Goal: Task Accomplishment & Management: Use online tool/utility

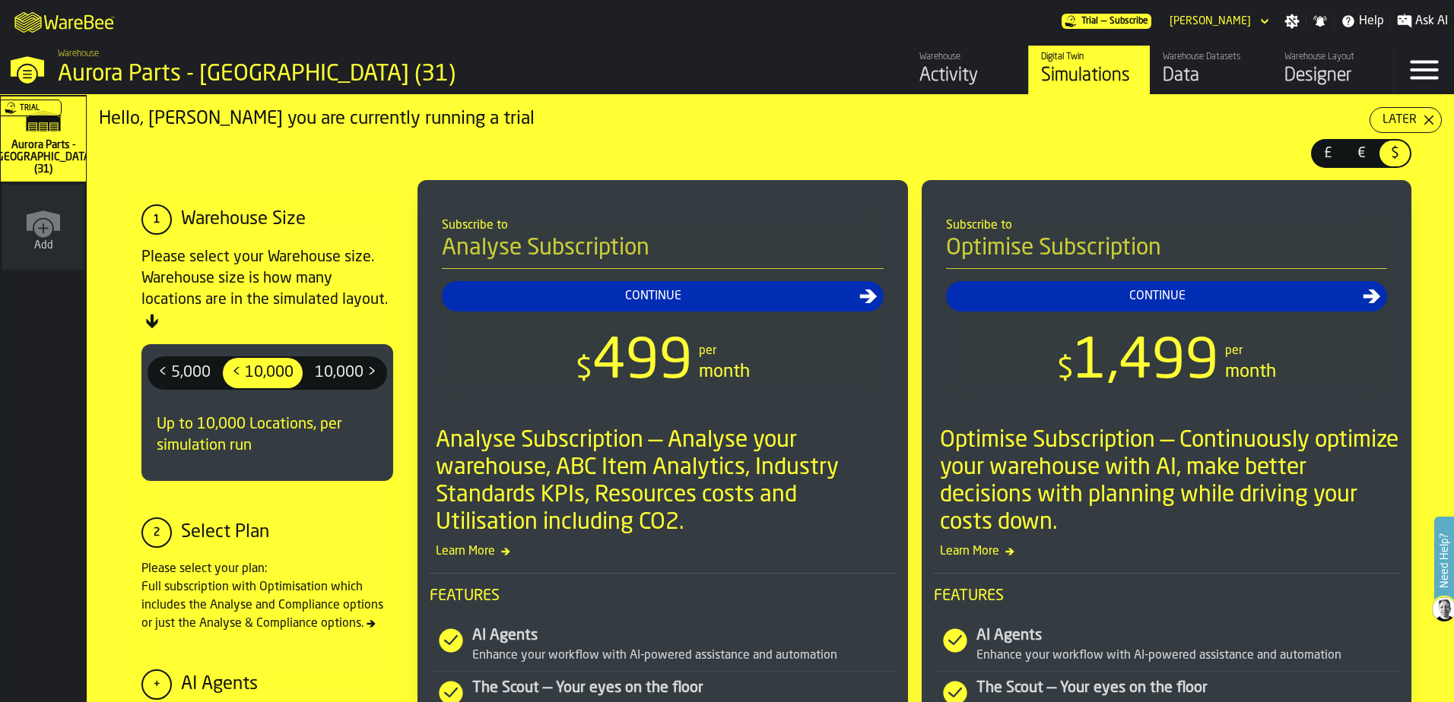
click at [1196, 82] on div "Data" at bounding box center [1210, 76] width 97 height 24
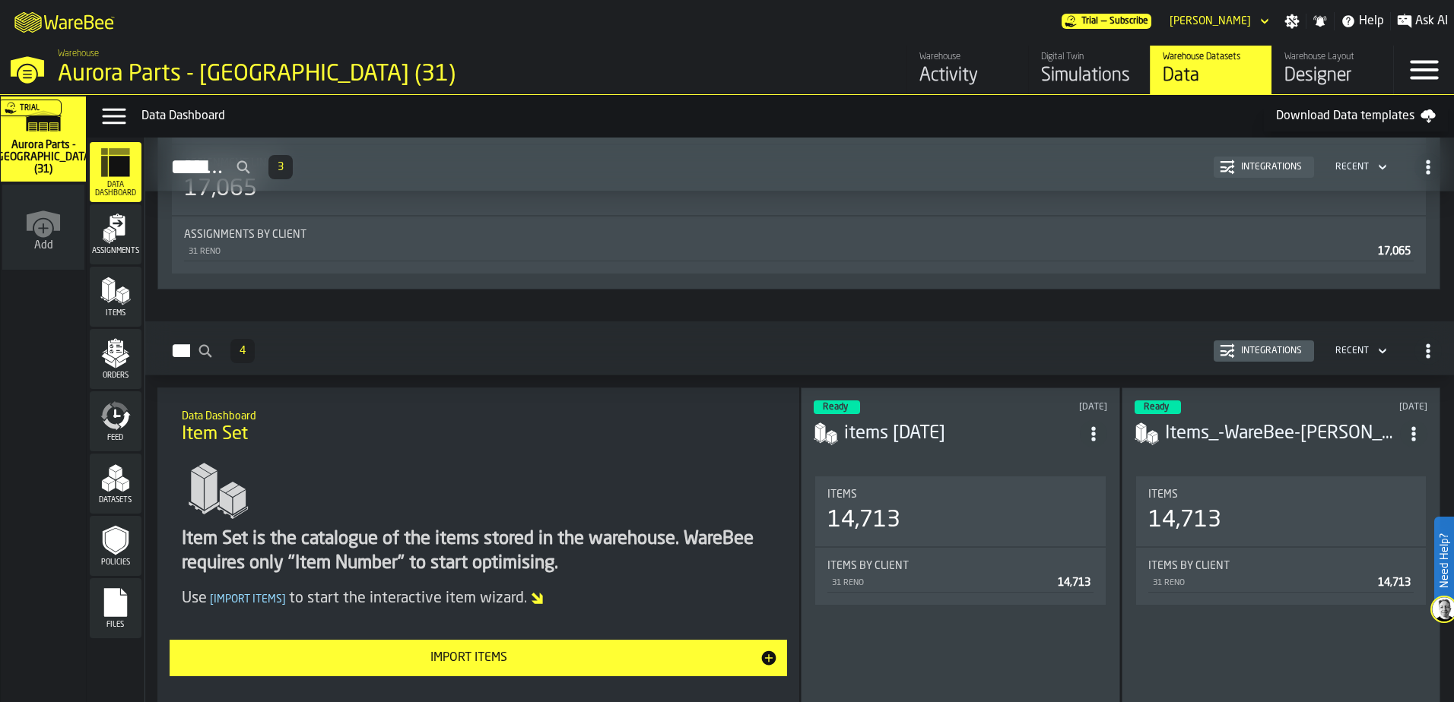
scroll to position [836, 0]
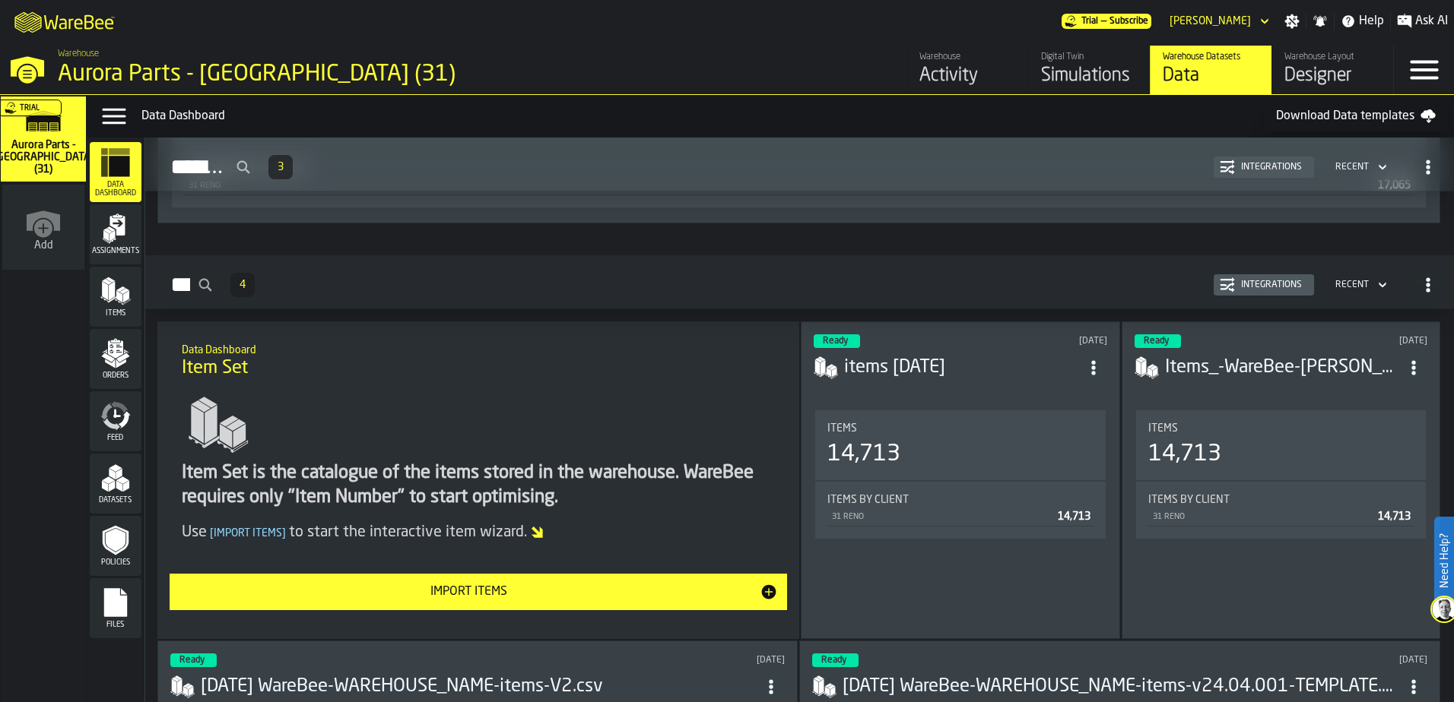
click at [234, 365] on span "Item Set" at bounding box center [215, 369] width 66 height 24
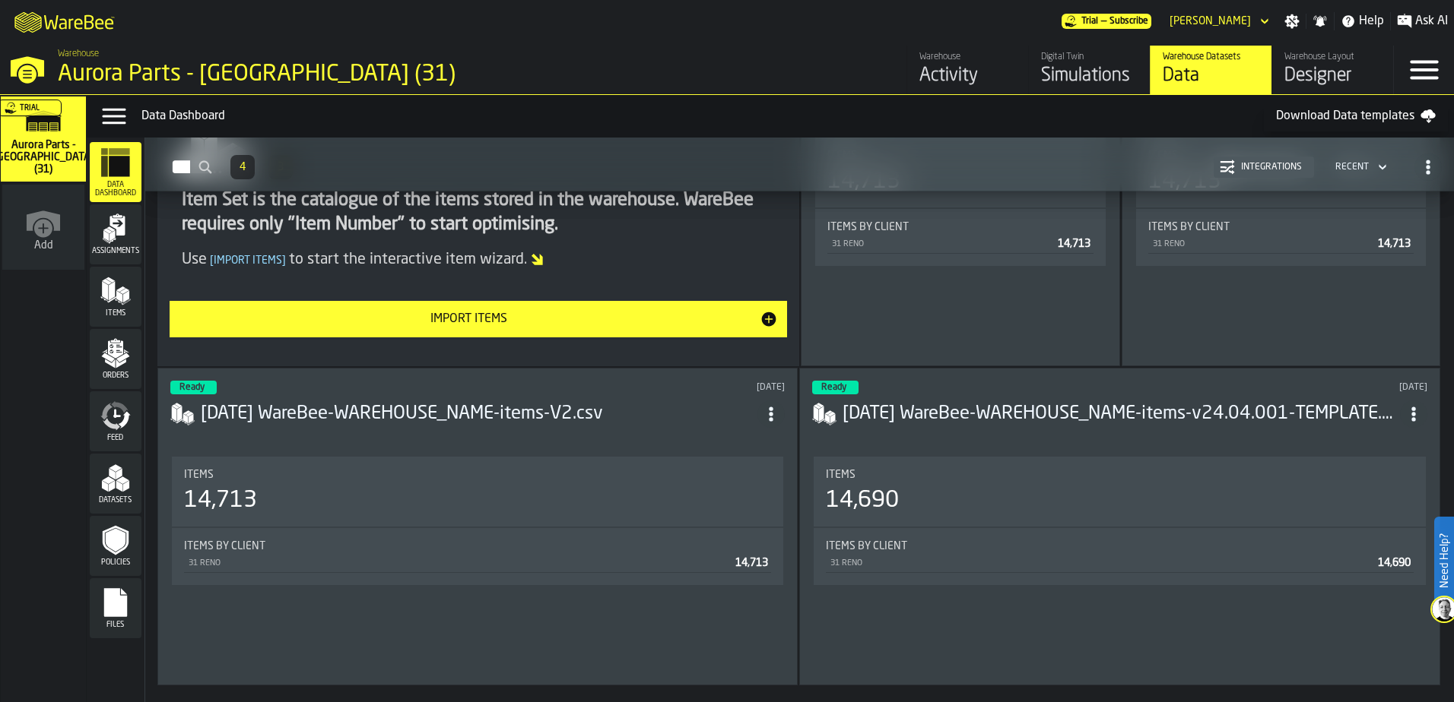
scroll to position [1140, 0]
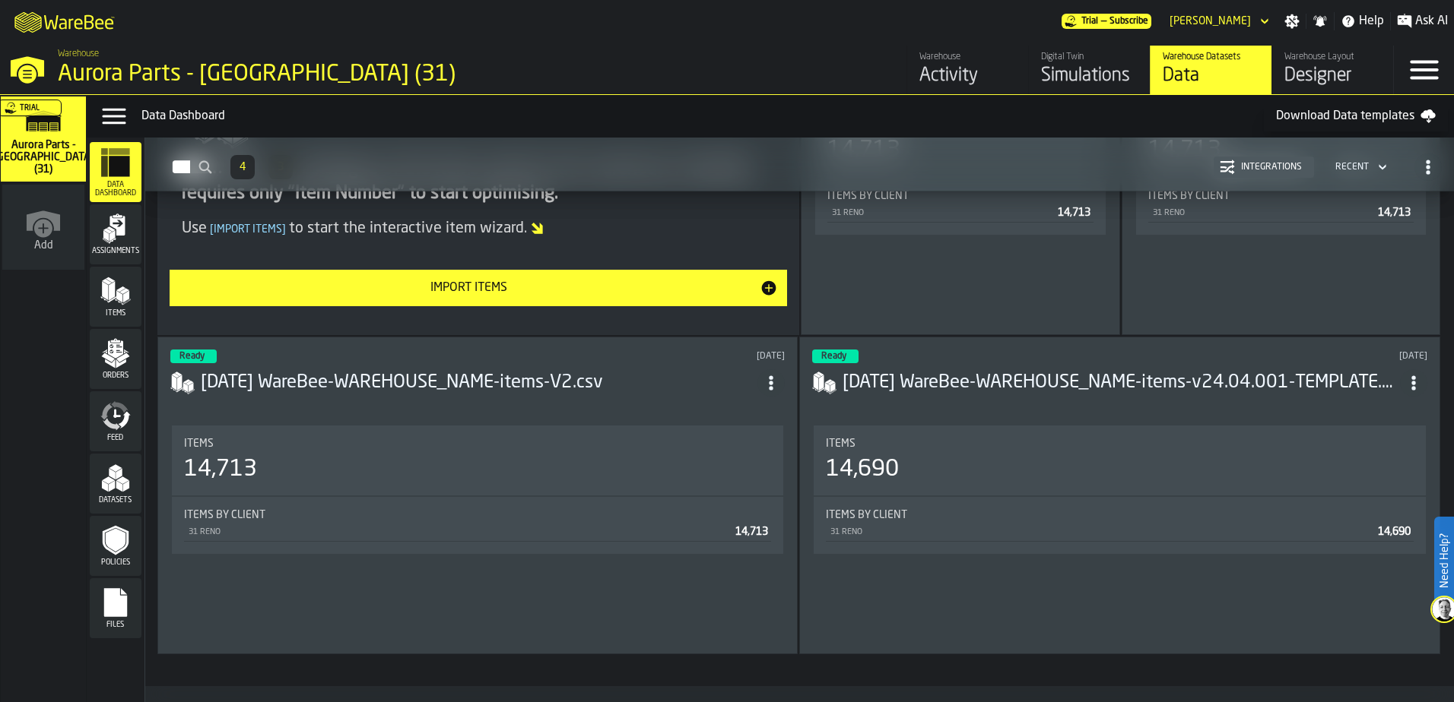
click at [763, 286] on icon "button-Import Items" at bounding box center [769, 288] width 14 height 14
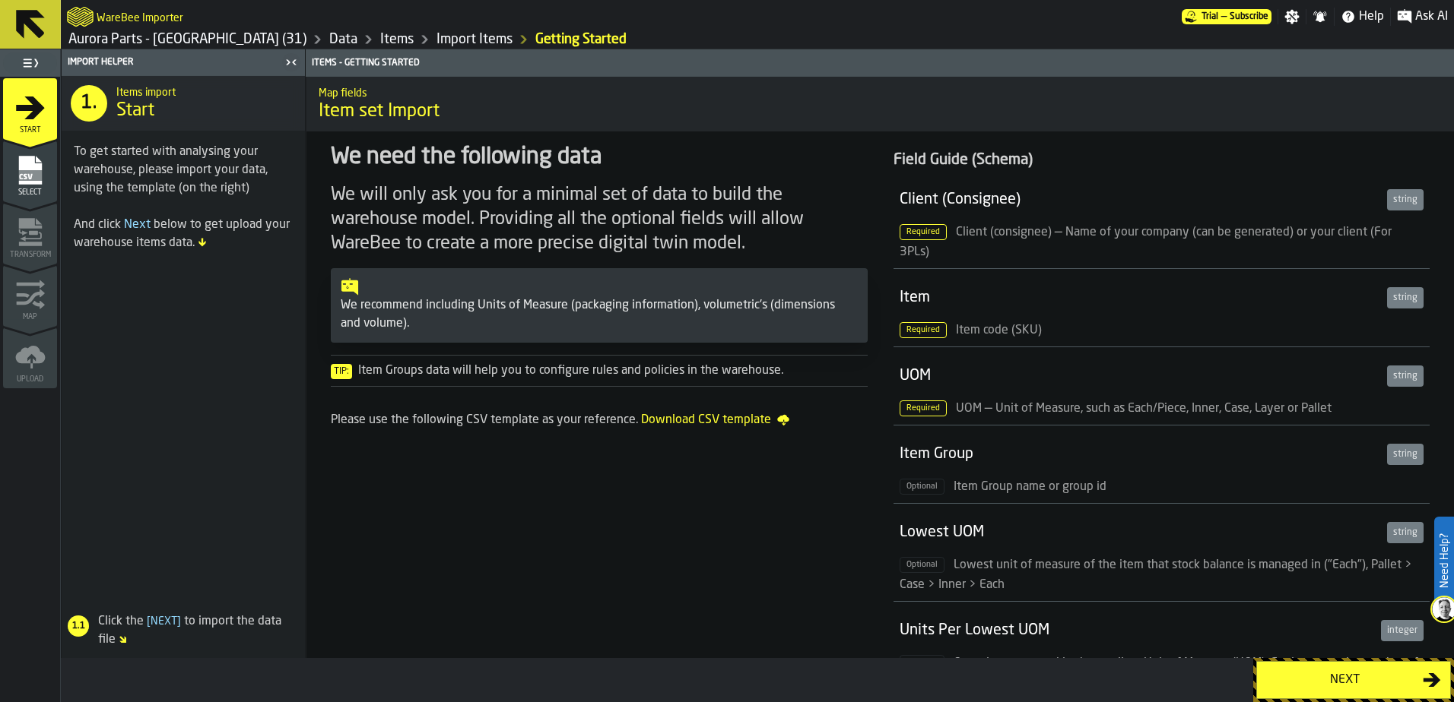
click at [21, 109] on icon "menu Start" at bounding box center [30, 107] width 29 height 23
click at [329, 40] on link "Data" at bounding box center [343, 39] width 28 height 17
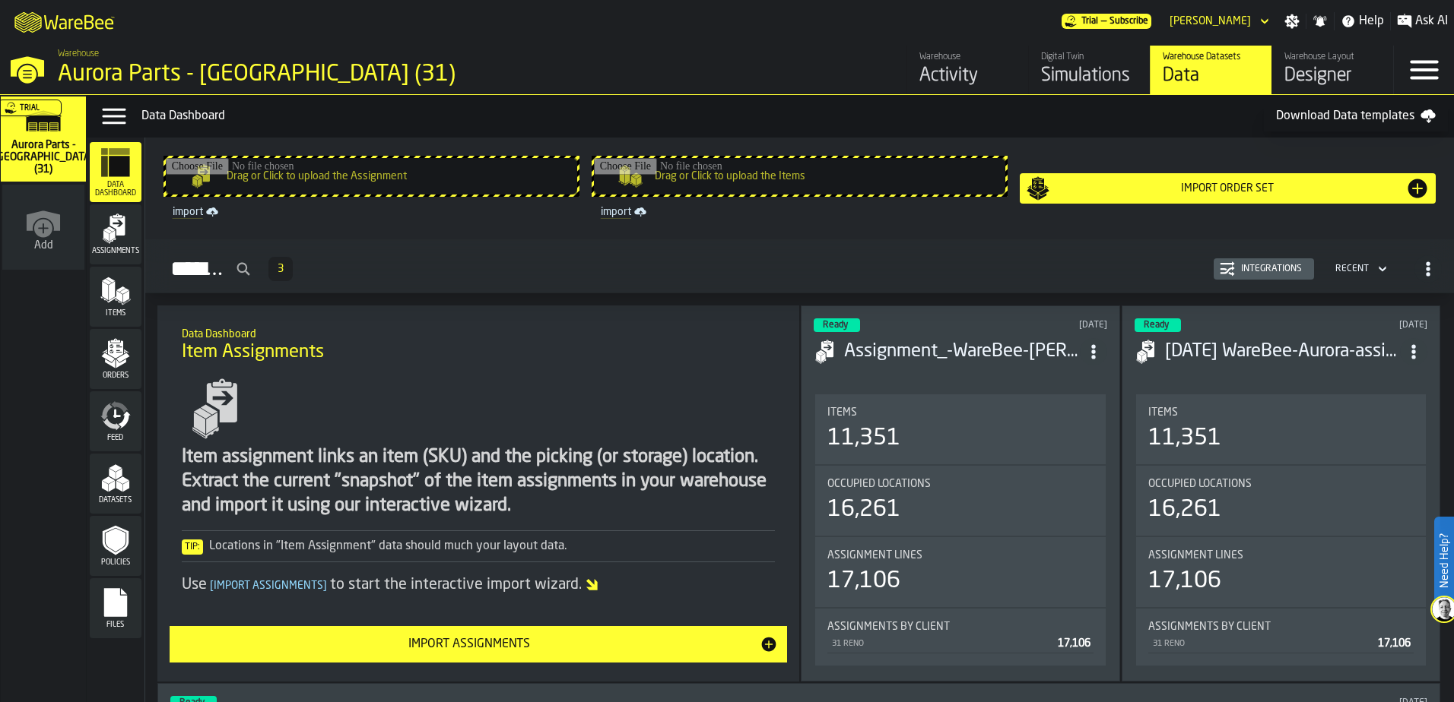
click at [117, 297] on polygon "menu Items" at bounding box center [119, 297] width 6 height 12
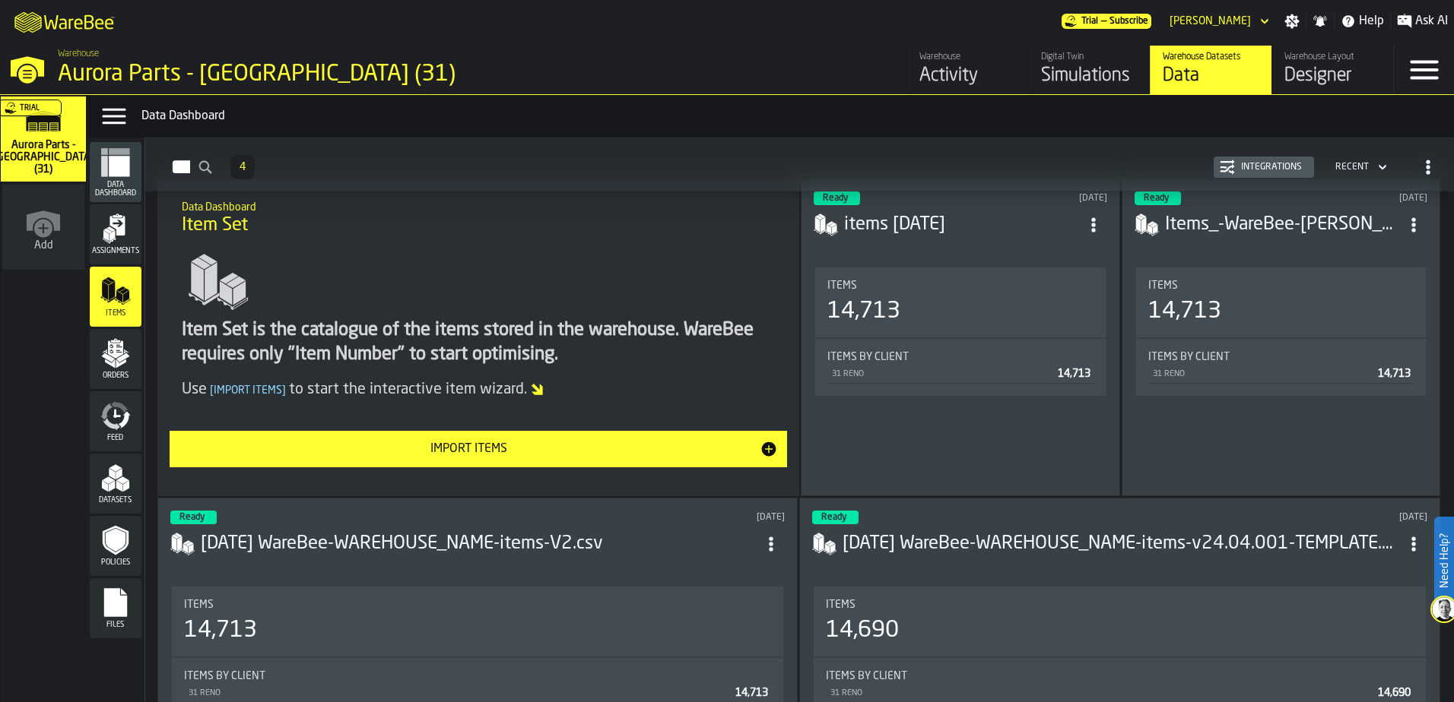
scroll to position [152, 0]
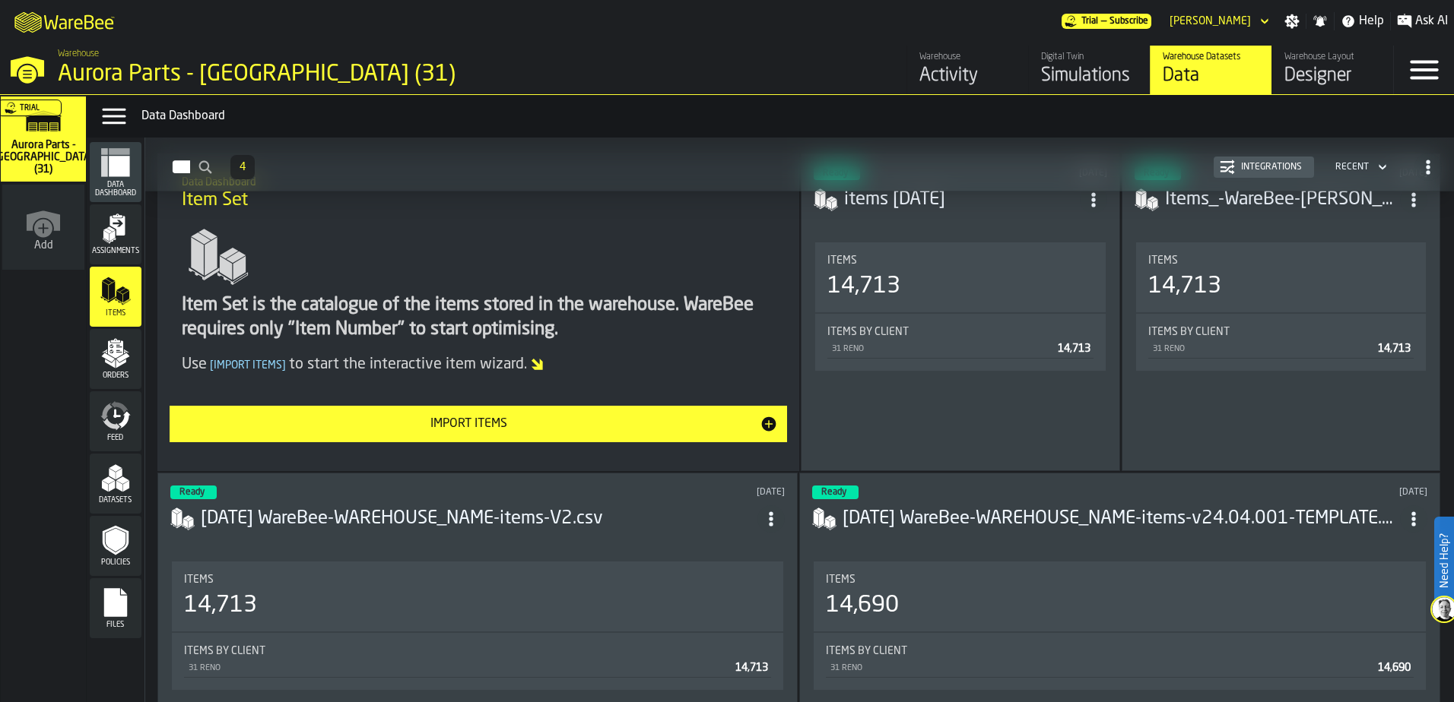
click at [777, 514] on icon "ItemListCard-DashboardItemContainer" at bounding box center [770, 519] width 15 height 15
click at [480, 422] on div "Import Items" at bounding box center [470, 424] width 582 height 18
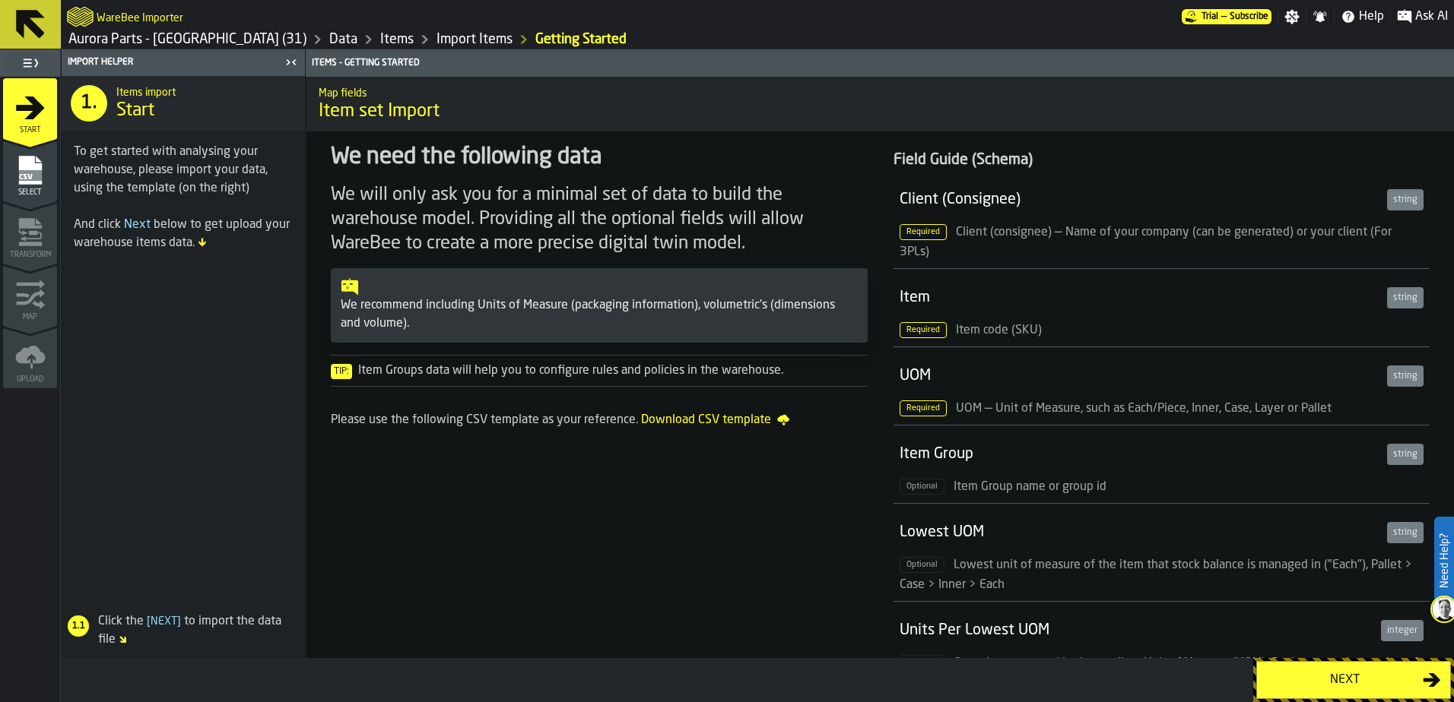
click at [1359, 680] on div "Next" at bounding box center [1344, 680] width 157 height 18
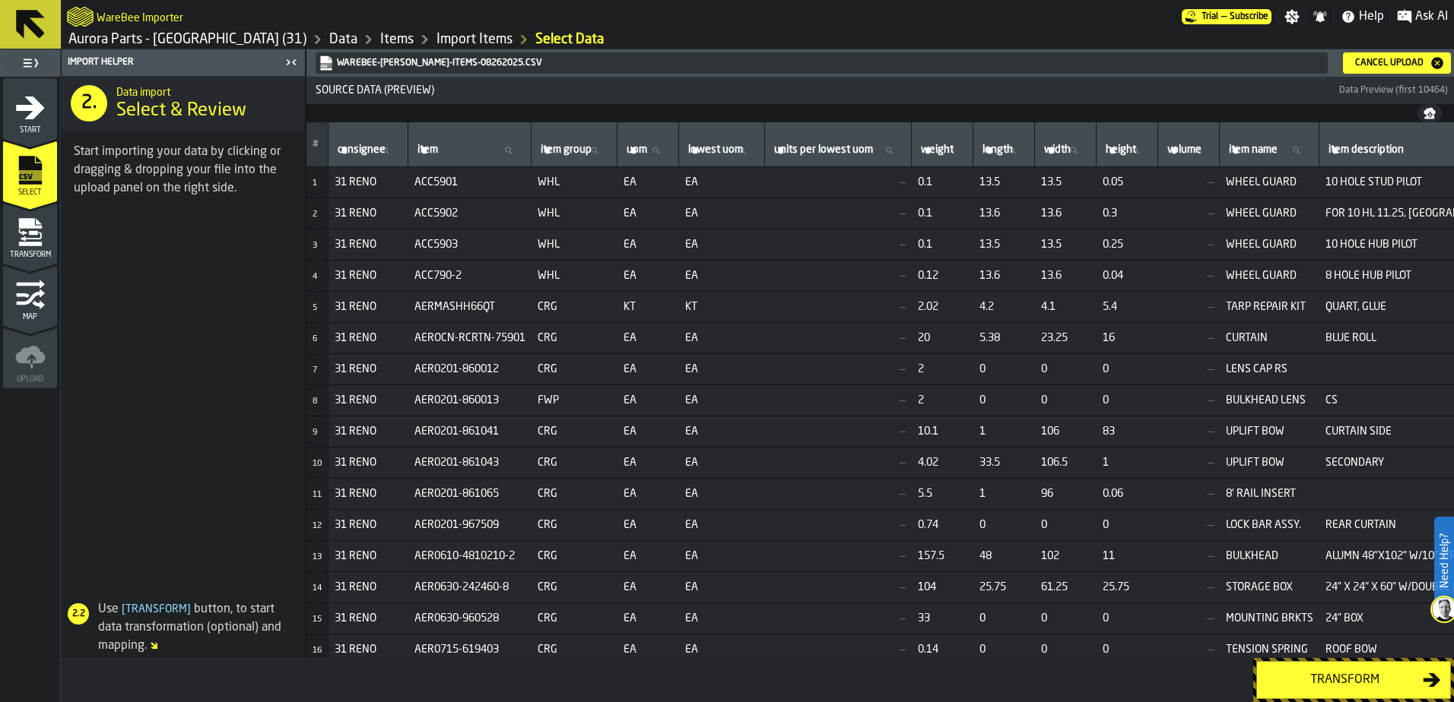
click at [1341, 683] on div "Transform" at bounding box center [1344, 680] width 157 height 18
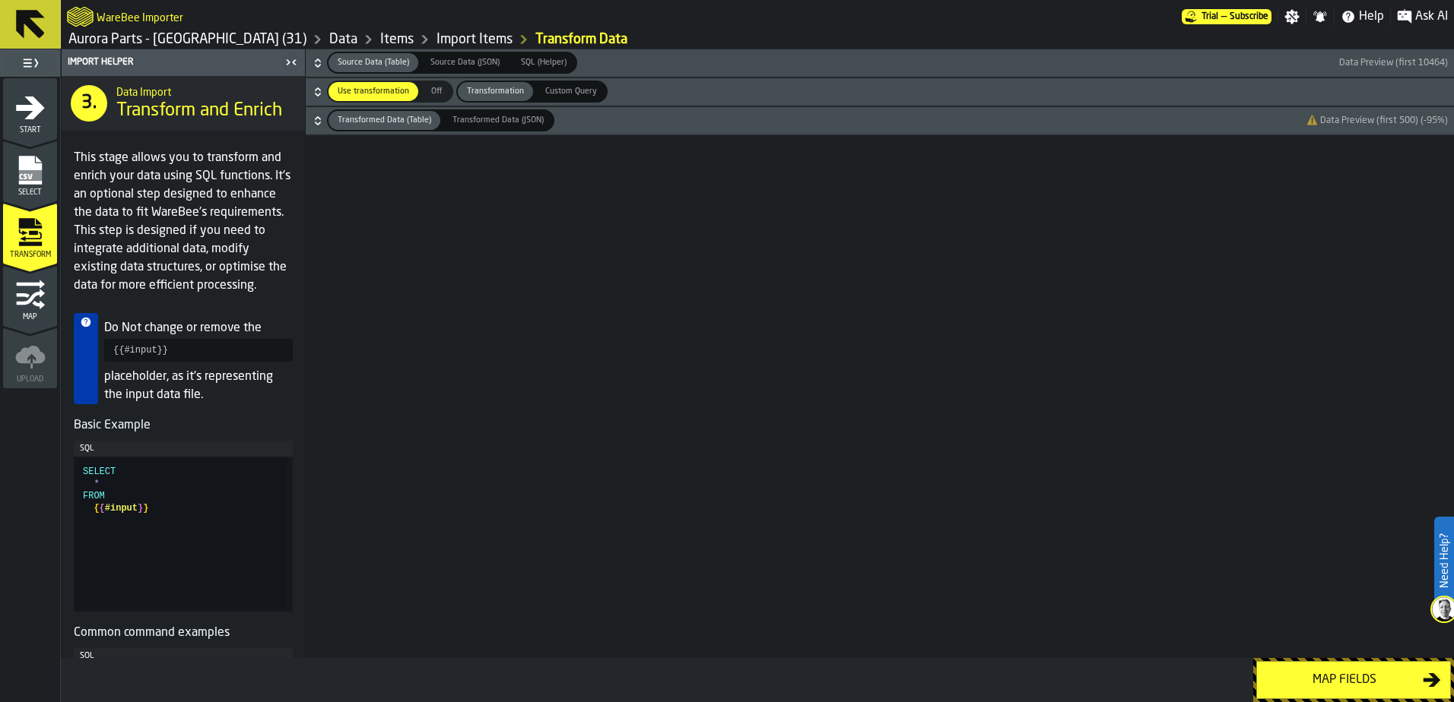
click at [1366, 683] on div "Map fields" at bounding box center [1344, 680] width 157 height 18
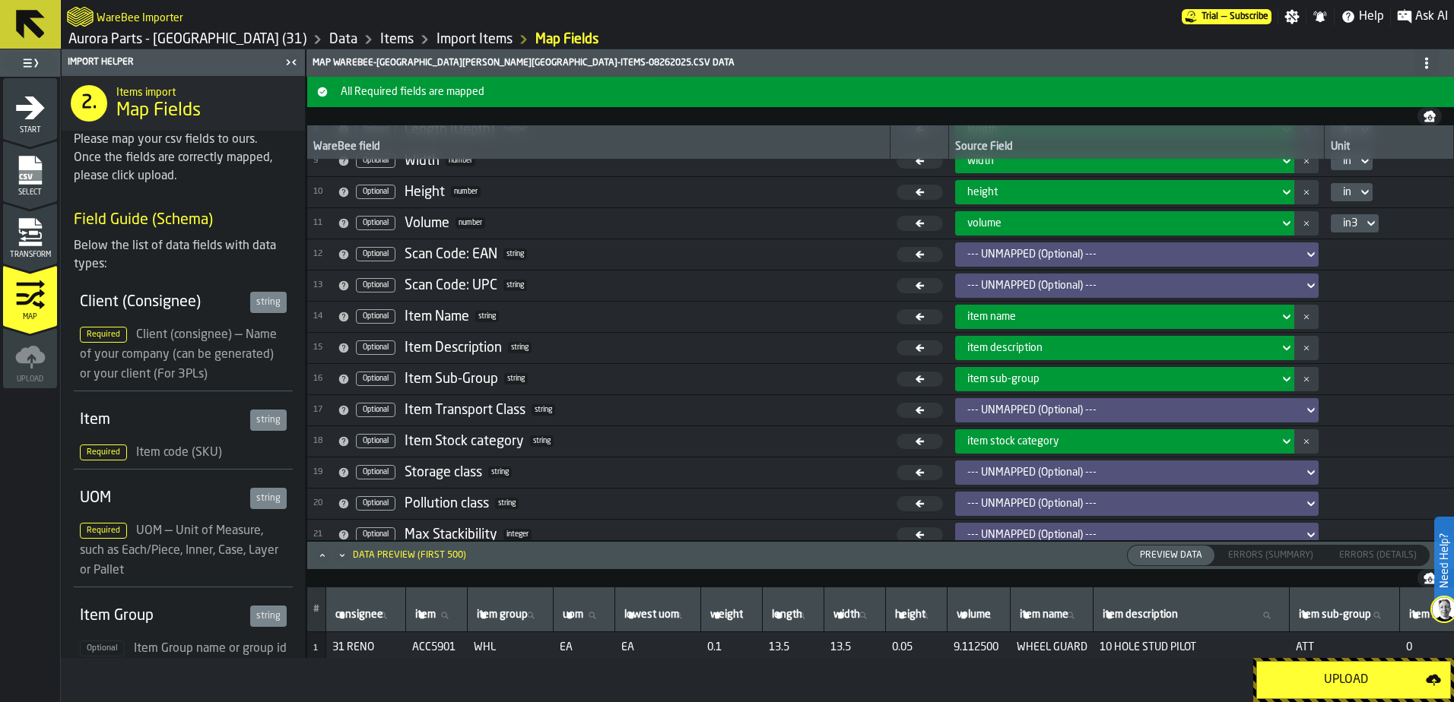
scroll to position [229, 0]
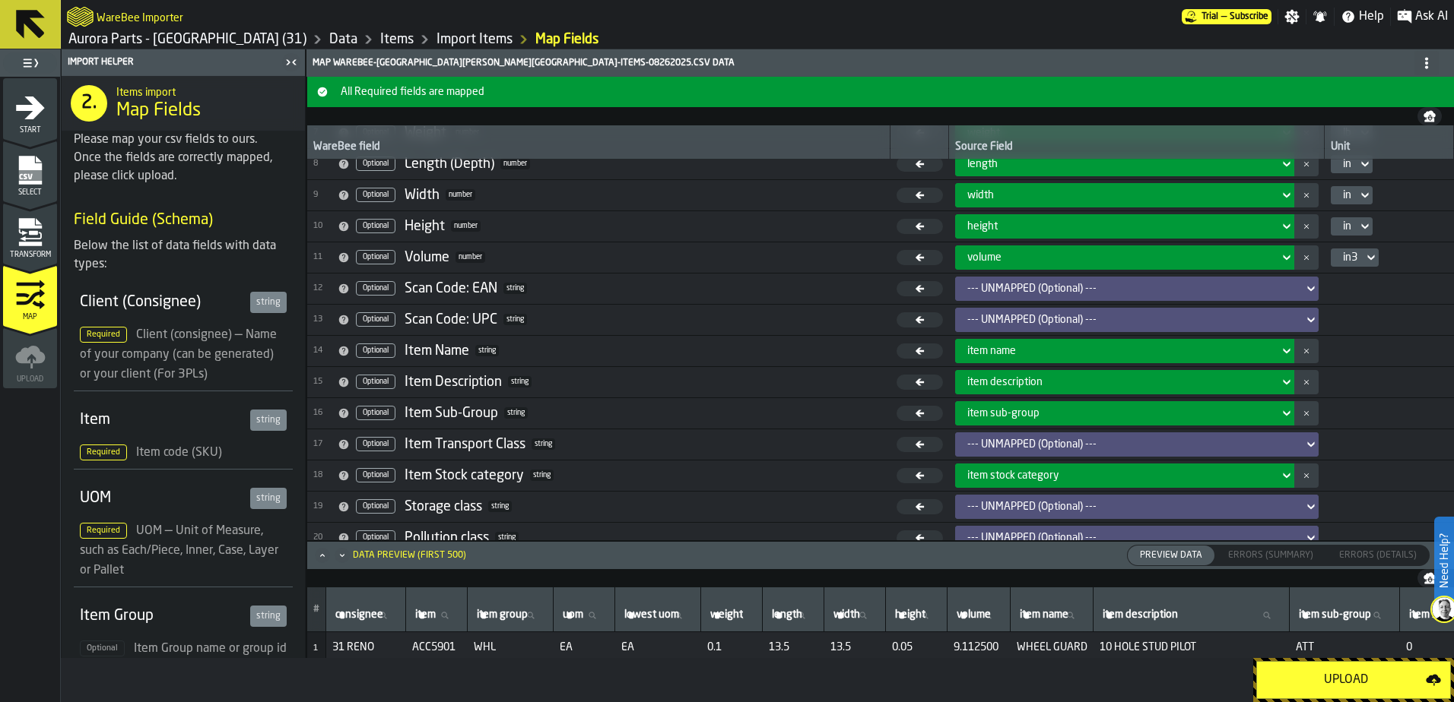
click at [1306, 444] on icon at bounding box center [1310, 445] width 15 height 18
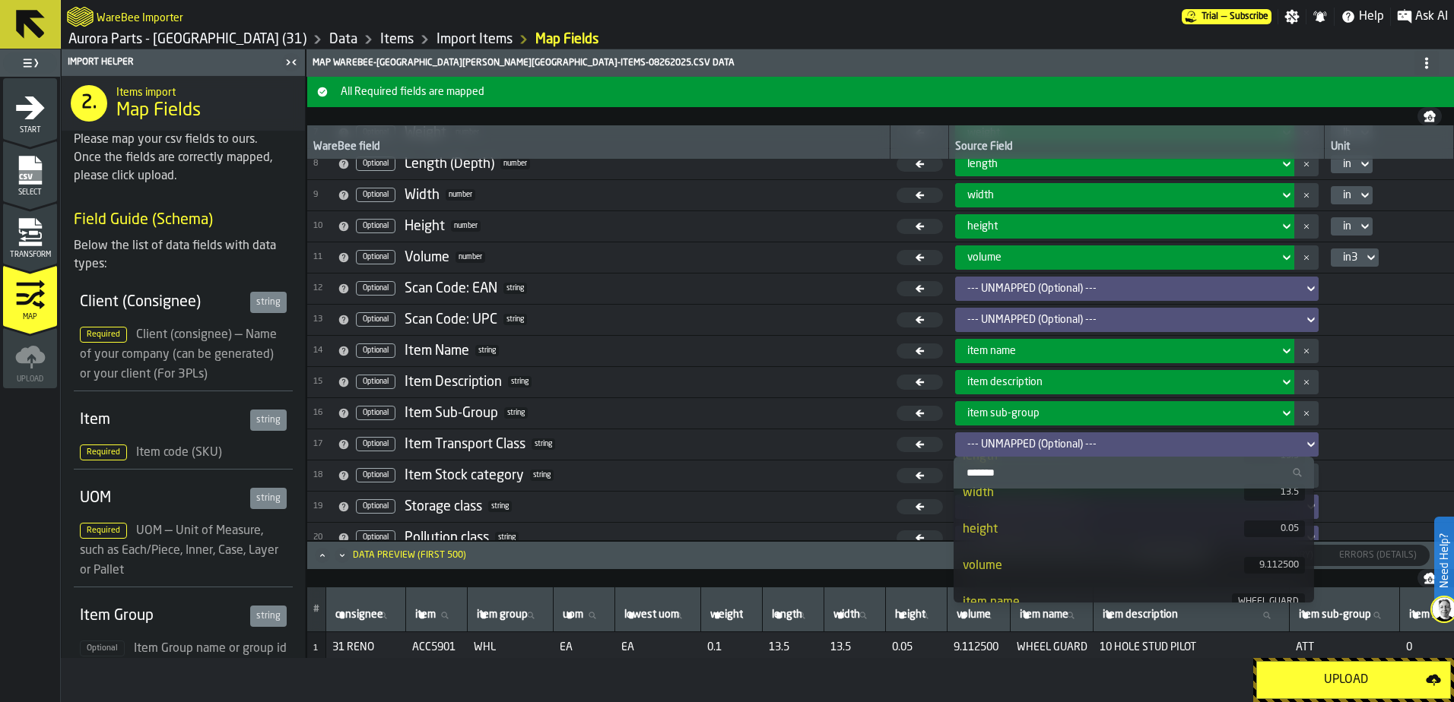
scroll to position [245, 0]
click at [461, 444] on div "Item Transport Class" at bounding box center [464, 444] width 121 height 17
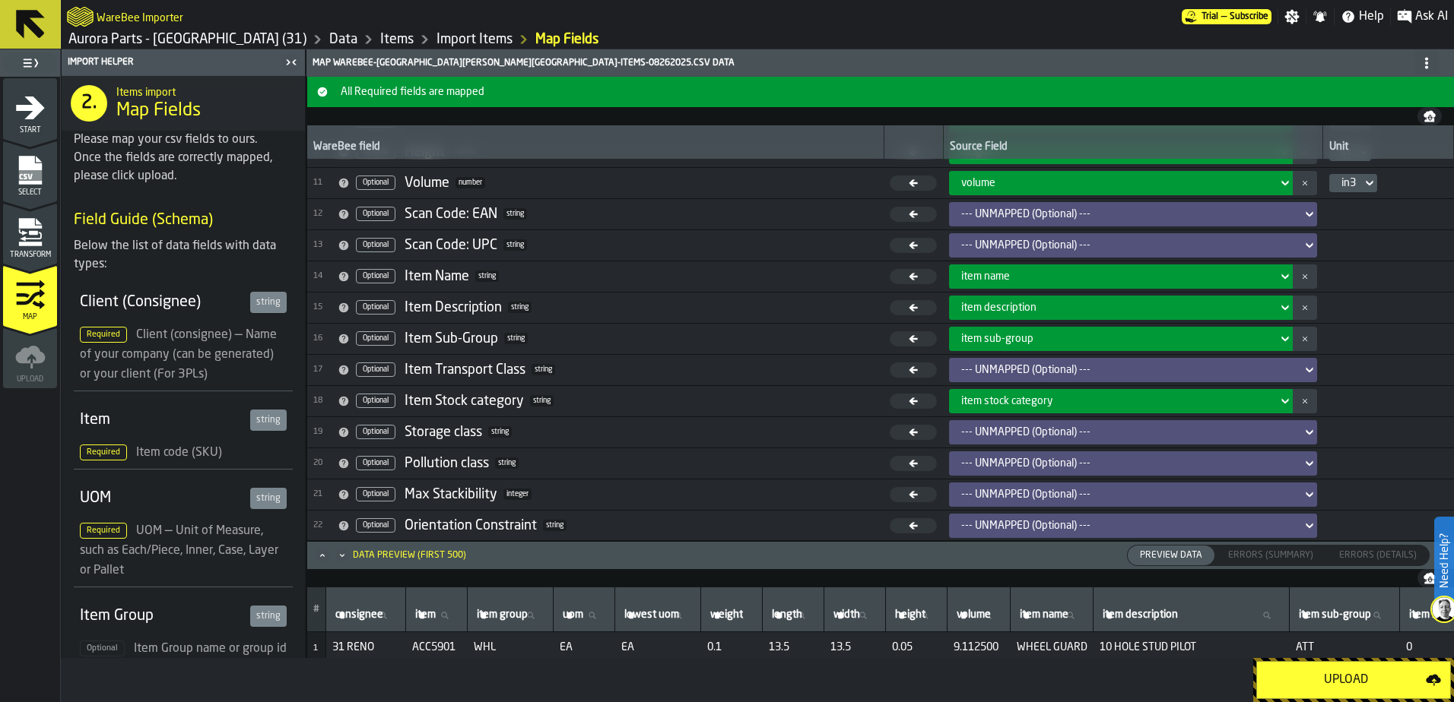
scroll to position [305, 0]
click at [1067, 373] on div "--- UNMAPPED (Optional) ---" at bounding box center [1128, 369] width 335 height 12
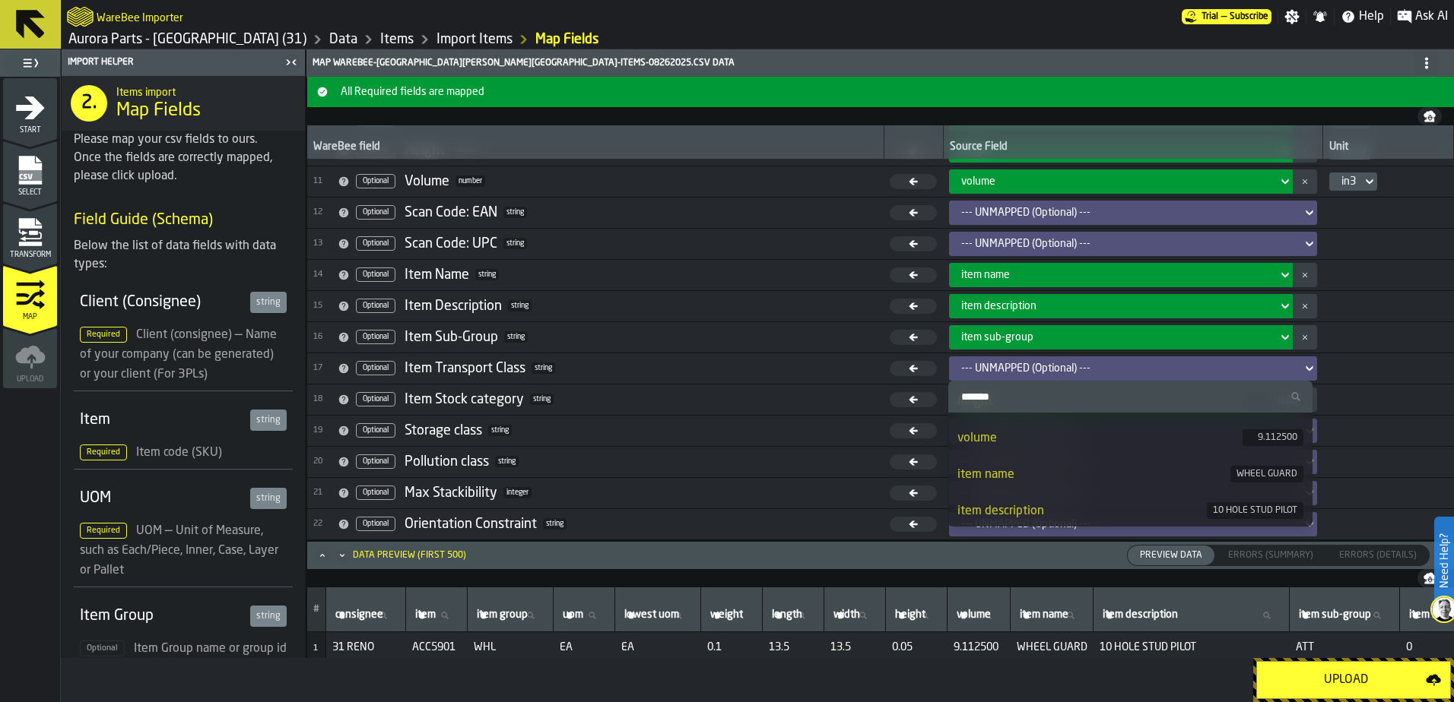
scroll to position [397, 0]
click at [499, 366] on div "Item Transport Class" at bounding box center [464, 368] width 121 height 17
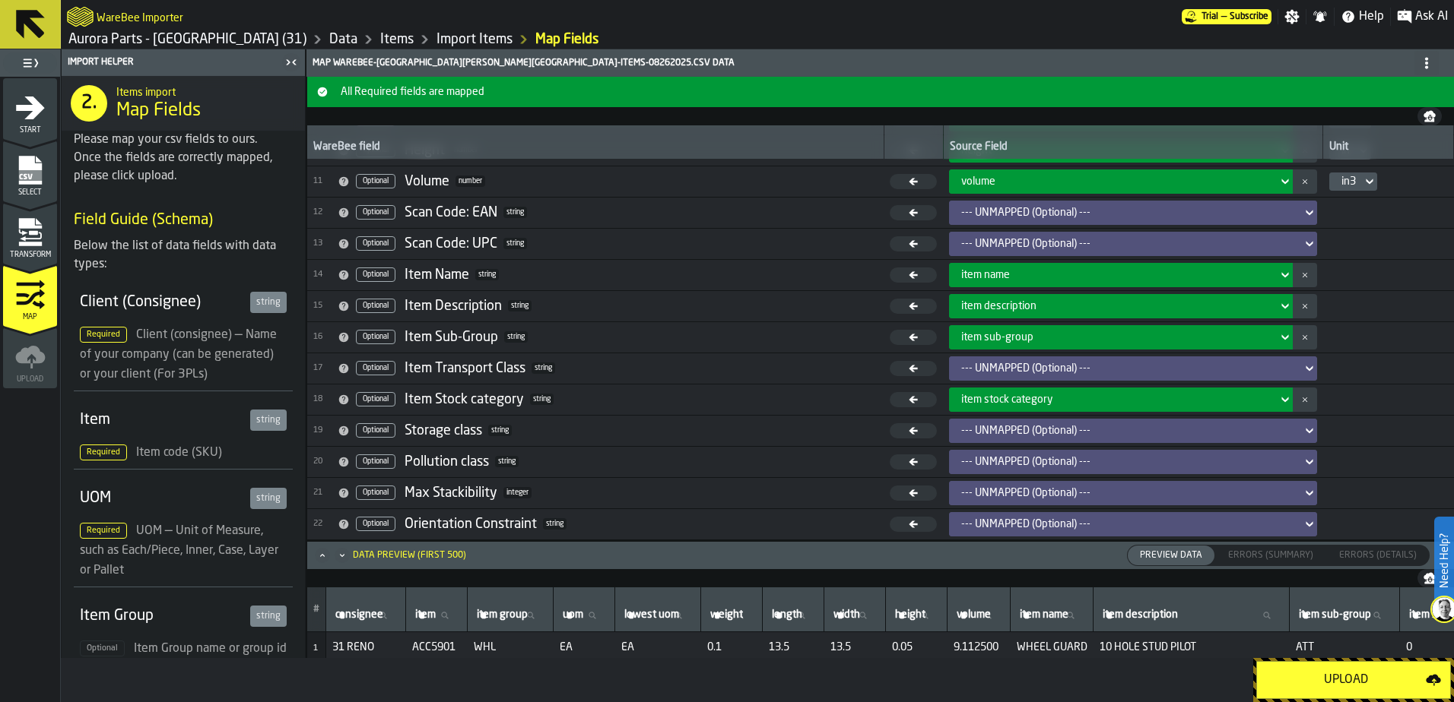
click at [1305, 366] on icon at bounding box center [1309, 369] width 15 height 18
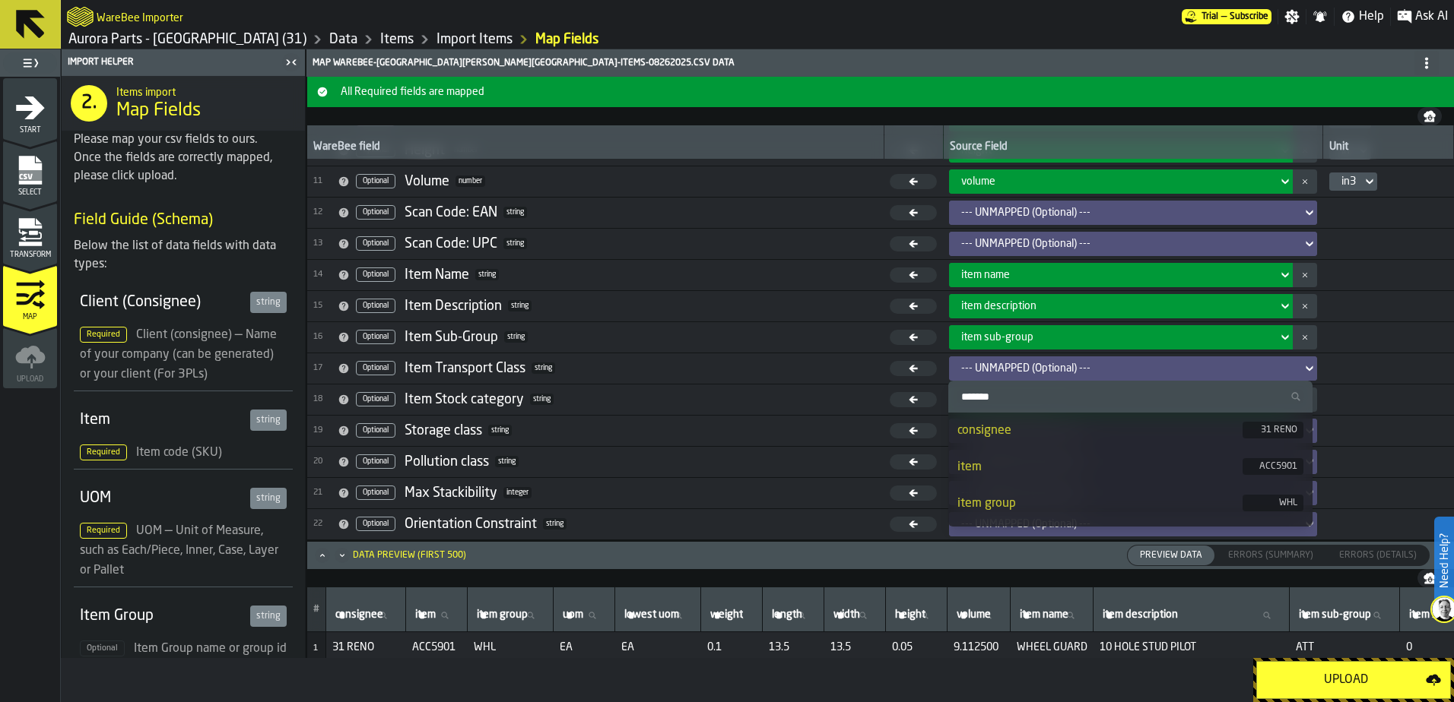
click at [988, 395] on input "Search" at bounding box center [1130, 397] width 352 height 20
type input "**********"
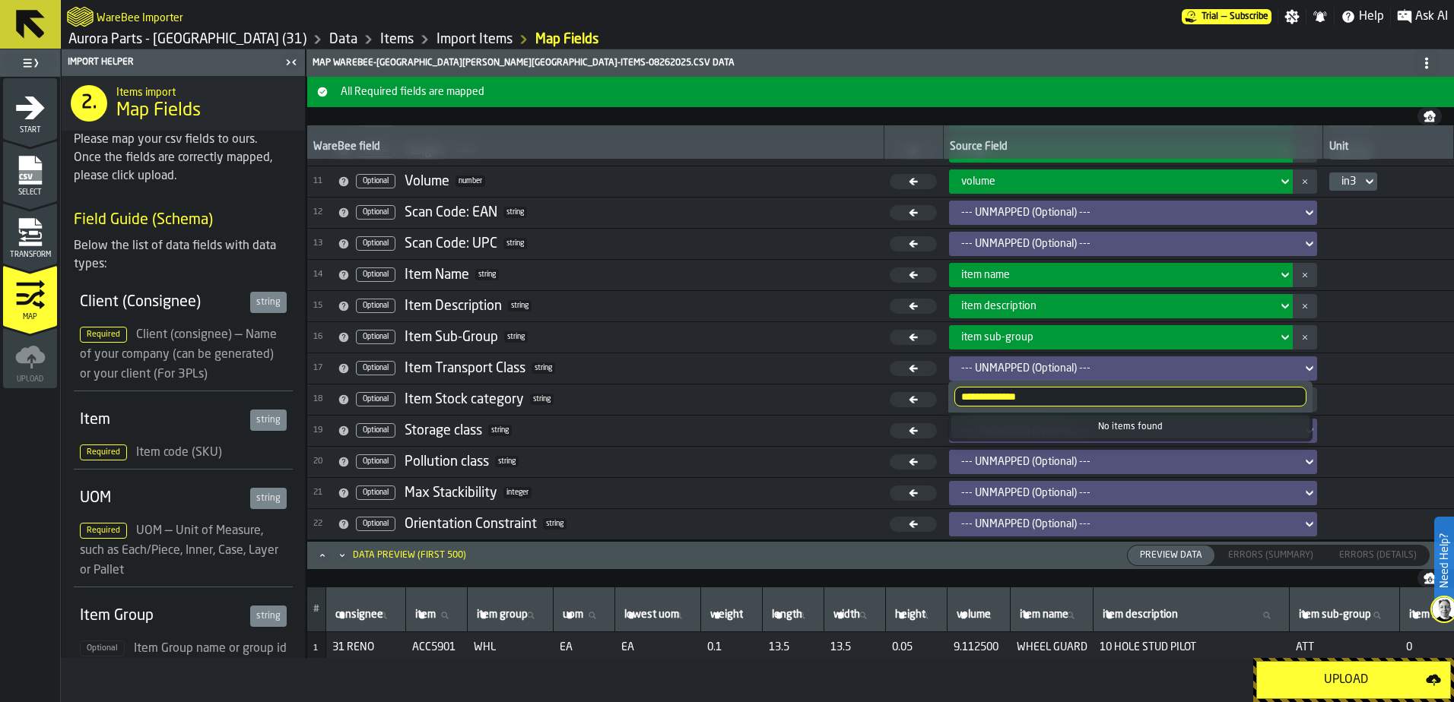
scroll to position [0, 72]
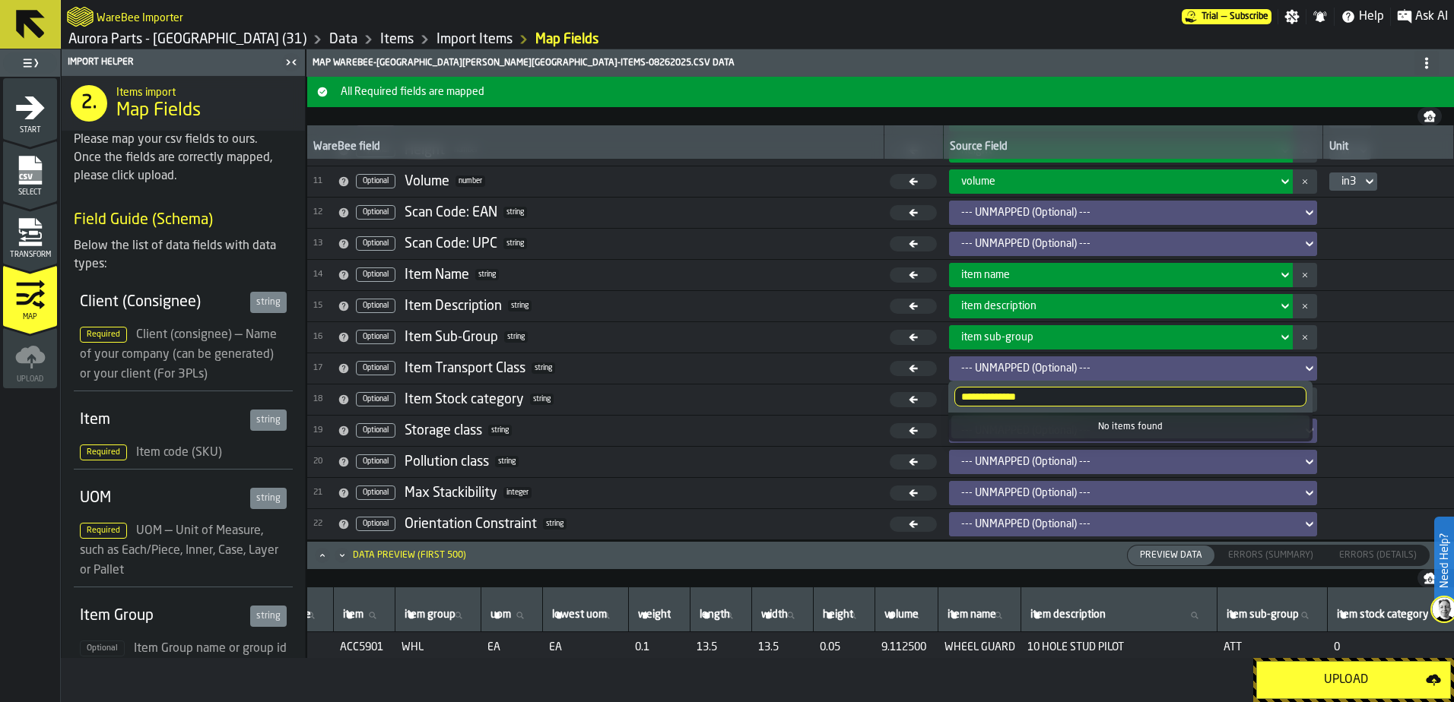
click at [695, 398] on span "18 Optional Item Stock category string" at bounding box center [595, 399] width 564 height 23
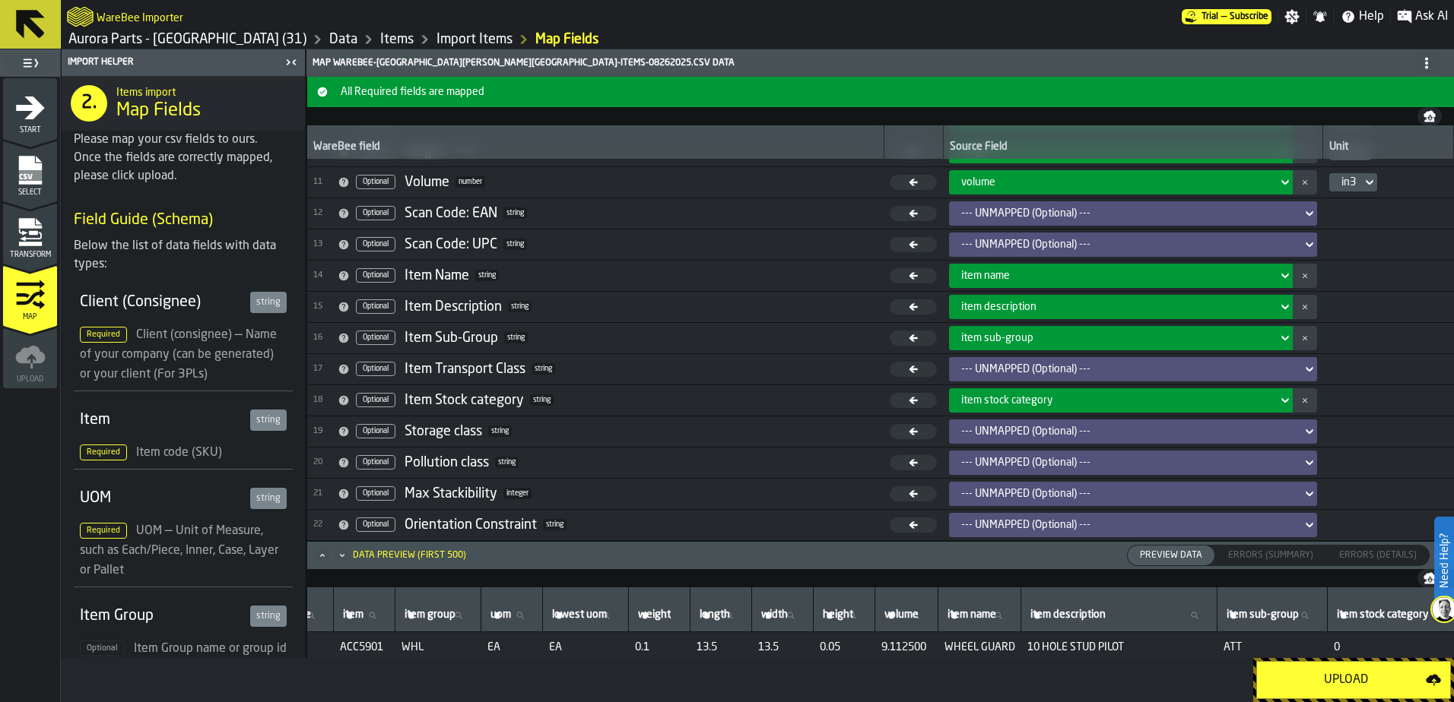
scroll to position [305, 0]
click at [1062, 368] on div "--- UNMAPPED (Optional) ---" at bounding box center [1128, 369] width 335 height 12
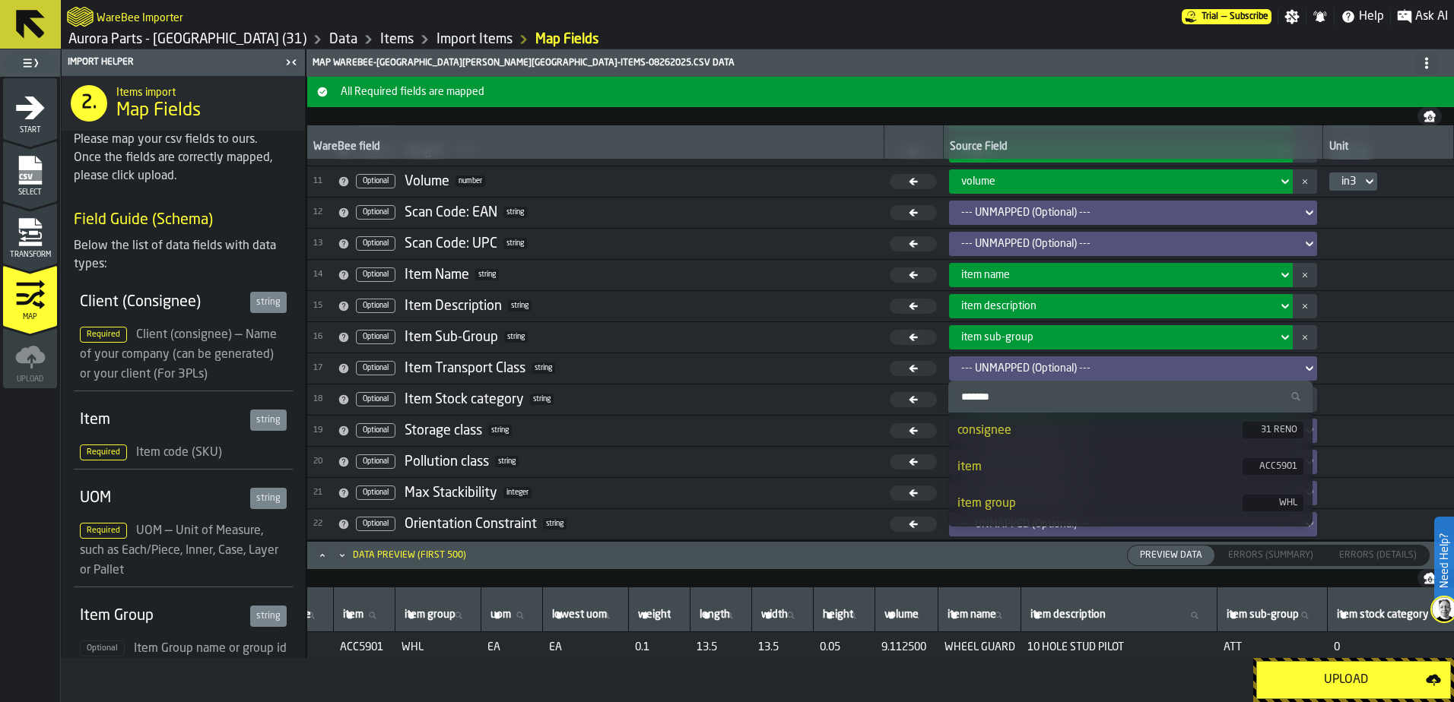
click at [1387, 373] on td at bounding box center [1388, 368] width 131 height 31
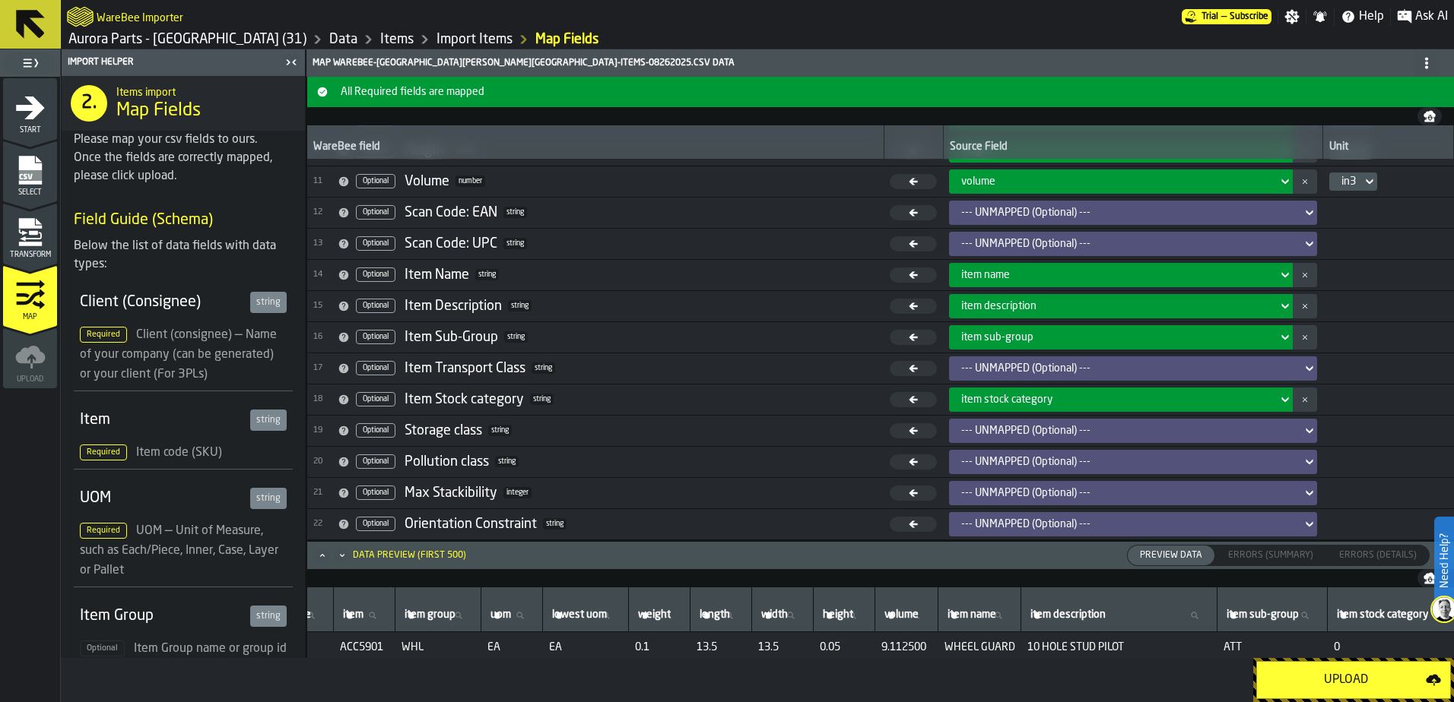
click at [1352, 672] on div "Upload" at bounding box center [1346, 680] width 160 height 18
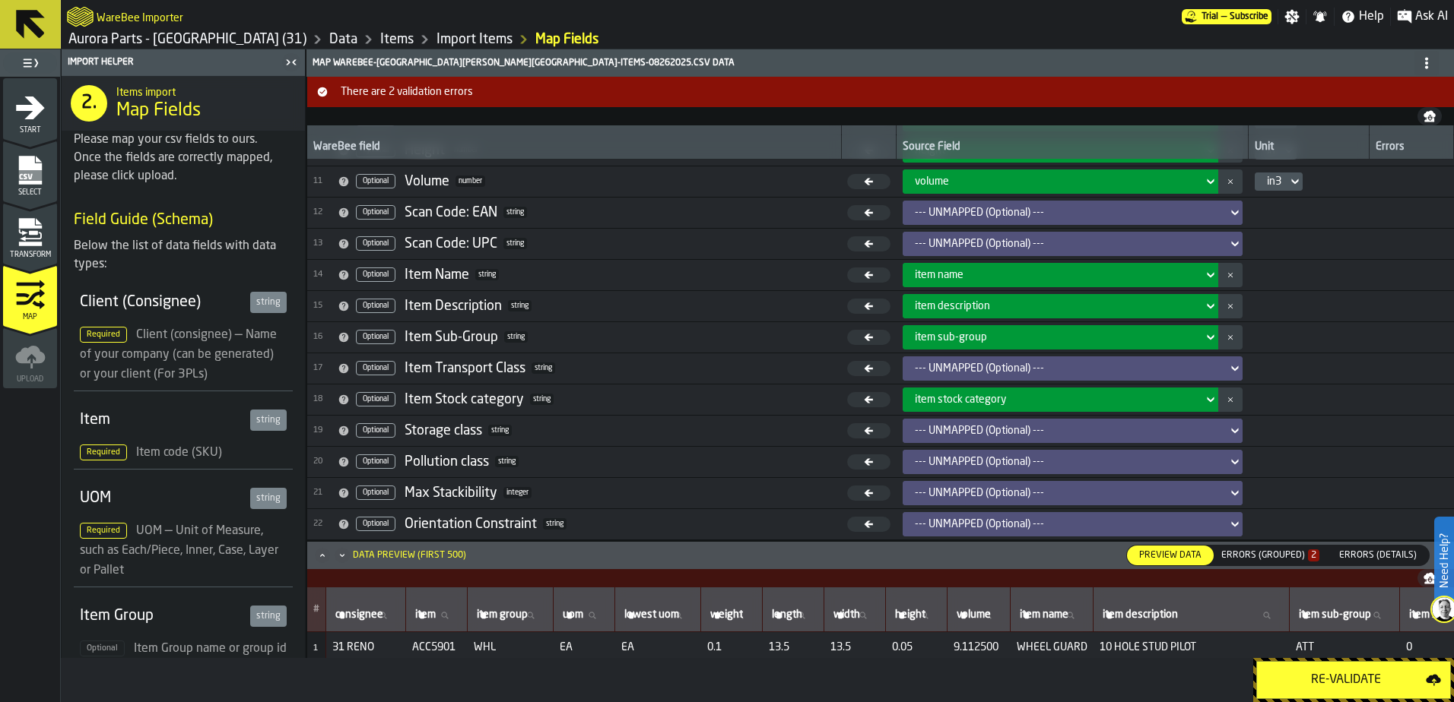
click at [1181, 552] on span "Preview Data" at bounding box center [1170, 556] width 75 height 14
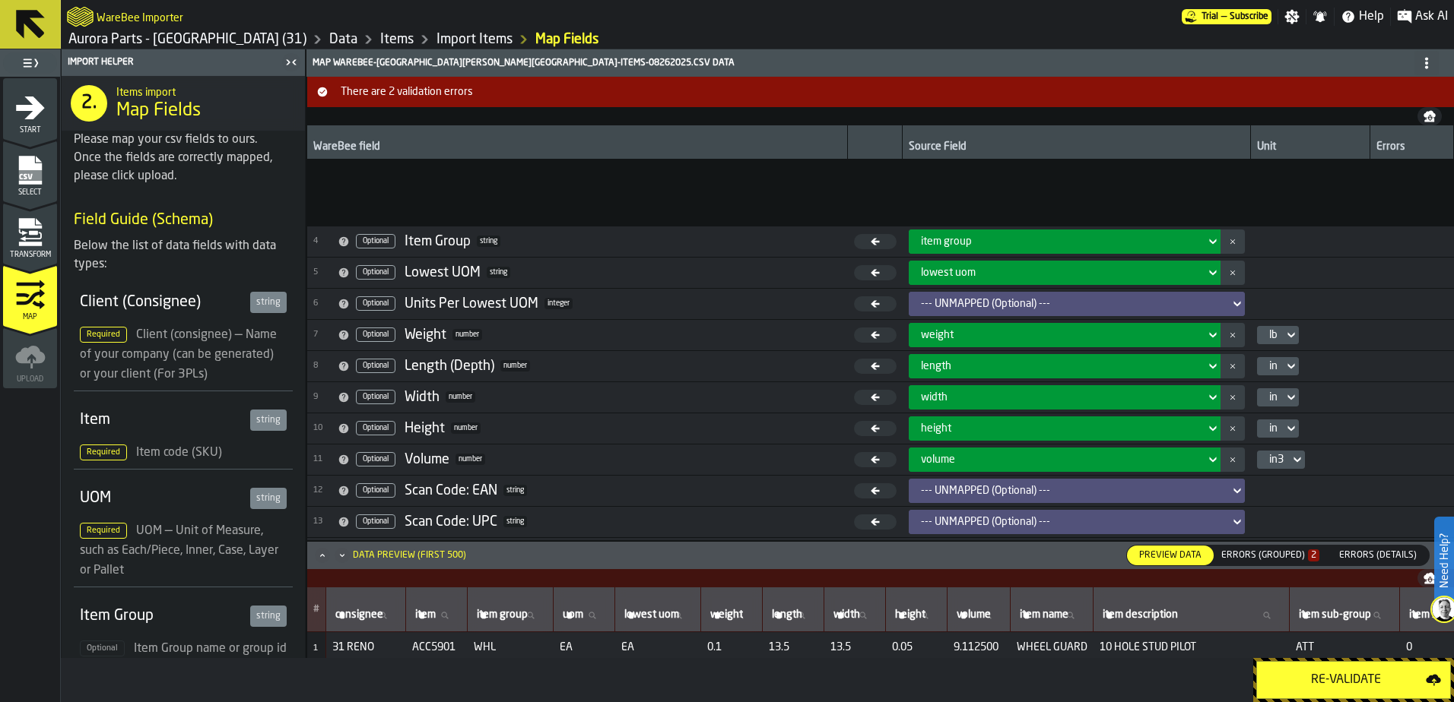
scroll to position [0, 0]
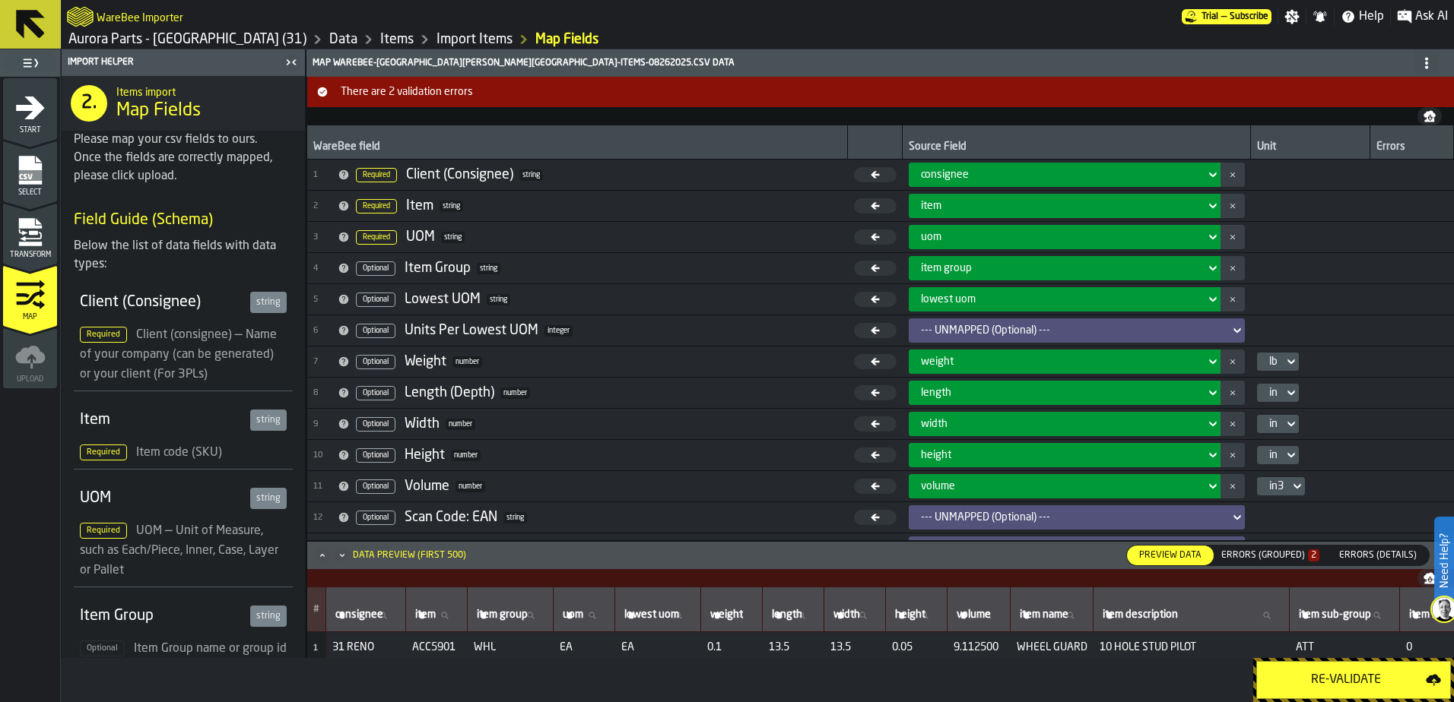
click at [1049, 97] on span "There are 2 validation errors" at bounding box center [893, 92] width 1116 height 12
click at [414, 90] on span "There are 2 validation errors" at bounding box center [893, 92] width 1116 height 12
click at [344, 556] on icon "Minimize" at bounding box center [342, 555] width 15 height 15
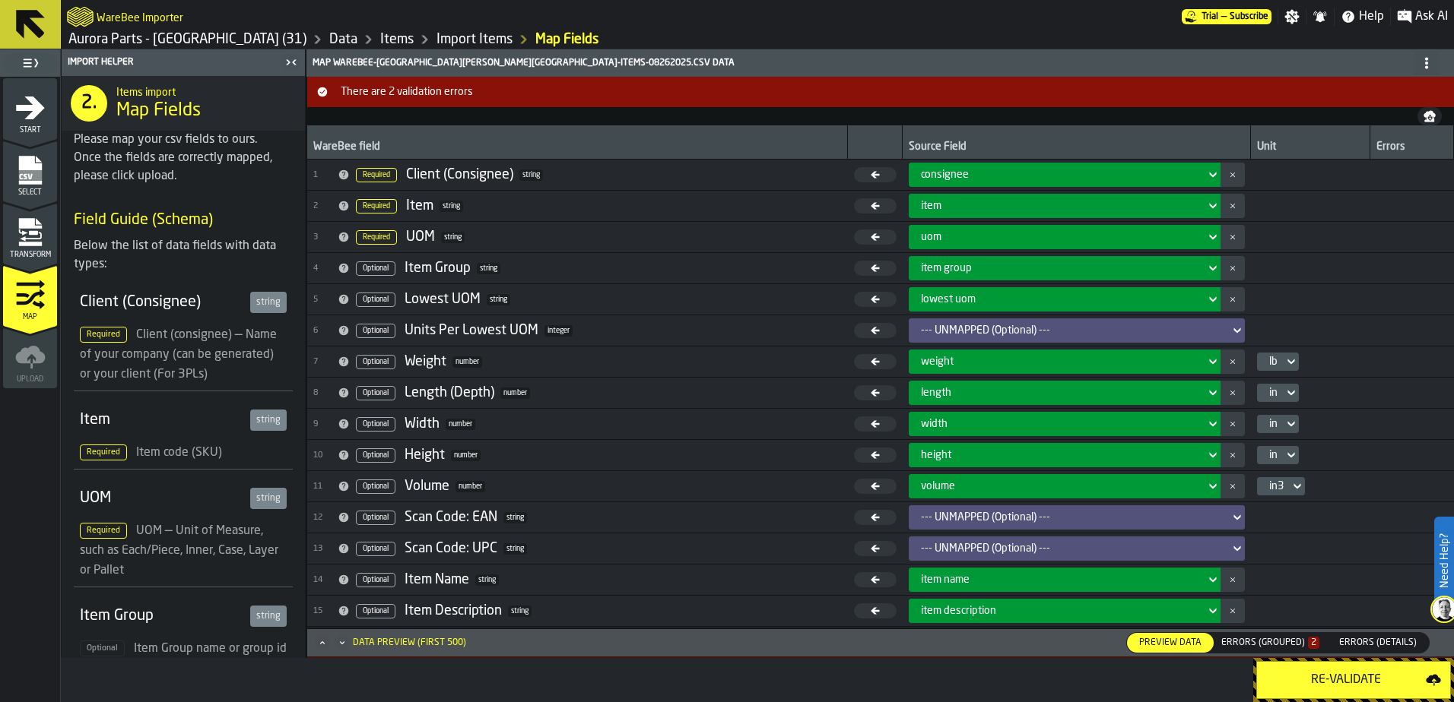
click at [325, 642] on icon "Maximize" at bounding box center [322, 643] width 15 height 15
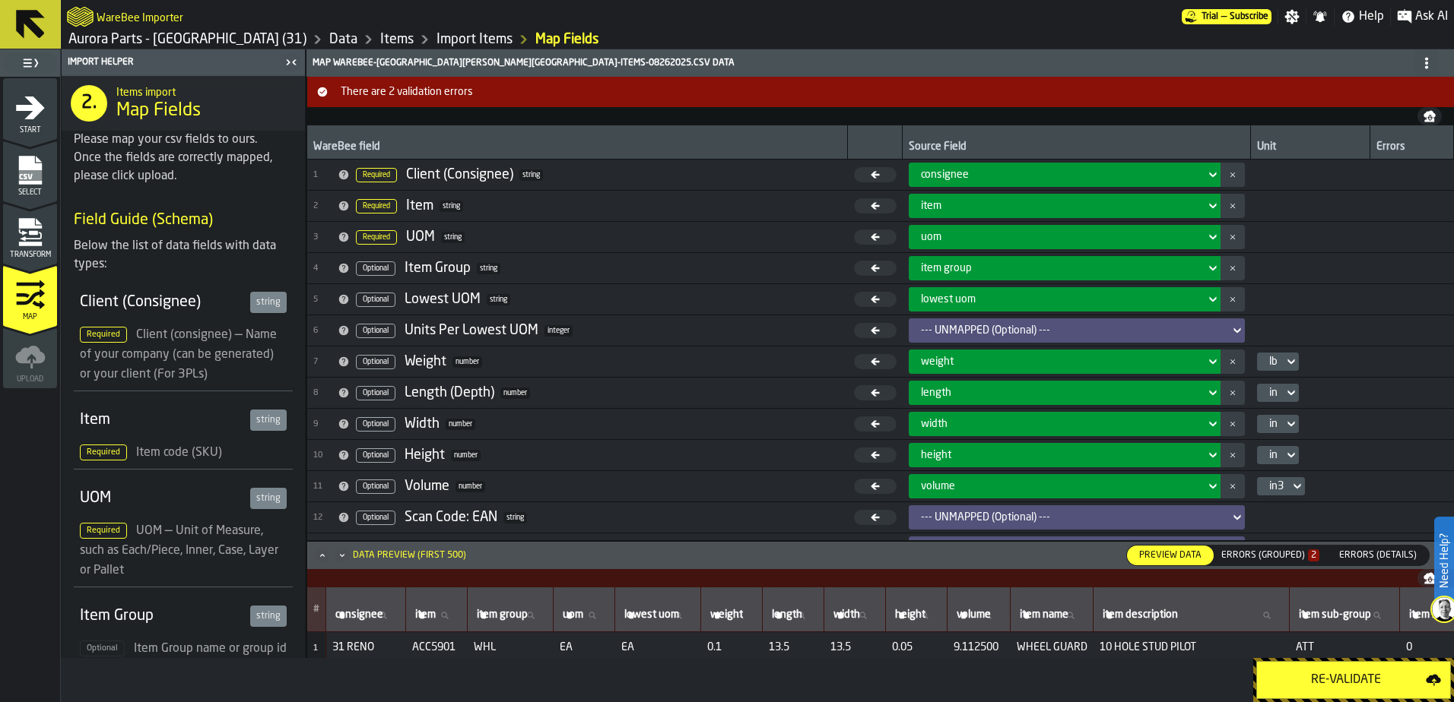
click at [1278, 558] on div "Errors (Grouped) 2" at bounding box center [1270, 555] width 98 height 11
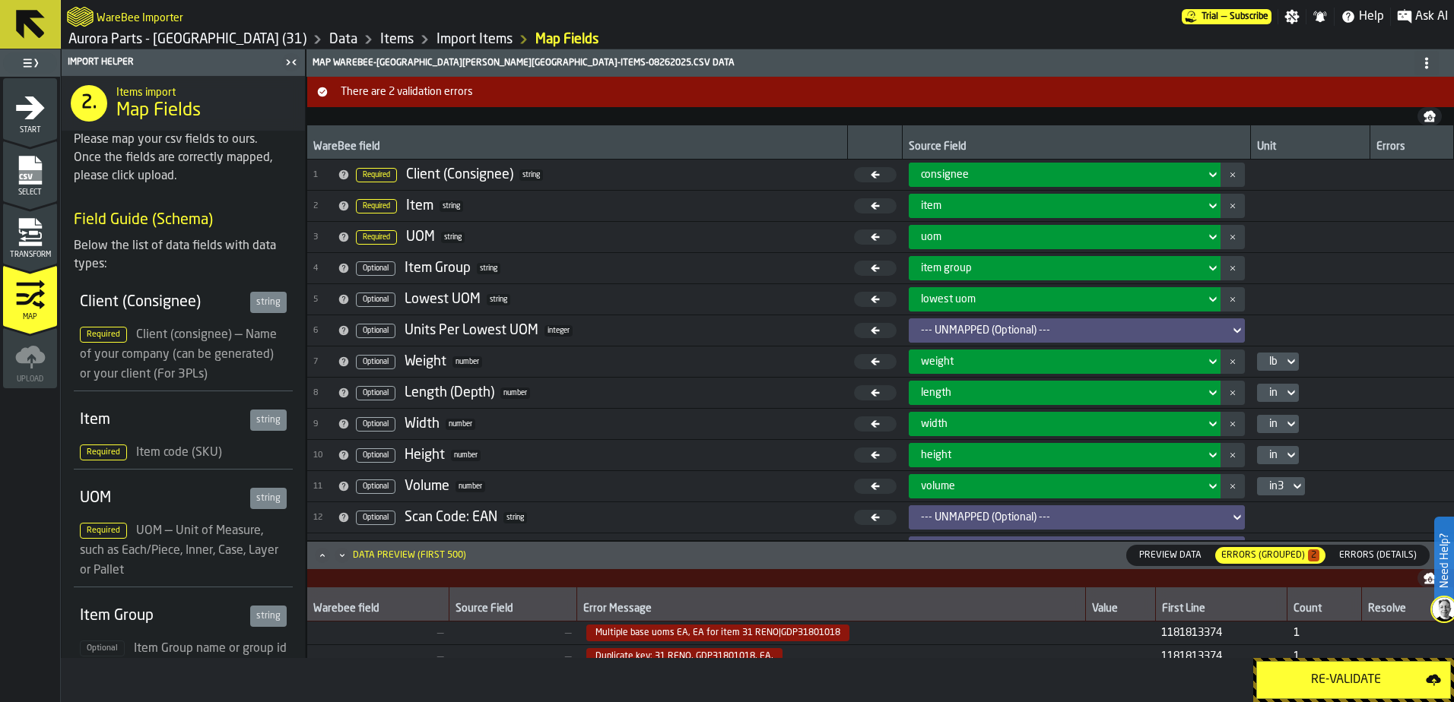
drag, startPoint x: 1366, startPoint y: 557, endPoint x: 1341, endPoint y: 555, distance: 25.1
click at [1365, 557] on span "Errors (Details)" at bounding box center [1378, 556] width 90 height 14
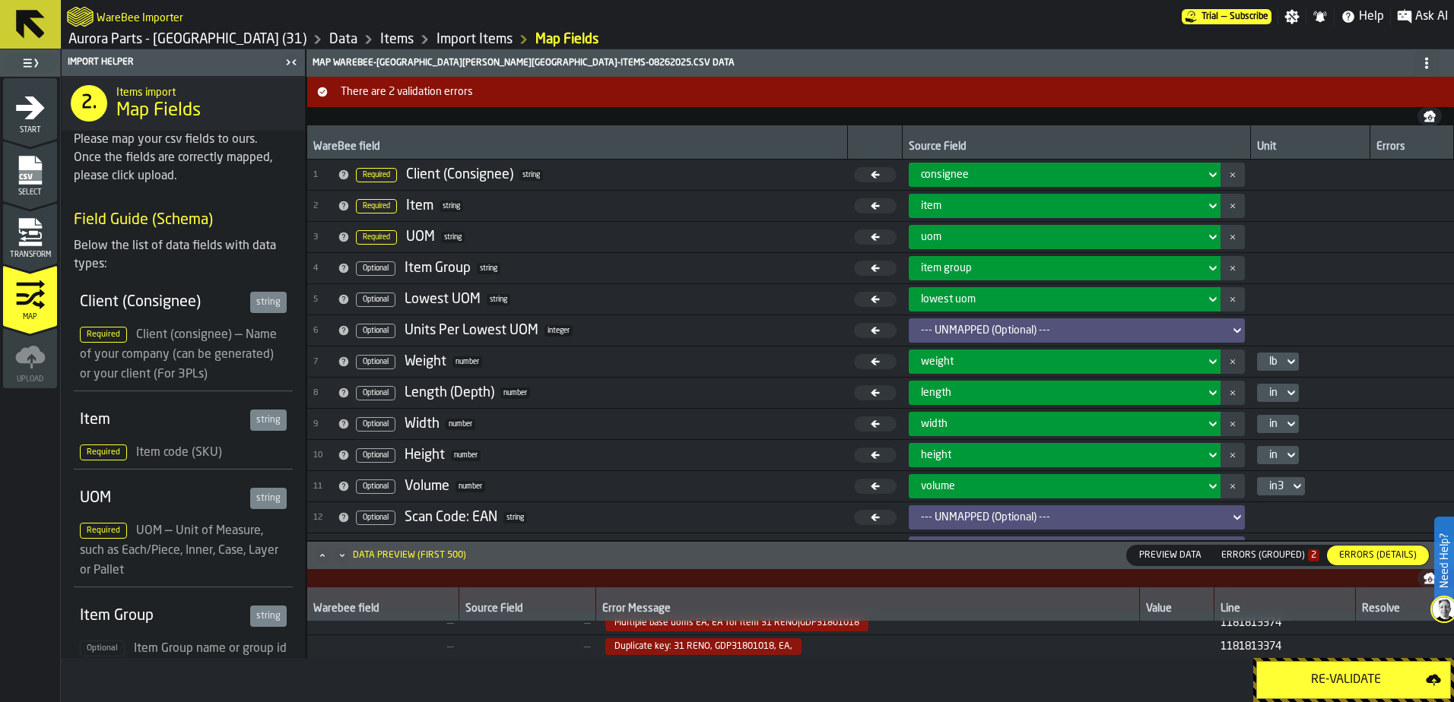
scroll to position [13, 0]
click at [1169, 551] on span "Preview Data" at bounding box center [1170, 556] width 75 height 14
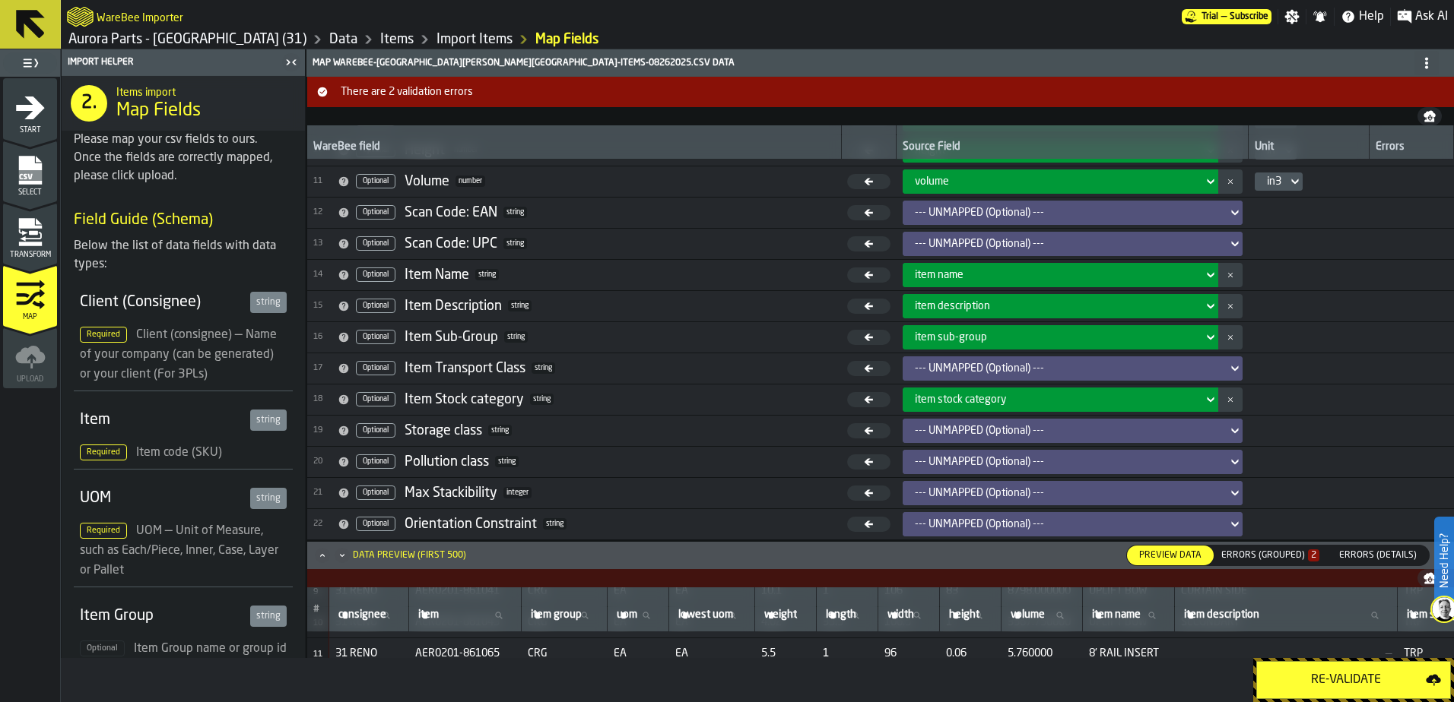
scroll to position [300, 0]
click at [1278, 548] on div "Errors (Grouped) 2" at bounding box center [1270, 555] width 110 height 17
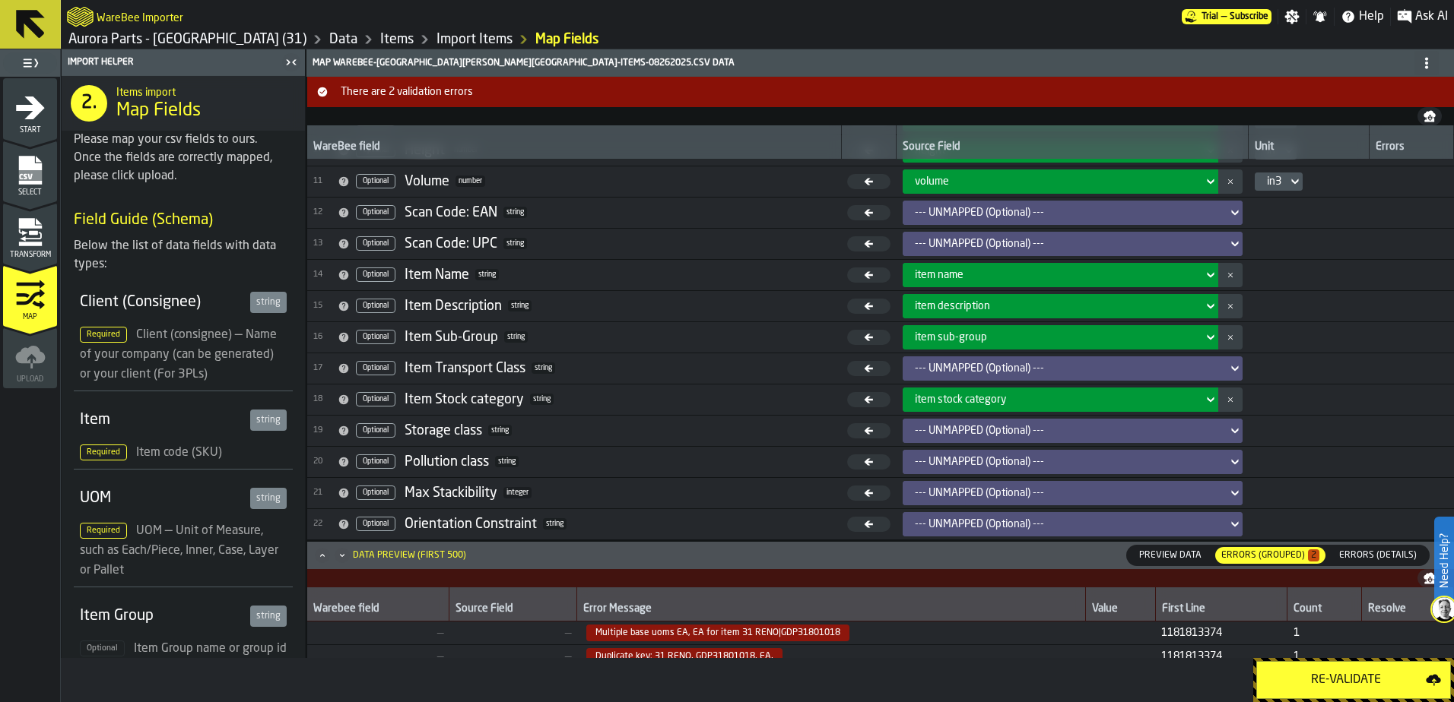
scroll to position [13, 0]
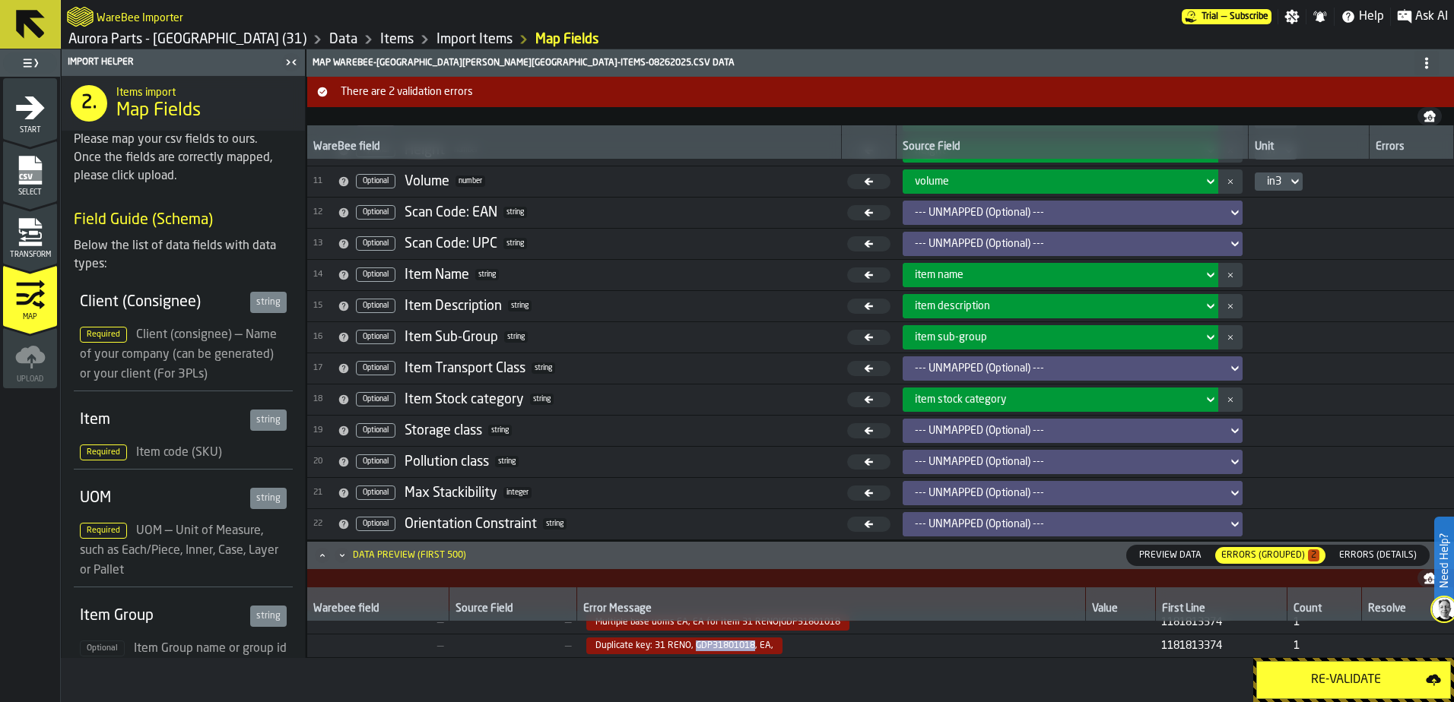
drag, startPoint x: 690, startPoint y: 645, endPoint x: 750, endPoint y: 644, distance: 59.3
click at [750, 644] on span "Duplicate key: 31 RENO, GDP31801018, EA," at bounding box center [684, 646] width 196 height 17
copy span "GDP31801018"
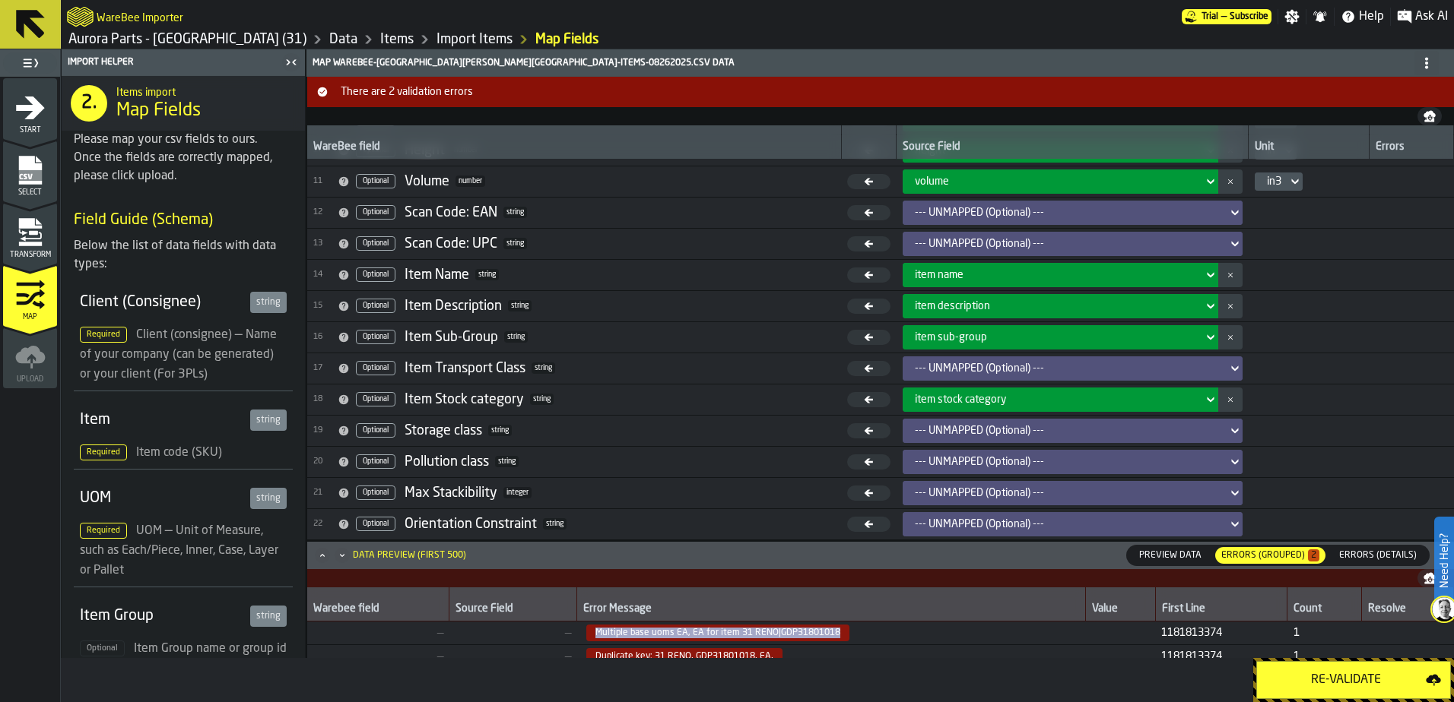
drag, startPoint x: 590, startPoint y: 632, endPoint x: 842, endPoint y: 637, distance: 252.5
click at [842, 637] on span "Multiple base uoms EA, EA for item 31 RENO|GDP31801018" at bounding box center [831, 633] width 496 height 17
drag, startPoint x: 842, startPoint y: 637, endPoint x: 813, endPoint y: 633, distance: 29.1
click at [813, 633] on span "Multiple base uoms EA, EA for item 31 RENO|GDP31801018" at bounding box center [717, 633] width 263 height 17
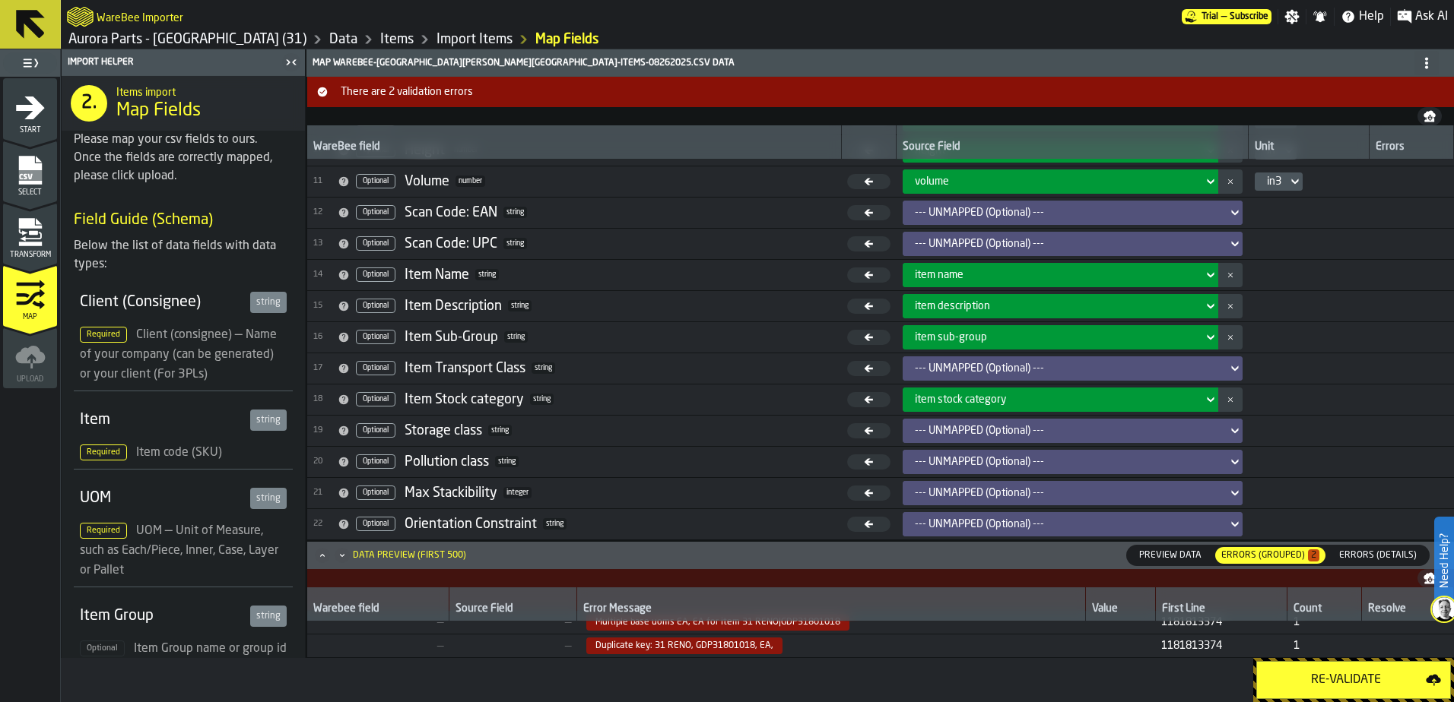
scroll to position [13, 0]
click at [1187, 645] on span "11818 13374" at bounding box center [1220, 646] width 119 height 12
click at [1180, 550] on span "Preview Data" at bounding box center [1170, 556] width 75 height 14
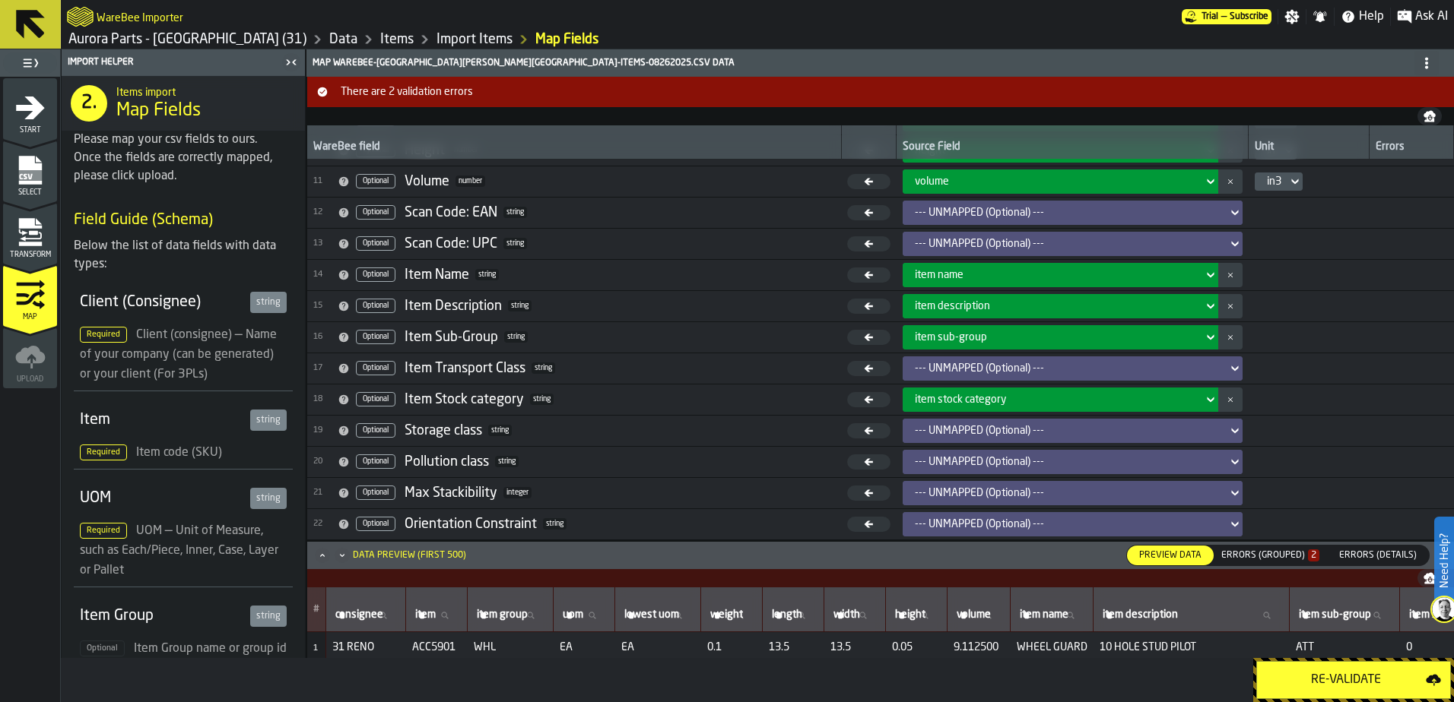
scroll to position [76, 0]
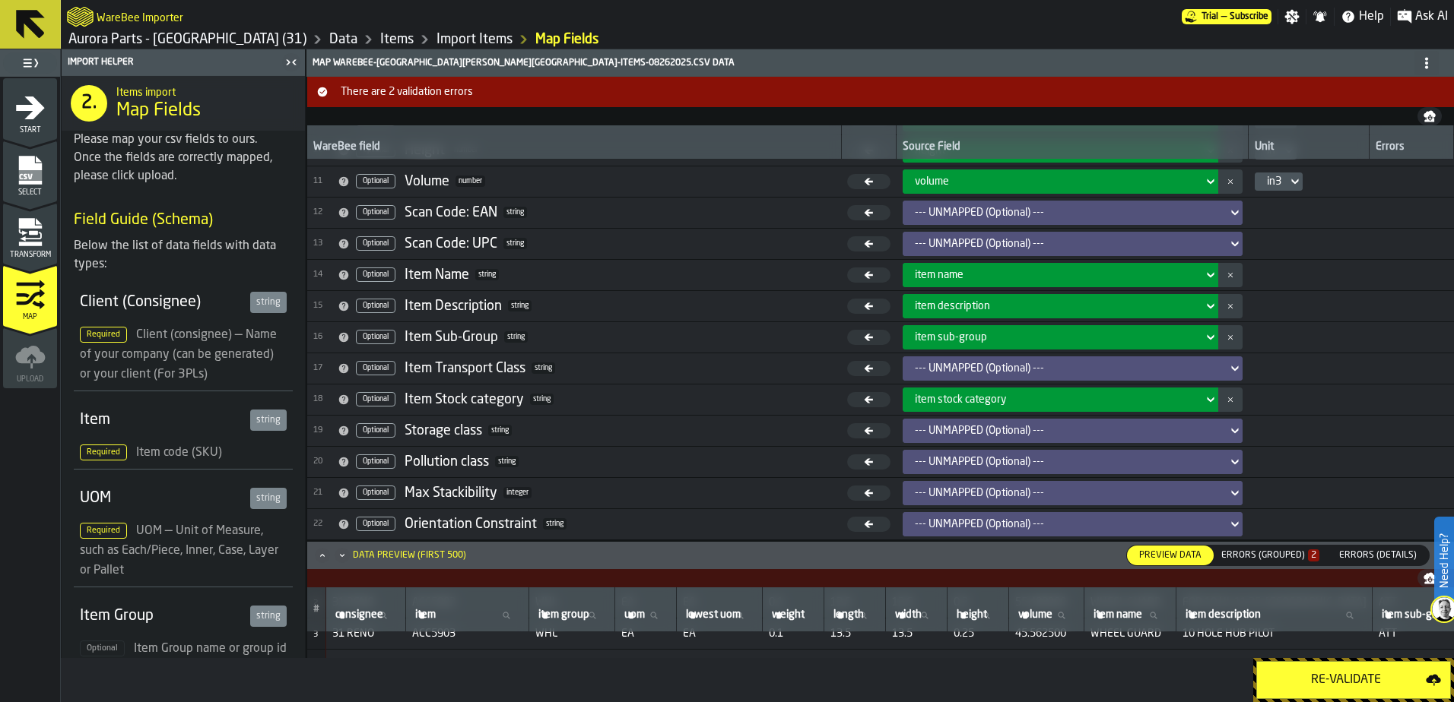
click at [505, 614] on icon at bounding box center [505, 615] width 9 height 9
click at [505, 614] on input "item item" at bounding box center [467, 616] width 110 height 20
click at [508, 616] on icon at bounding box center [505, 615] width 9 height 9
click at [508, 616] on input "item item" at bounding box center [467, 616] width 110 height 20
paste input "**********"
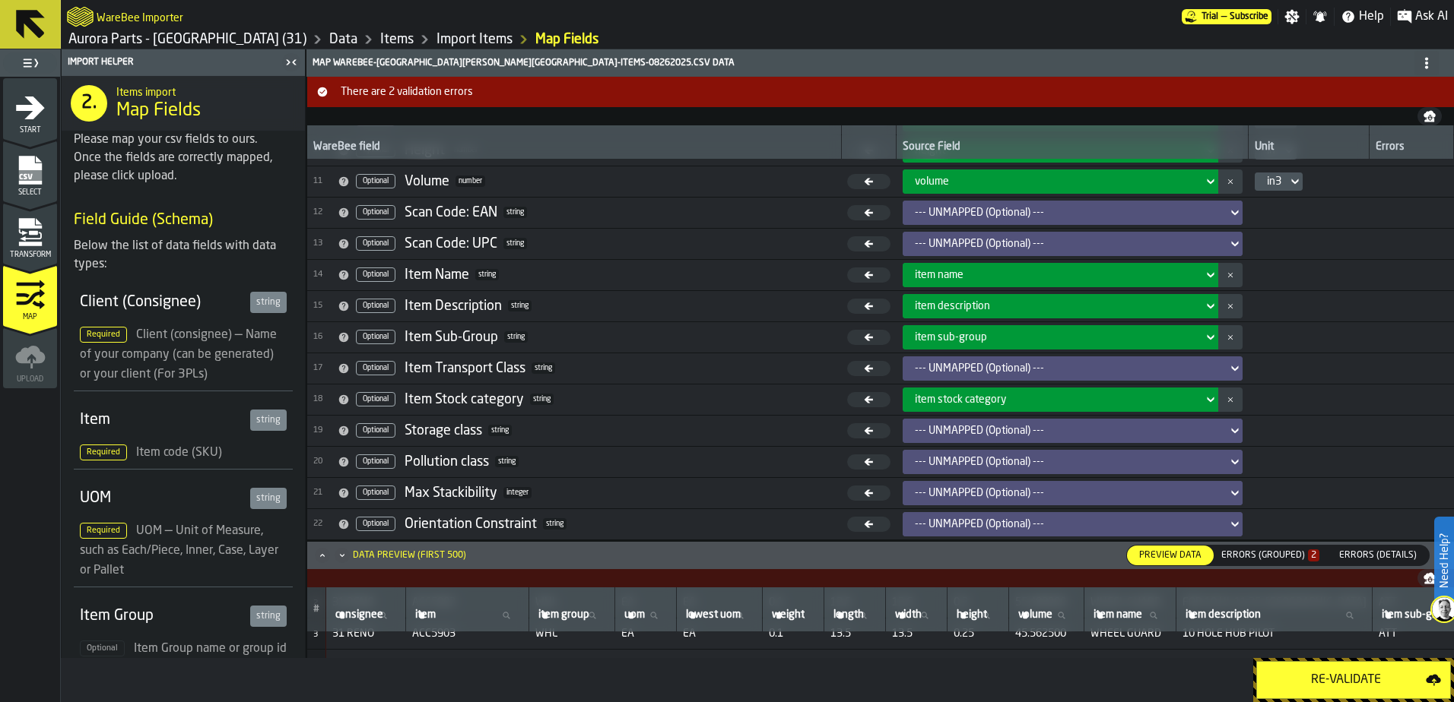
type input "**********"
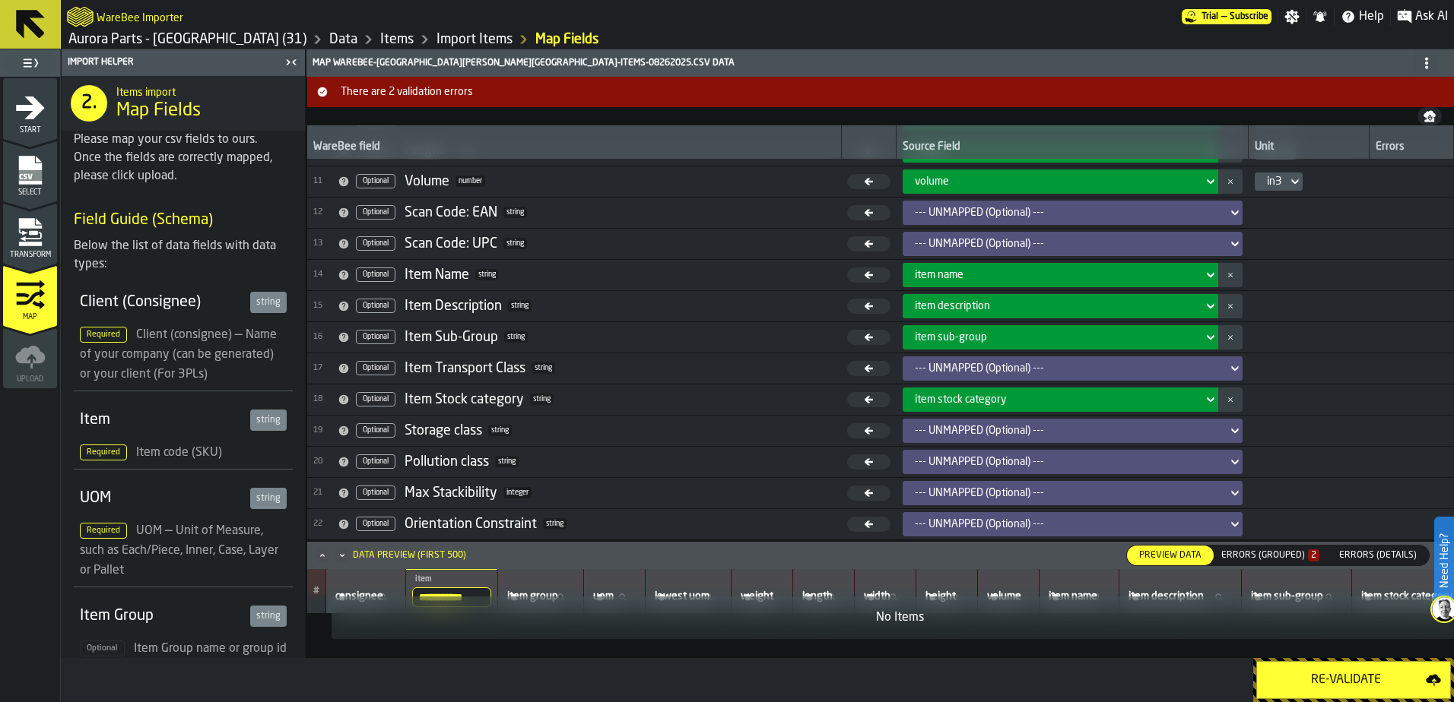
scroll to position [0, 0]
click at [461, 579] on td "No Items" at bounding box center [899, 619] width 1185 height 80
click at [350, 579] on td "No Items" at bounding box center [899, 619] width 1185 height 80
click at [1266, 556] on div "Errors (Grouped) 2" at bounding box center [1270, 555] width 98 height 11
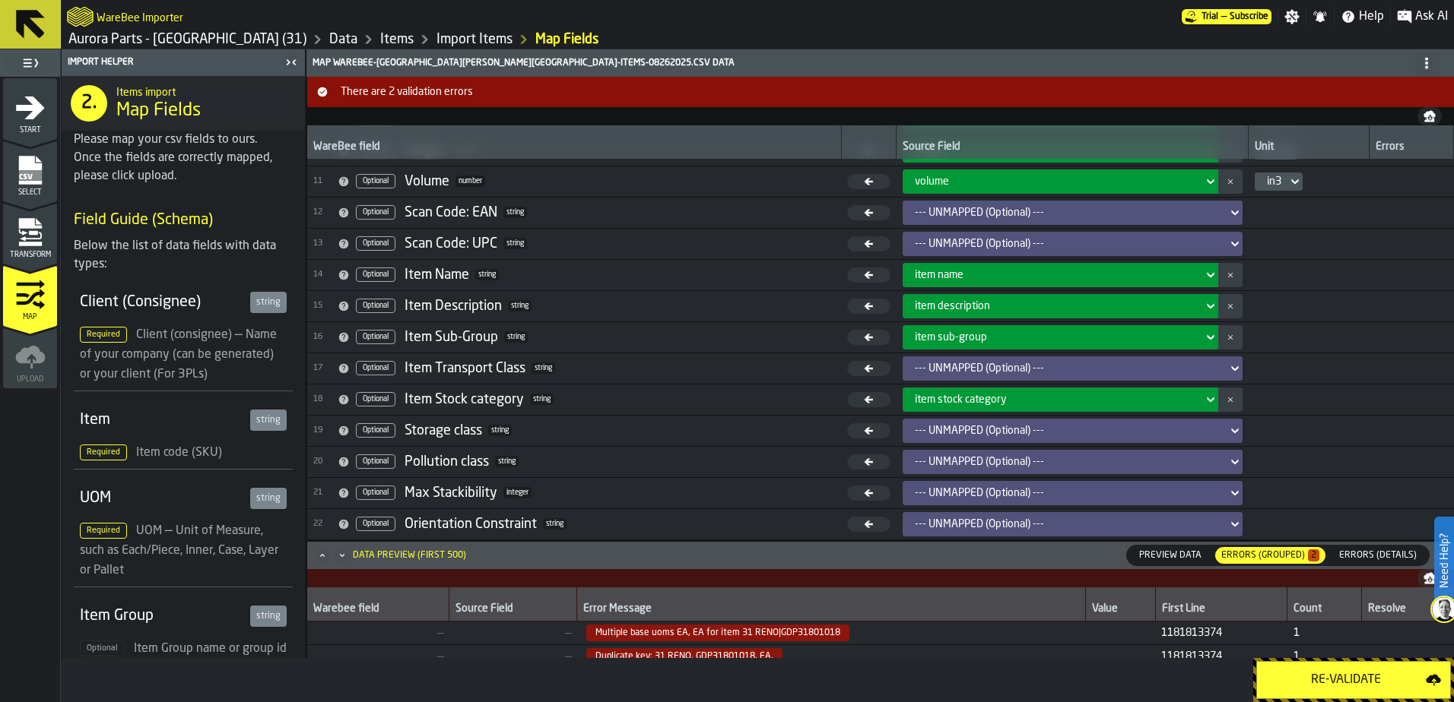
click at [1184, 557] on span "Preview Data" at bounding box center [1170, 556] width 75 height 14
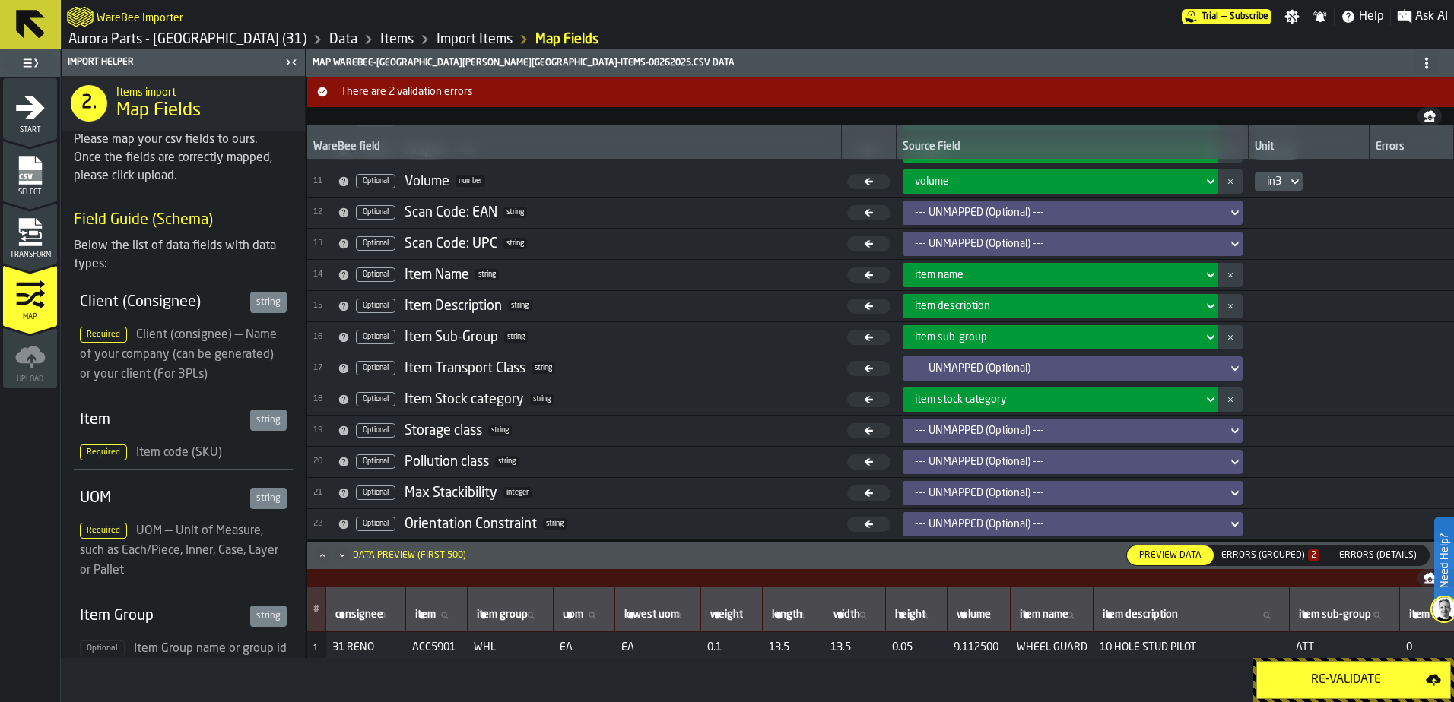
click at [448, 615] on icon at bounding box center [443, 615] width 9 height 9
click at [448, 615] on input "item item" at bounding box center [436, 616] width 49 height 20
click at [433, 615] on input "item item" at bounding box center [436, 616] width 49 height 20
click at [340, 554] on icon "Minimize" at bounding box center [342, 555] width 15 height 15
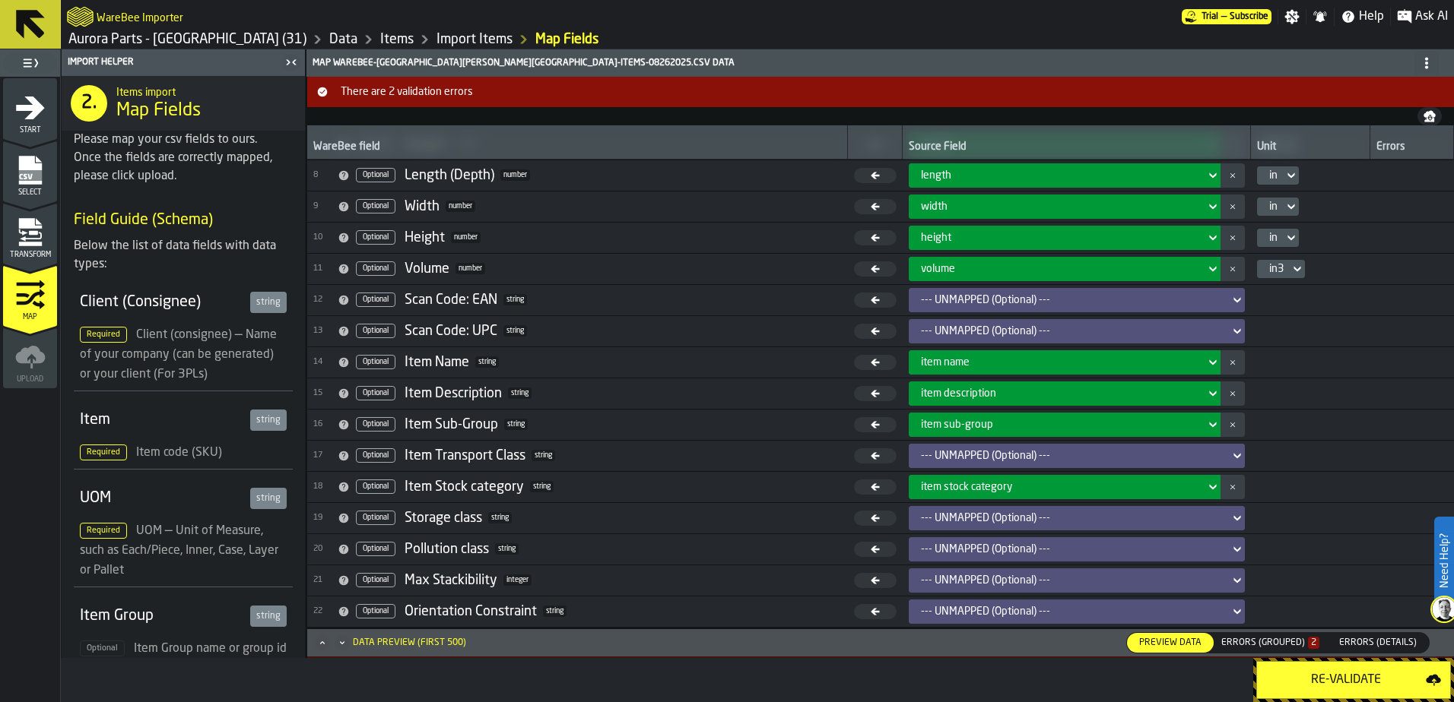
click at [325, 642] on icon "Maximize" at bounding box center [322, 643] width 15 height 15
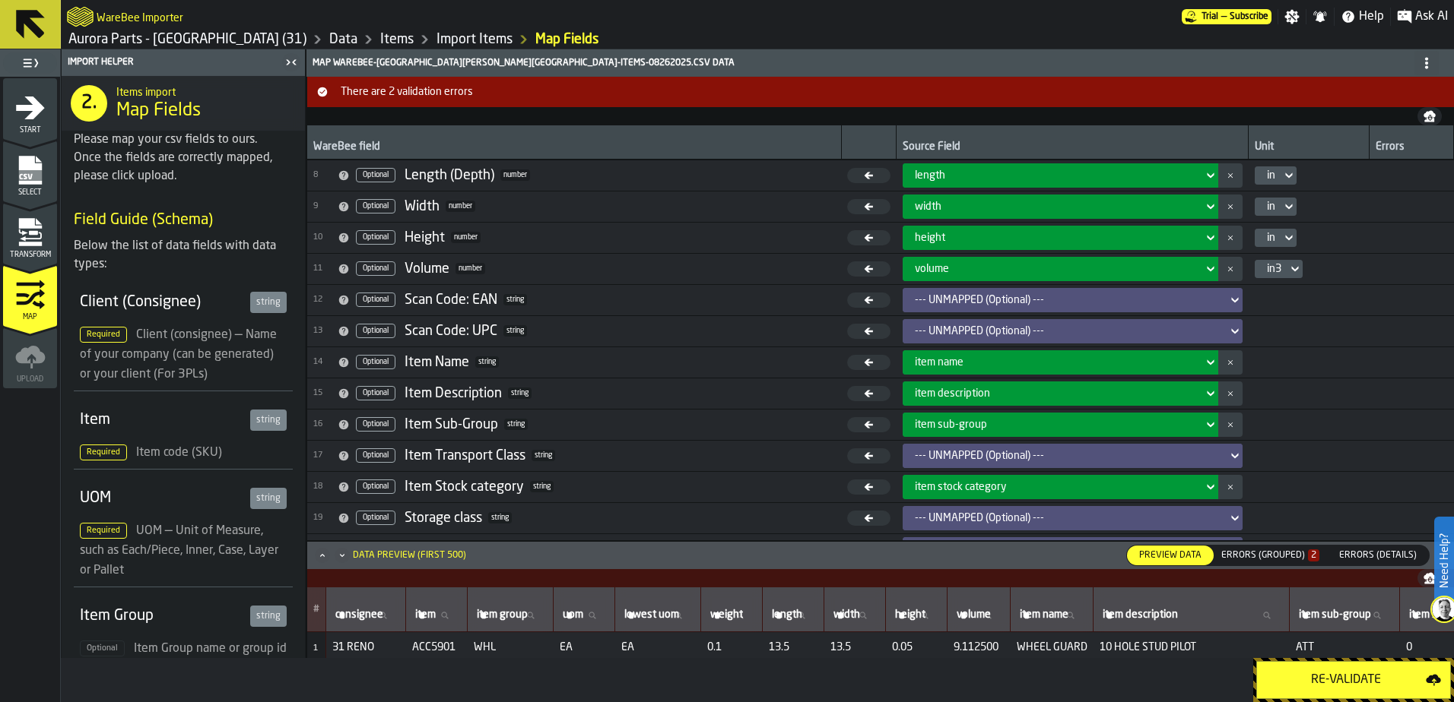
scroll to position [305, 0]
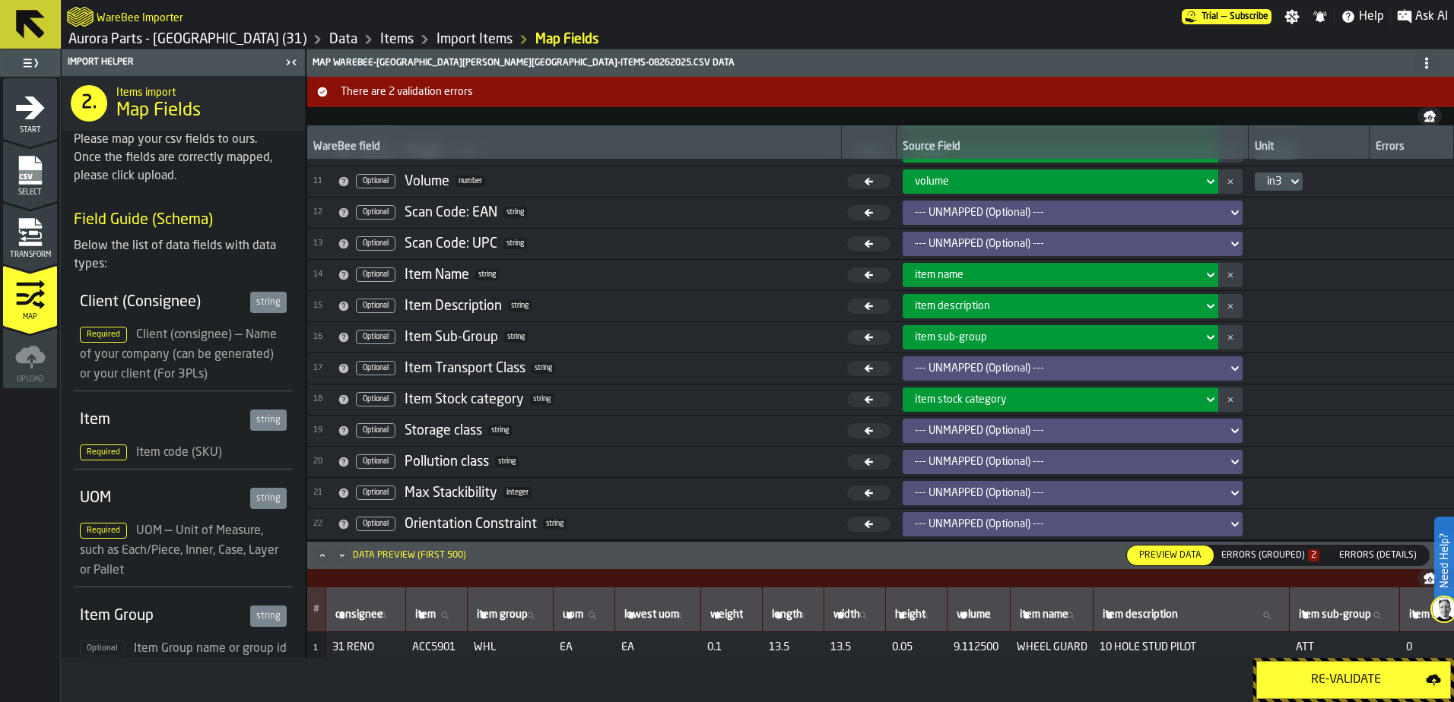
click at [436, 554] on div "Data Preview (first 500)" at bounding box center [409, 555] width 113 height 11
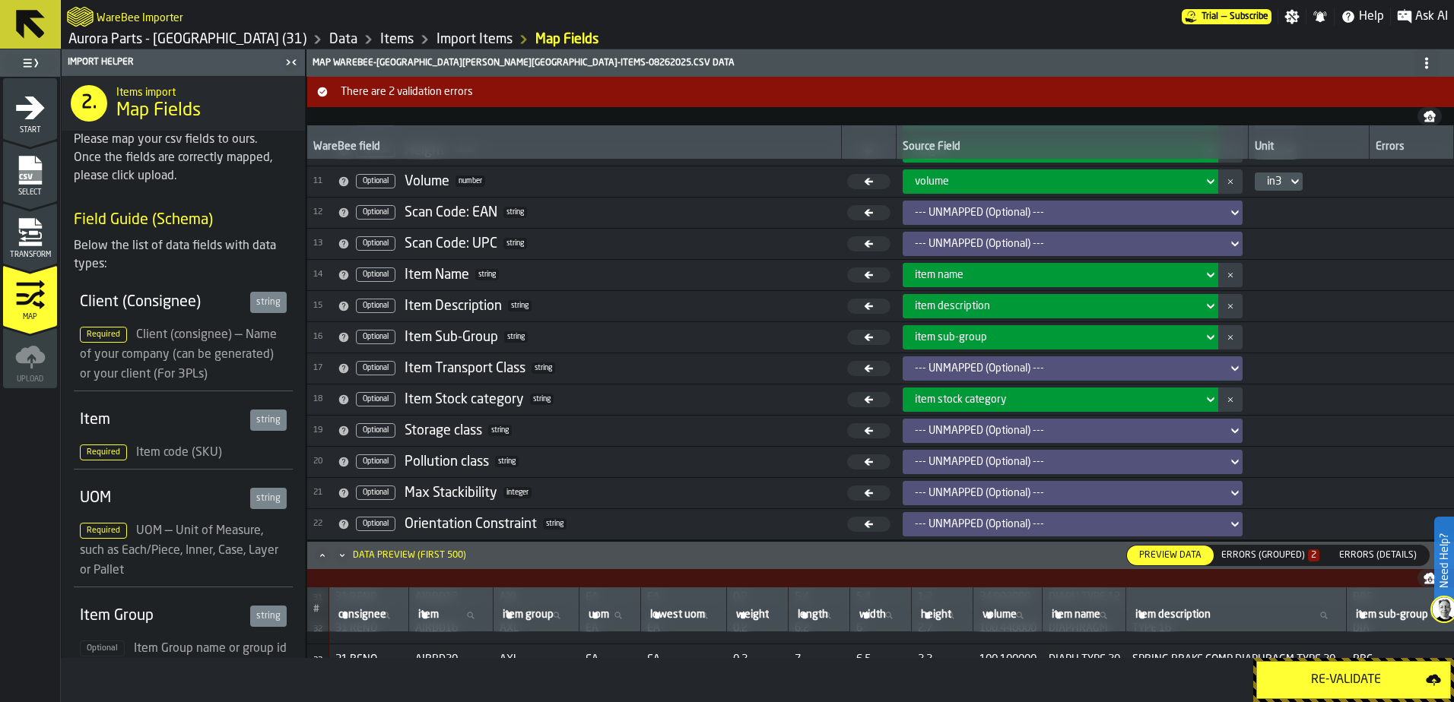
scroll to position [988, 0]
click at [431, 555] on div "Data Preview (first 500)" at bounding box center [409, 555] width 113 height 11
click at [1271, 553] on div "Errors (Grouped) 2" at bounding box center [1270, 555] width 98 height 11
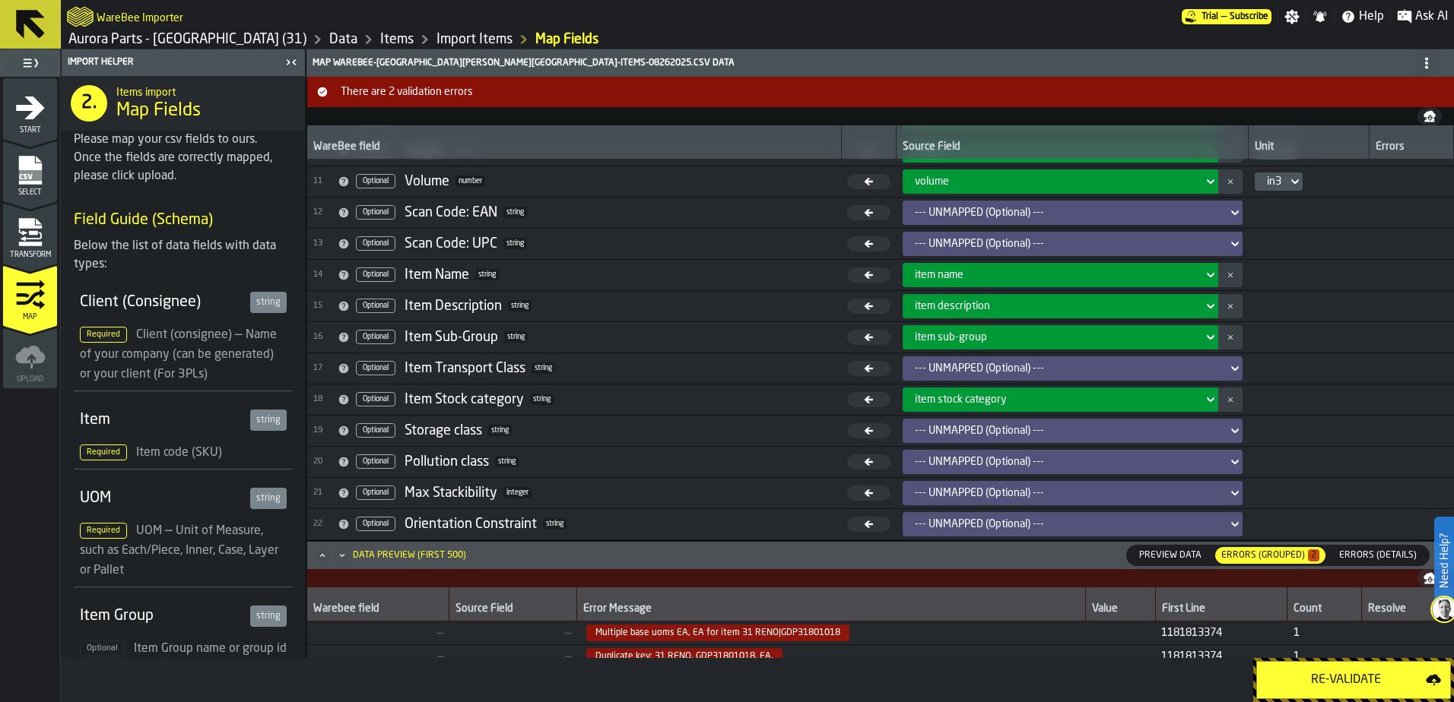
click at [335, 631] on span "—" at bounding box center [378, 633] width 130 height 12
click at [456, 626] on td "—" at bounding box center [513, 634] width 128 height 24
click at [518, 626] on td "—" at bounding box center [513, 634] width 128 height 24
click at [710, 646] on td "Duplicate key: 31 RENO, GDP31801018, EA," at bounding box center [831, 657] width 508 height 24
click at [1203, 628] on span "11818 13374" at bounding box center [1220, 633] width 119 height 12
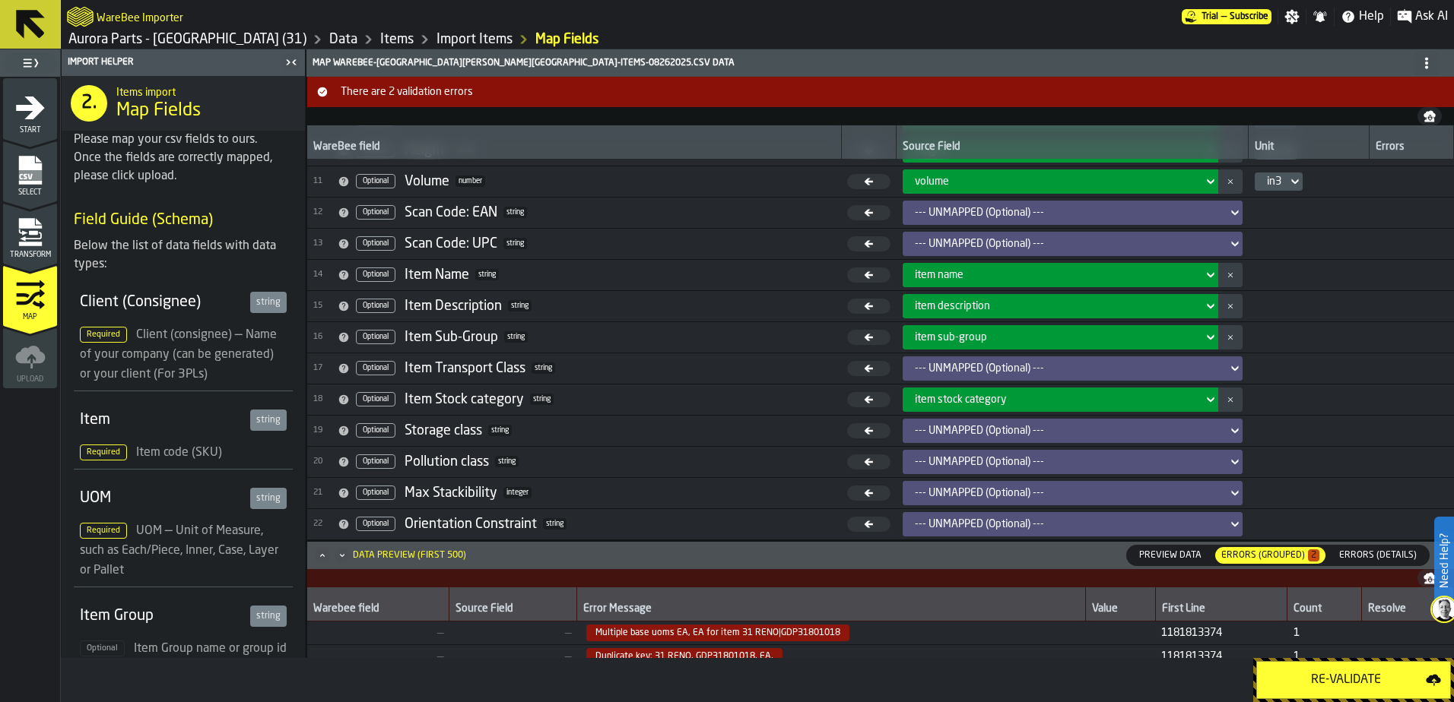
click at [1323, 631] on span "1" at bounding box center [1324, 633] width 62 height 12
click at [1372, 627] on td at bounding box center [1407, 634] width 92 height 24
click at [1384, 611] on div "Resolve" at bounding box center [1407, 610] width 79 height 15
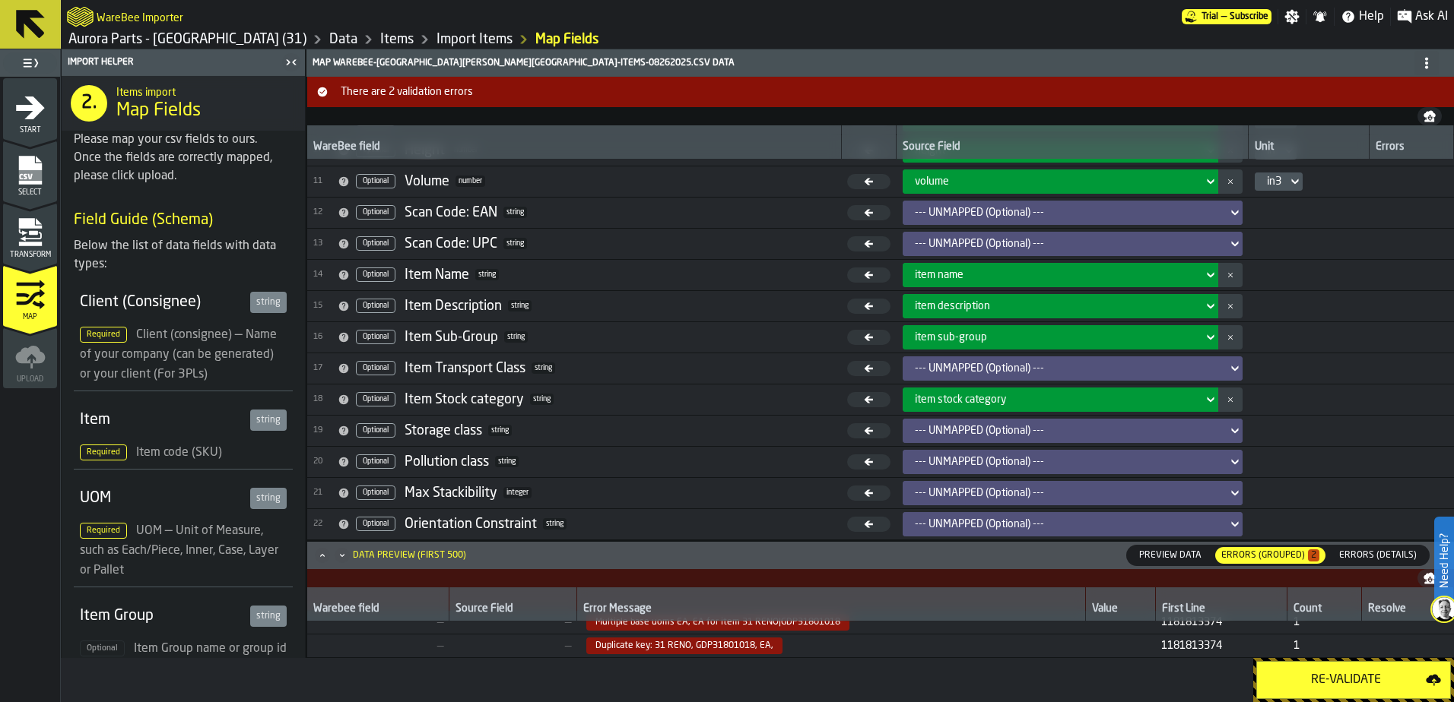
scroll to position [0, 0]
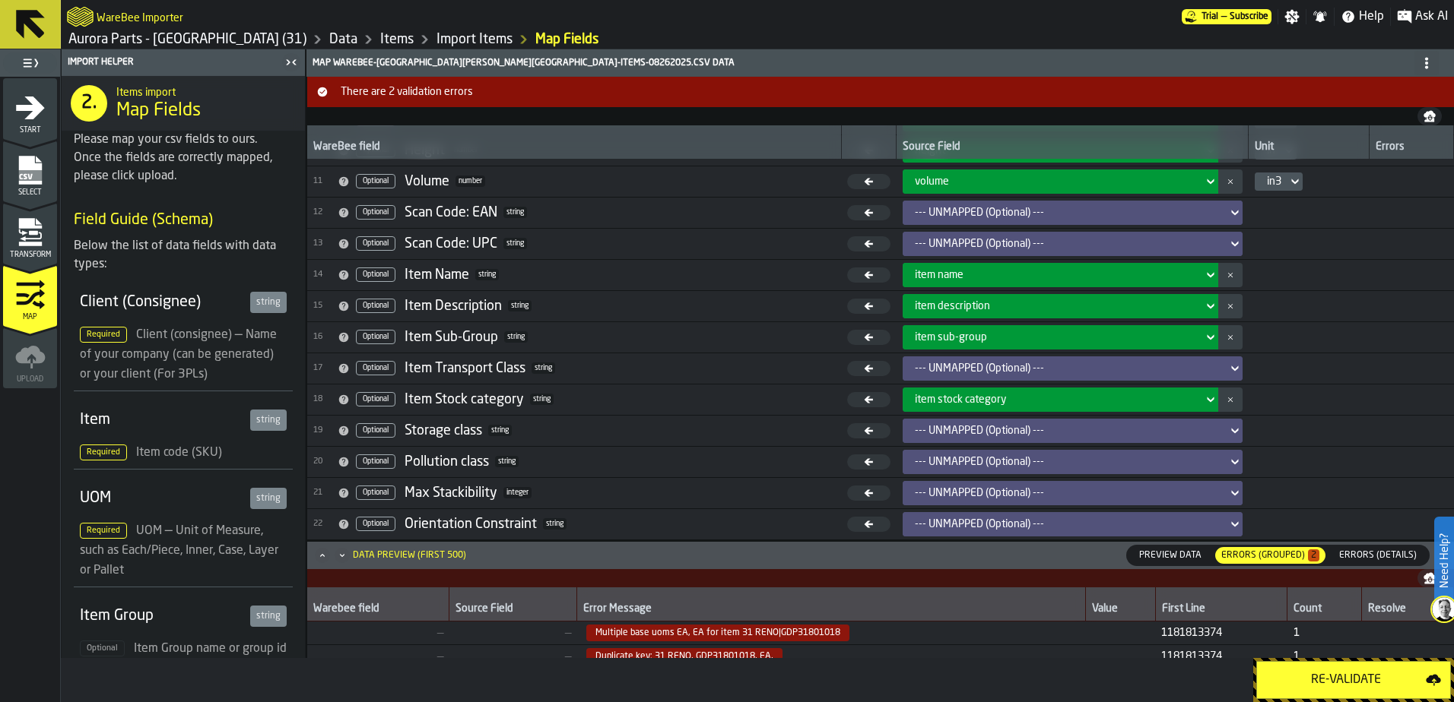
click at [1376, 633] on td at bounding box center [1407, 634] width 92 height 24
click at [1375, 633] on td at bounding box center [1407, 634] width 92 height 24
click at [791, 635] on span "Multiple base uoms EA, EA for item 31 RENO|GDP31801018" at bounding box center [717, 633] width 263 height 17
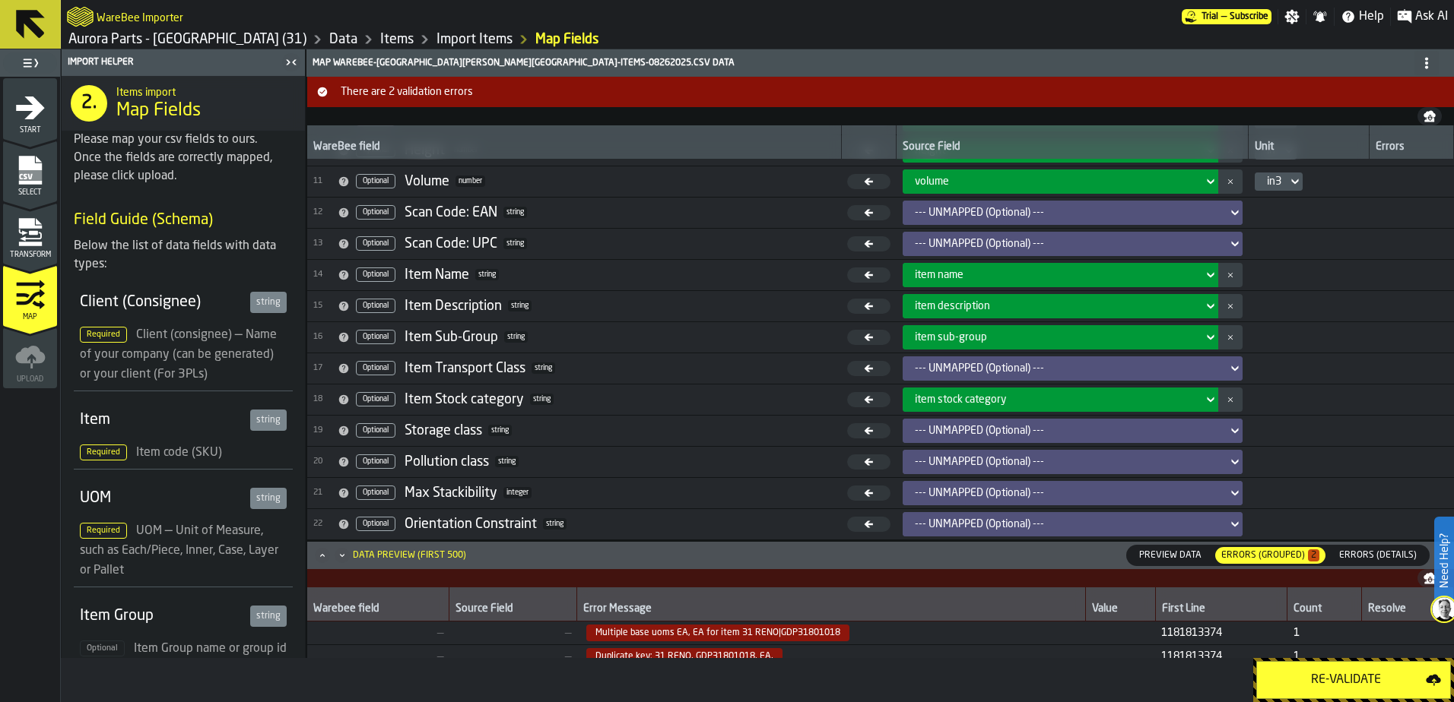
drag, startPoint x: 791, startPoint y: 635, endPoint x: 700, endPoint y: 657, distance: 93.1
click at [700, 657] on span "Duplicate key: 31 RENO, GDP31801018, EA," at bounding box center [684, 656] width 196 height 17
click at [474, 626] on td "—" at bounding box center [513, 634] width 128 height 24
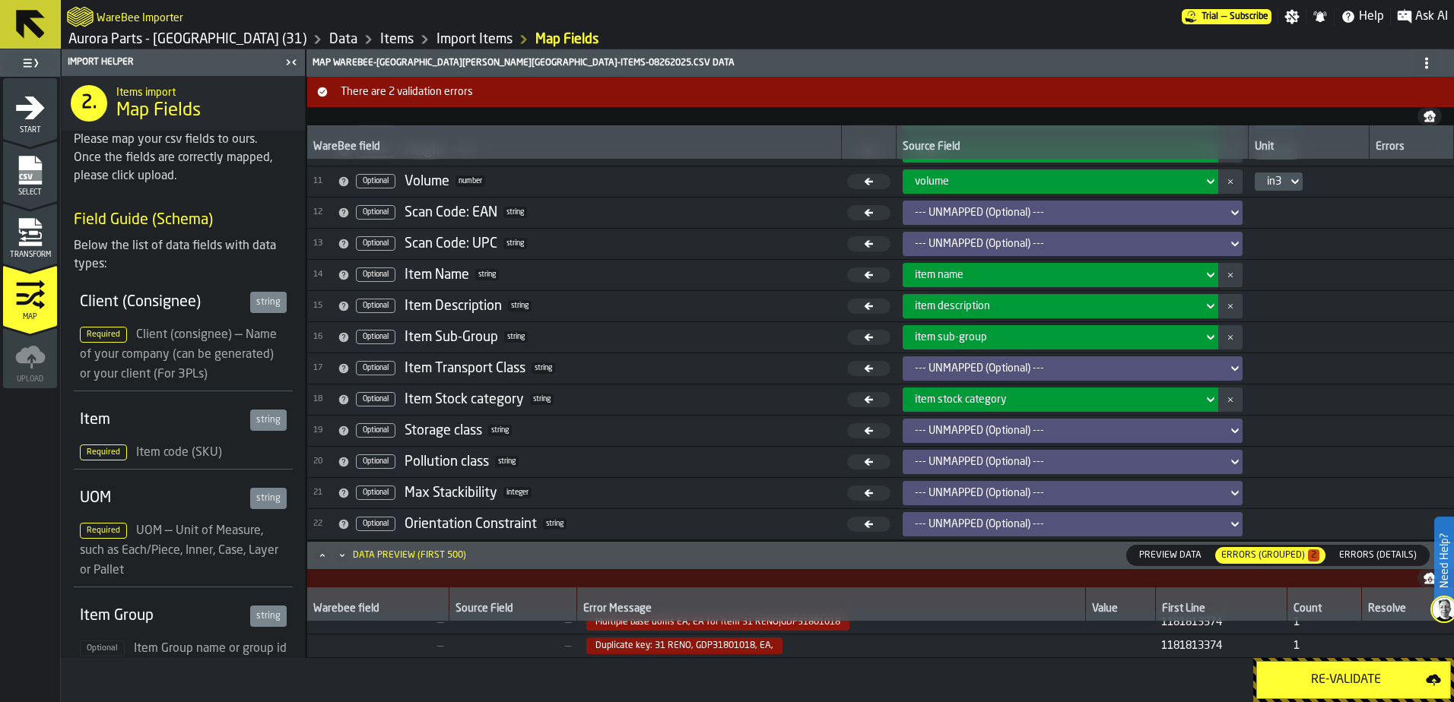
click at [360, 621] on th "Warebee field" at bounding box center [378, 605] width 142 height 34
click at [1379, 557] on span "Errors (Details)" at bounding box center [1378, 556] width 90 height 14
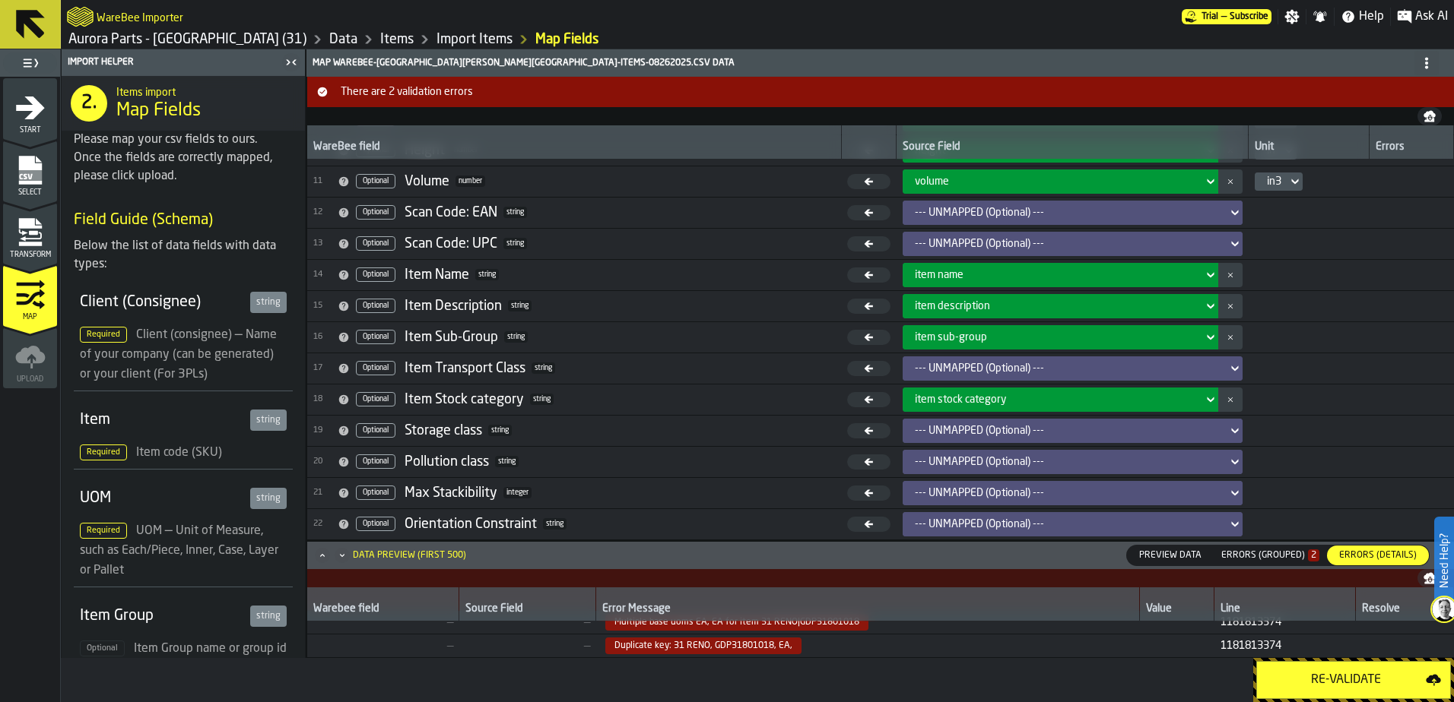
scroll to position [0, 0]
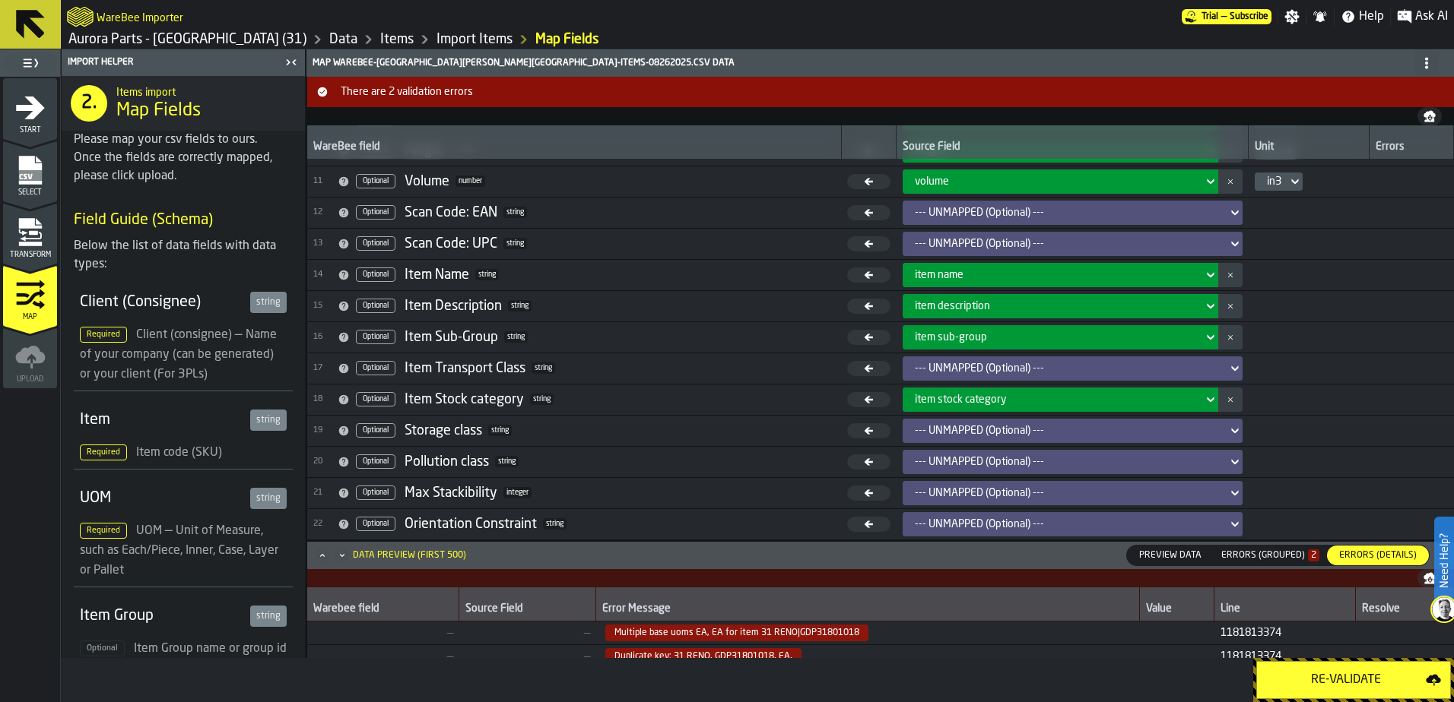
click at [581, 639] on span "—" at bounding box center [527, 633] width 125 height 12
click at [674, 637] on span "Multiple base uoms EA, EA for item 31 RENO|GDP31801018" at bounding box center [736, 633] width 263 height 17
click at [675, 636] on span "Multiple base uoms EA, EA for item 31 RENO|GDP31801018" at bounding box center [736, 633] width 263 height 17
click at [1230, 626] on td "11818 13374" at bounding box center [1284, 634] width 141 height 24
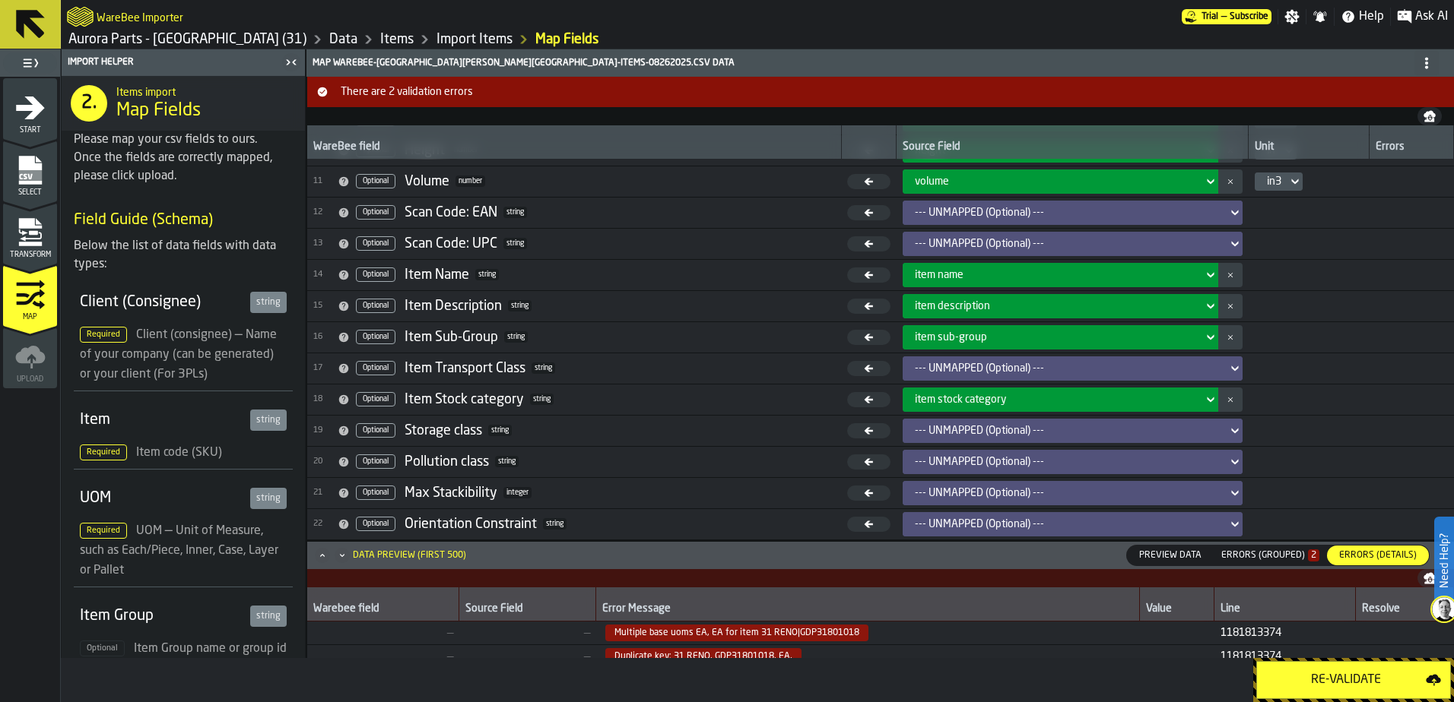
click at [1283, 630] on span "11818 13374" at bounding box center [1284, 633] width 128 height 12
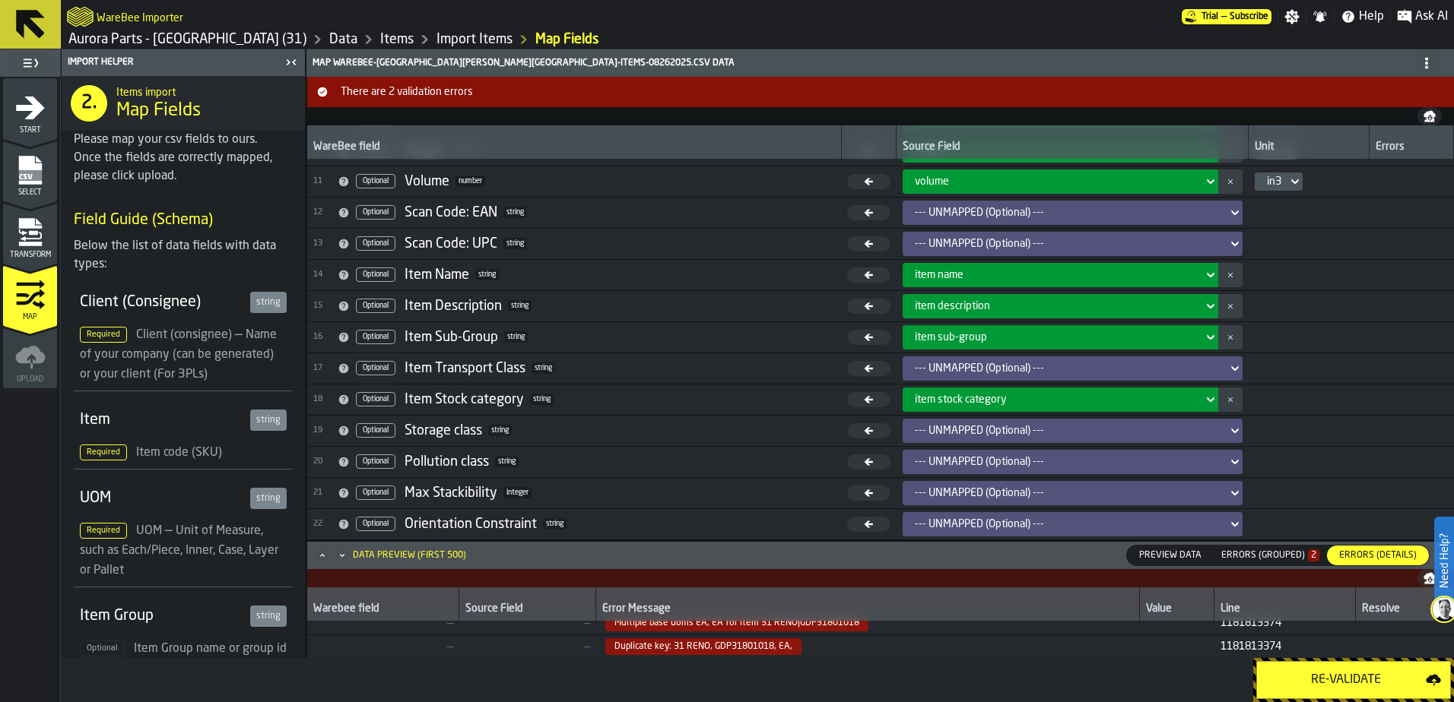
scroll to position [13, 0]
click at [1378, 635] on td at bounding box center [1404, 647] width 98 height 24
click at [1151, 555] on span "Preview Data" at bounding box center [1170, 556] width 75 height 14
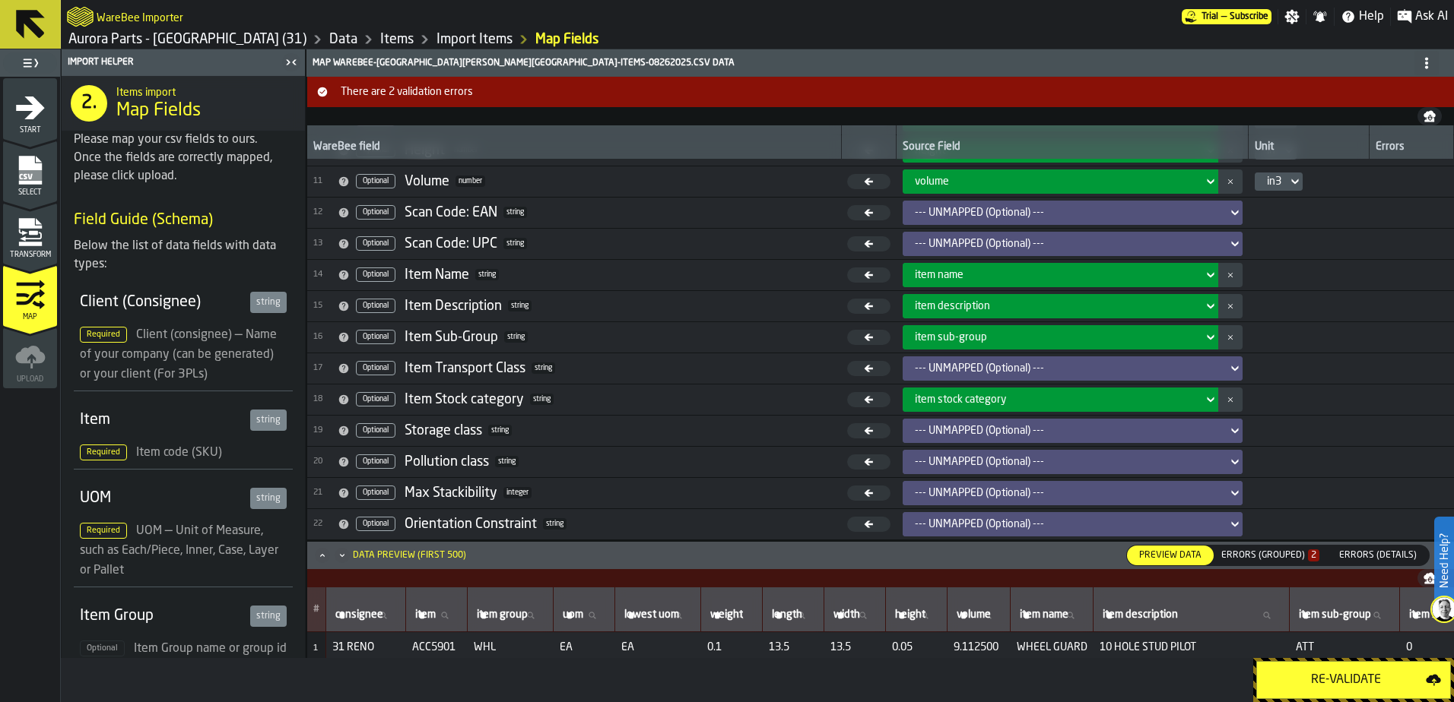
click at [1276, 555] on div "Errors (Grouped) 2" at bounding box center [1270, 555] width 98 height 11
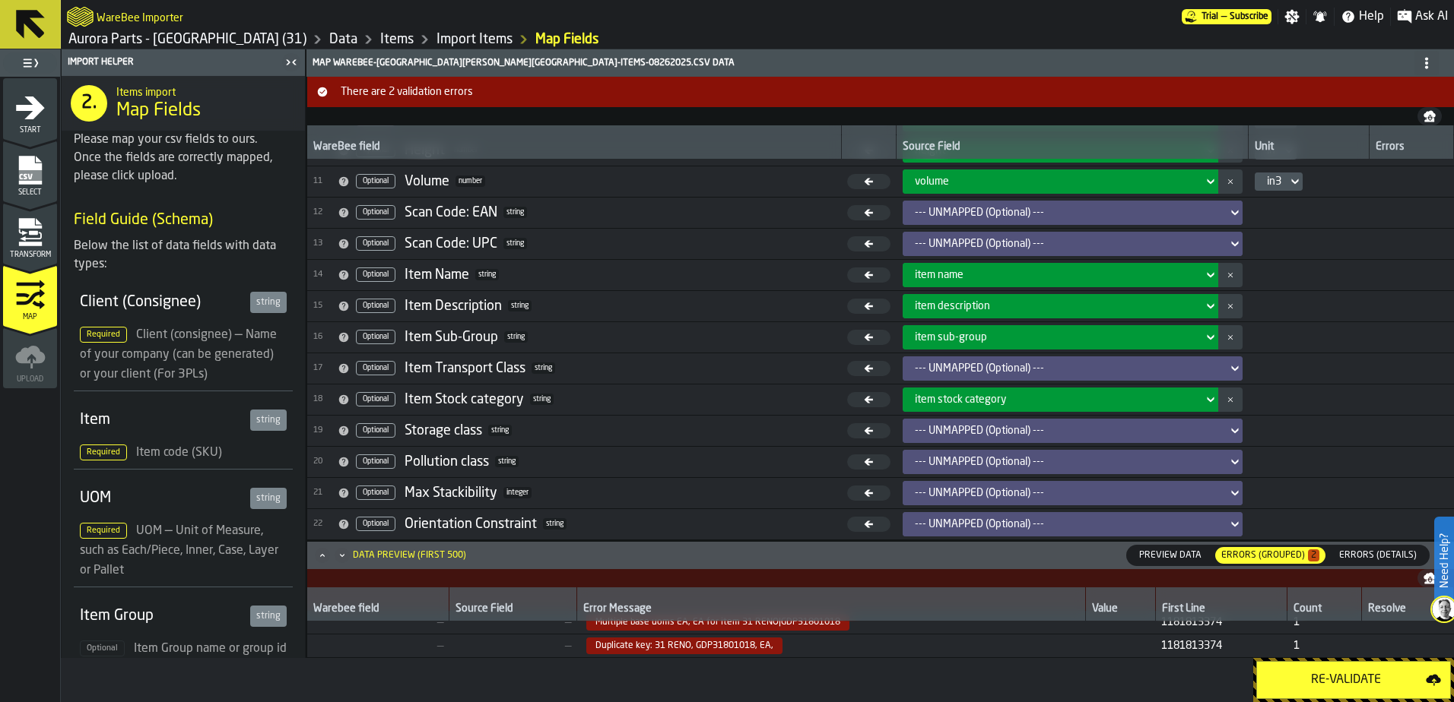
click at [690, 647] on span "Duplicate key: 31 RENO, GDP31801018, EA," at bounding box center [684, 646] width 196 height 17
click at [687, 646] on span "Duplicate key: 31 RENO, GDP31801018, EA," at bounding box center [684, 646] width 196 height 17
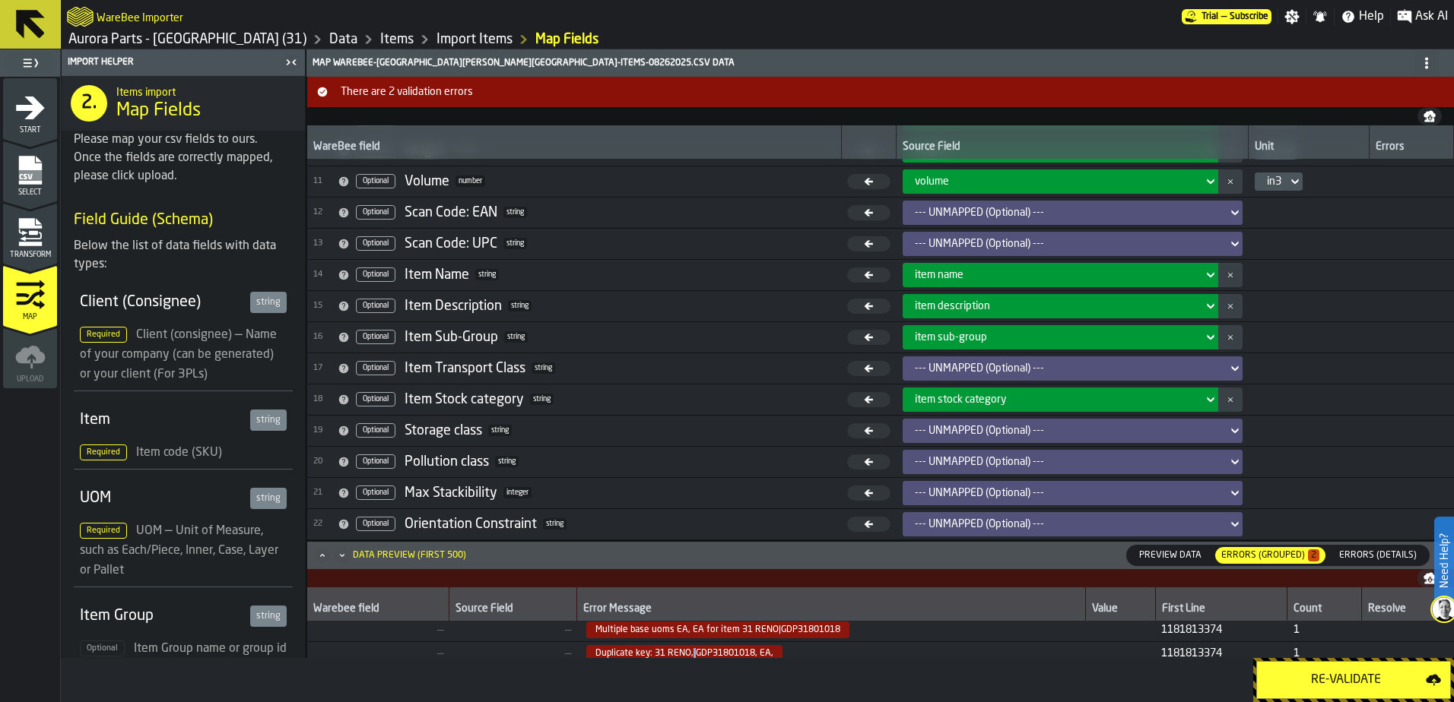
scroll to position [0, 0]
click at [450, 557] on div "Data Preview (first 500)" at bounding box center [409, 555] width 113 height 11
click at [27, 245] on icon "menu Transform" at bounding box center [29, 244] width 23 height 5
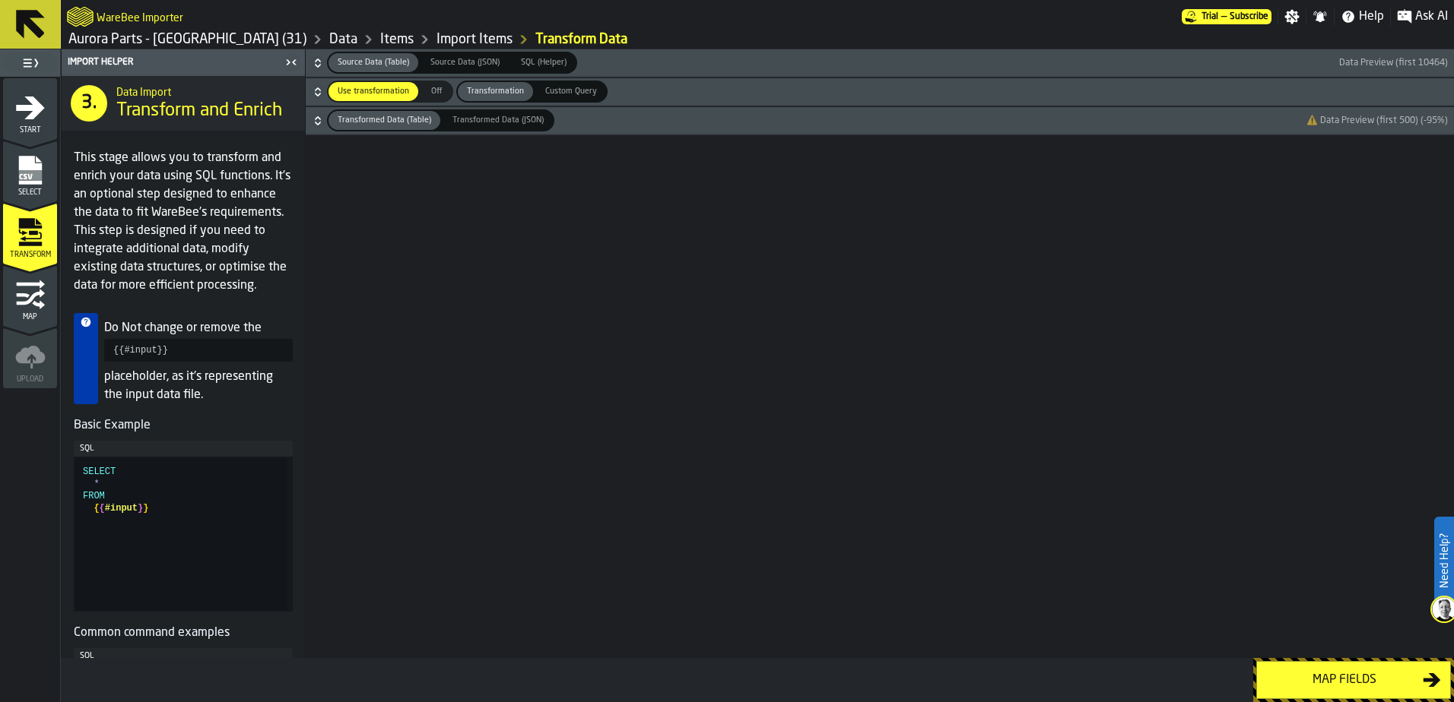
click at [21, 174] on rect "menu Select" at bounding box center [29, 175] width 23 height 11
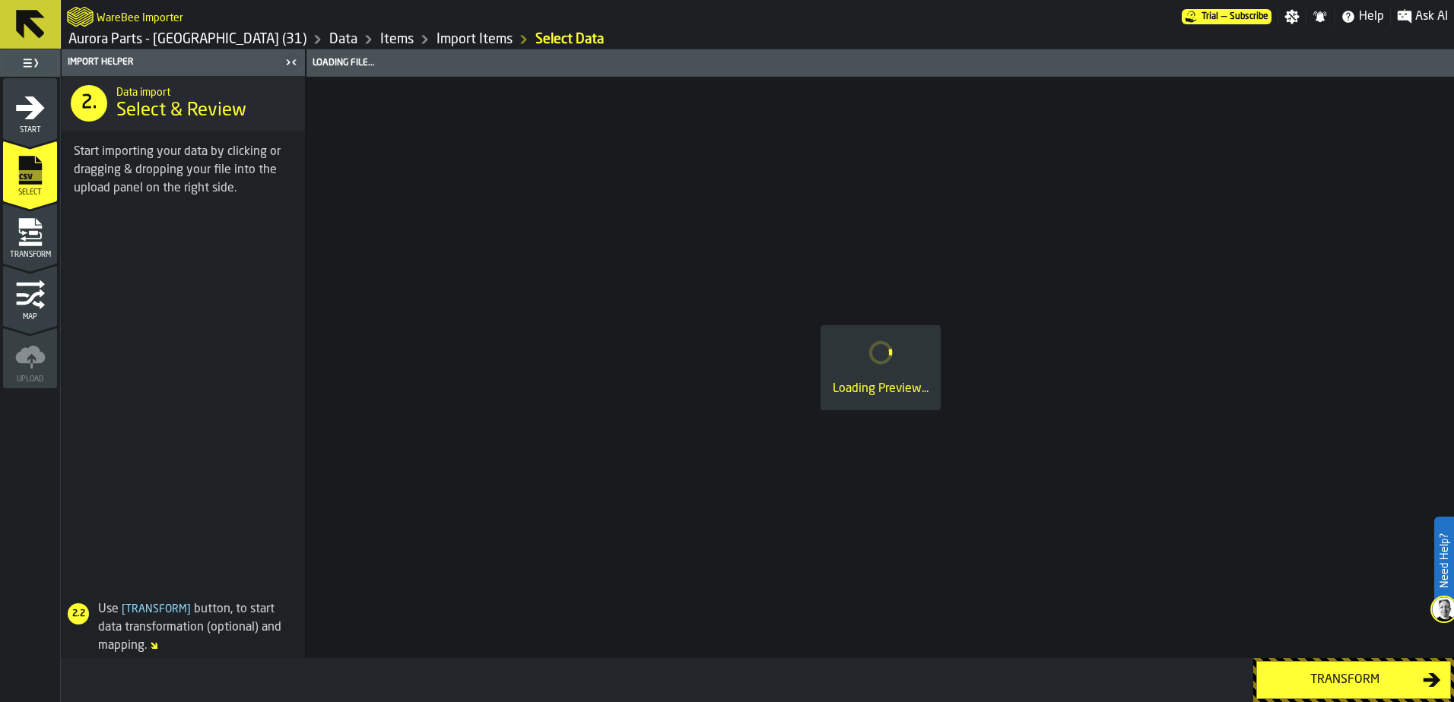
click at [27, 239] on icon "menu Transform" at bounding box center [31, 236] width 22 height 9
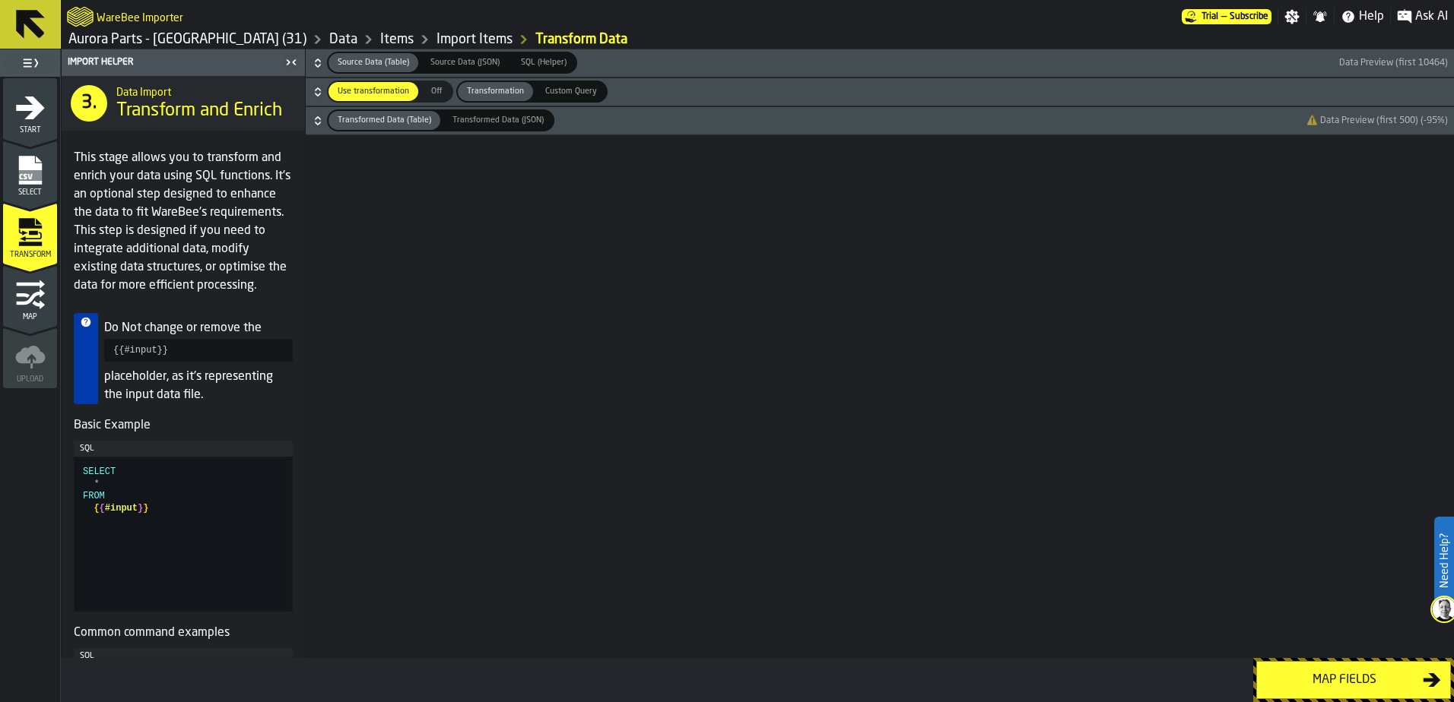
click at [34, 175] on rect "menu Select" at bounding box center [29, 175] width 23 height 11
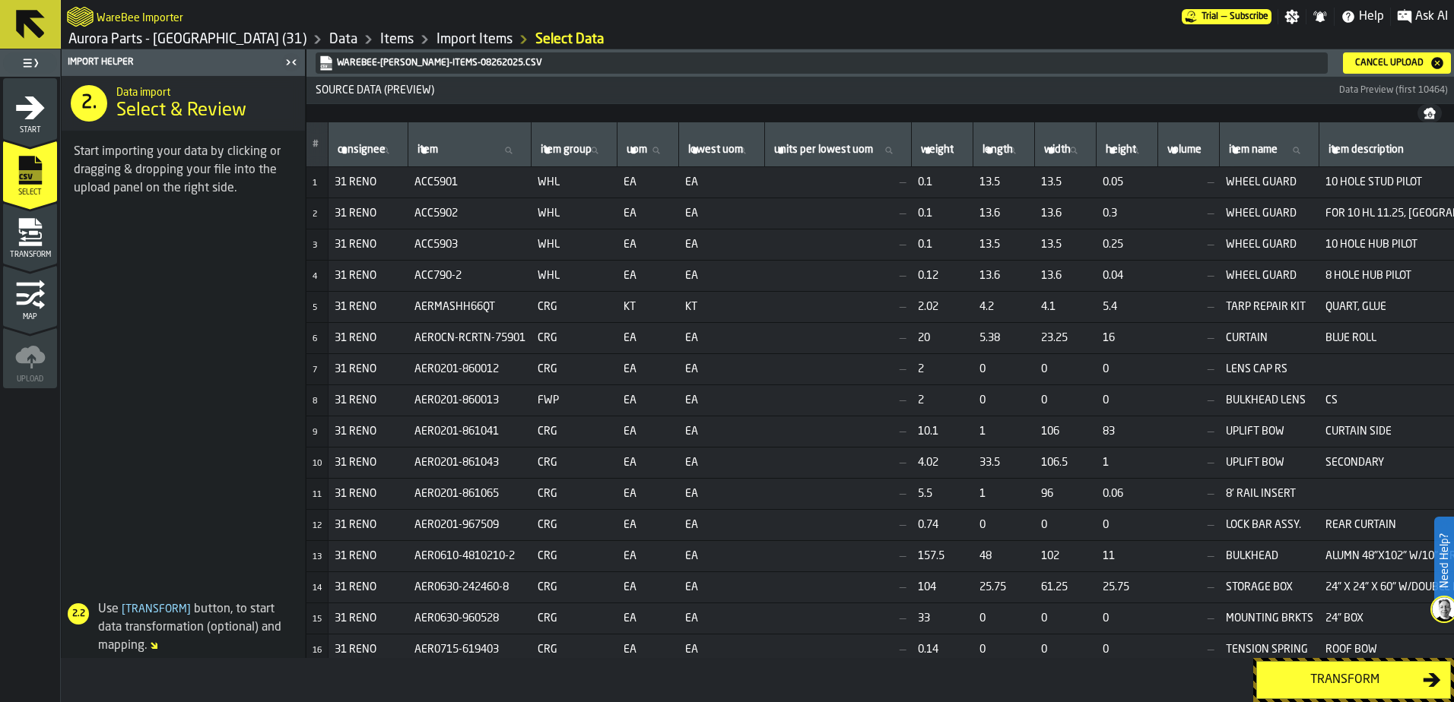
click at [509, 151] on icon at bounding box center [508, 150] width 7 height 7
click at [509, 151] on input "item item" at bounding box center [469, 151] width 110 height 20
paste input "**********"
type input "**********"
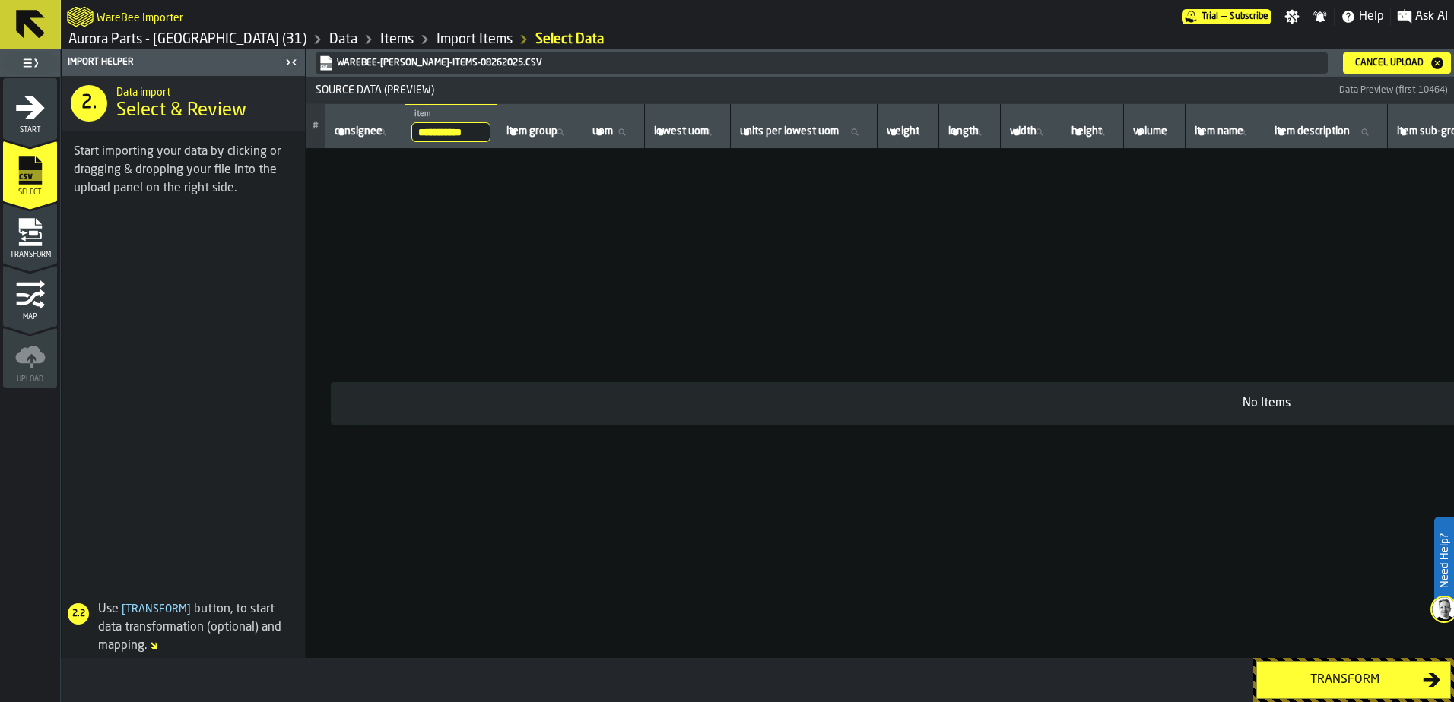
click at [1413, 66] on div "Cancel Upload" at bounding box center [1389, 63] width 81 height 11
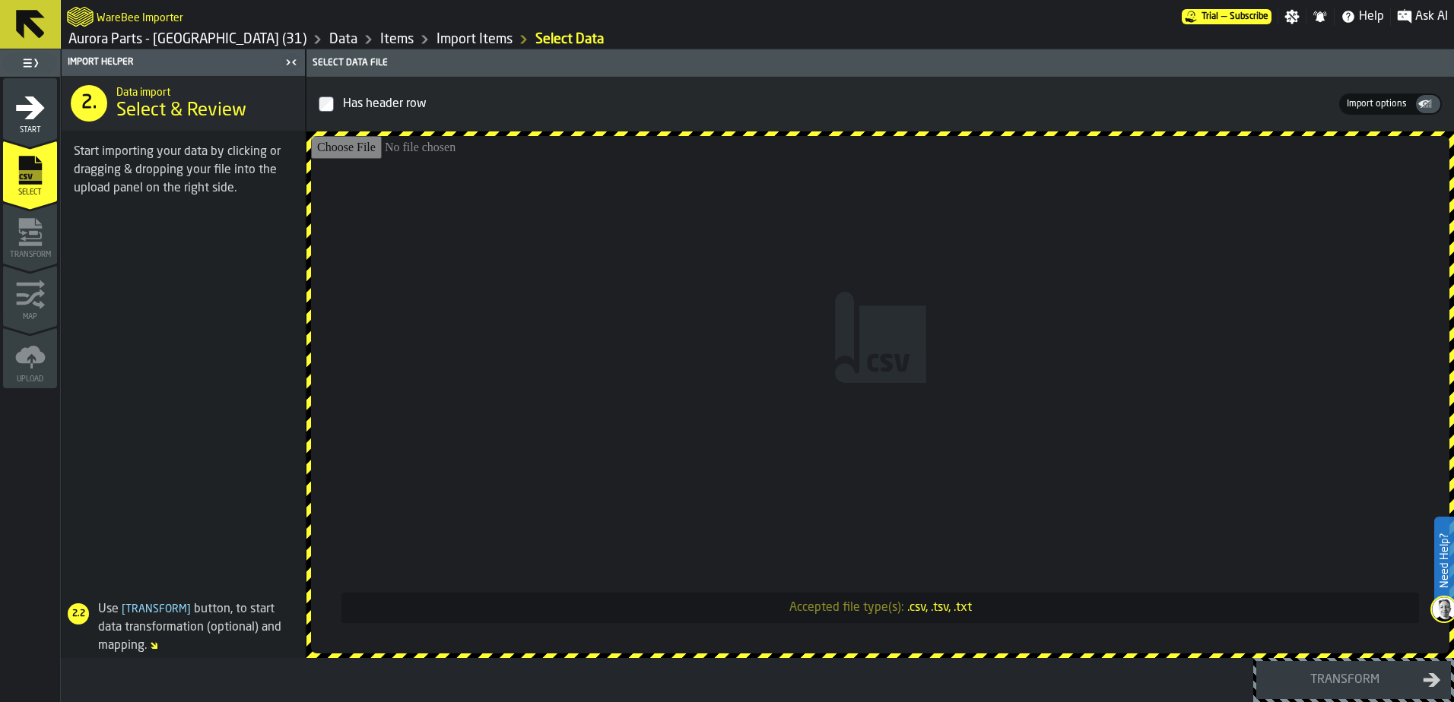
click at [329, 33] on link "Data" at bounding box center [343, 39] width 28 height 17
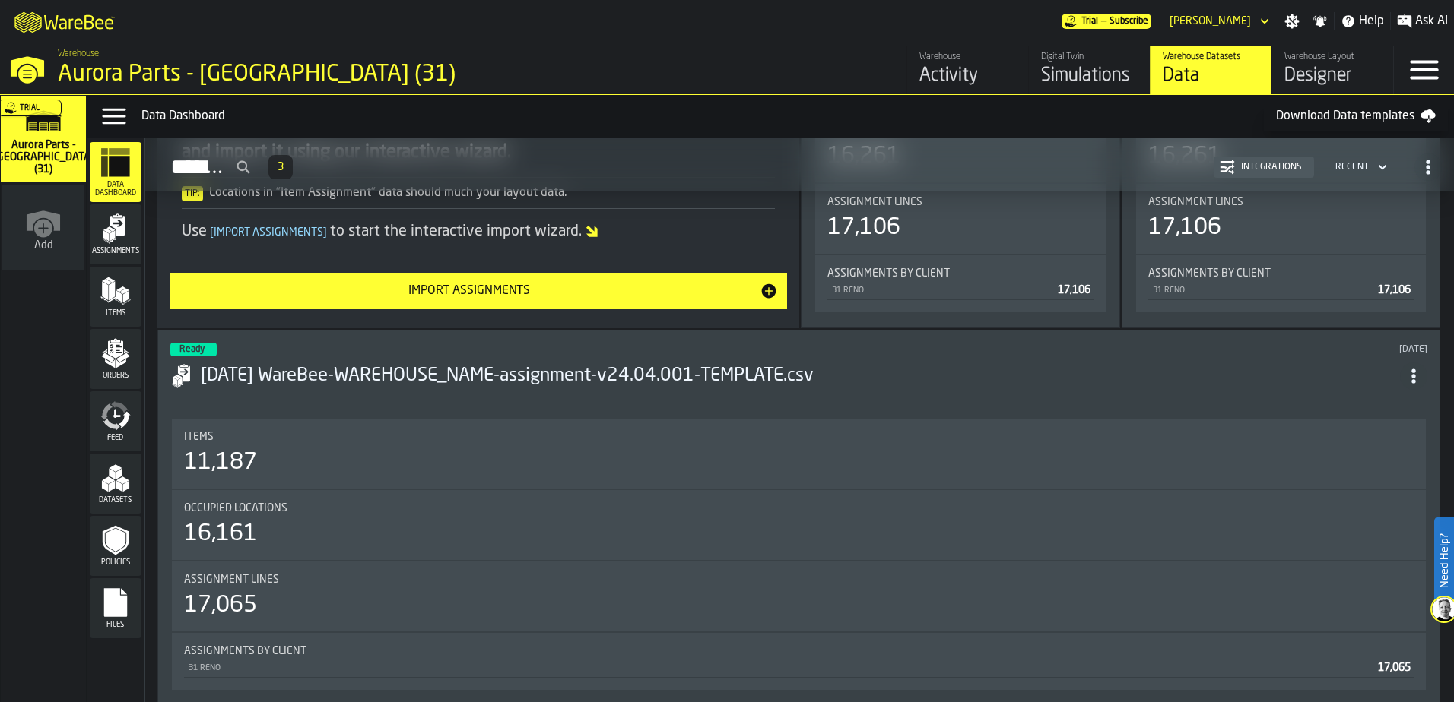
scroll to position [380, 0]
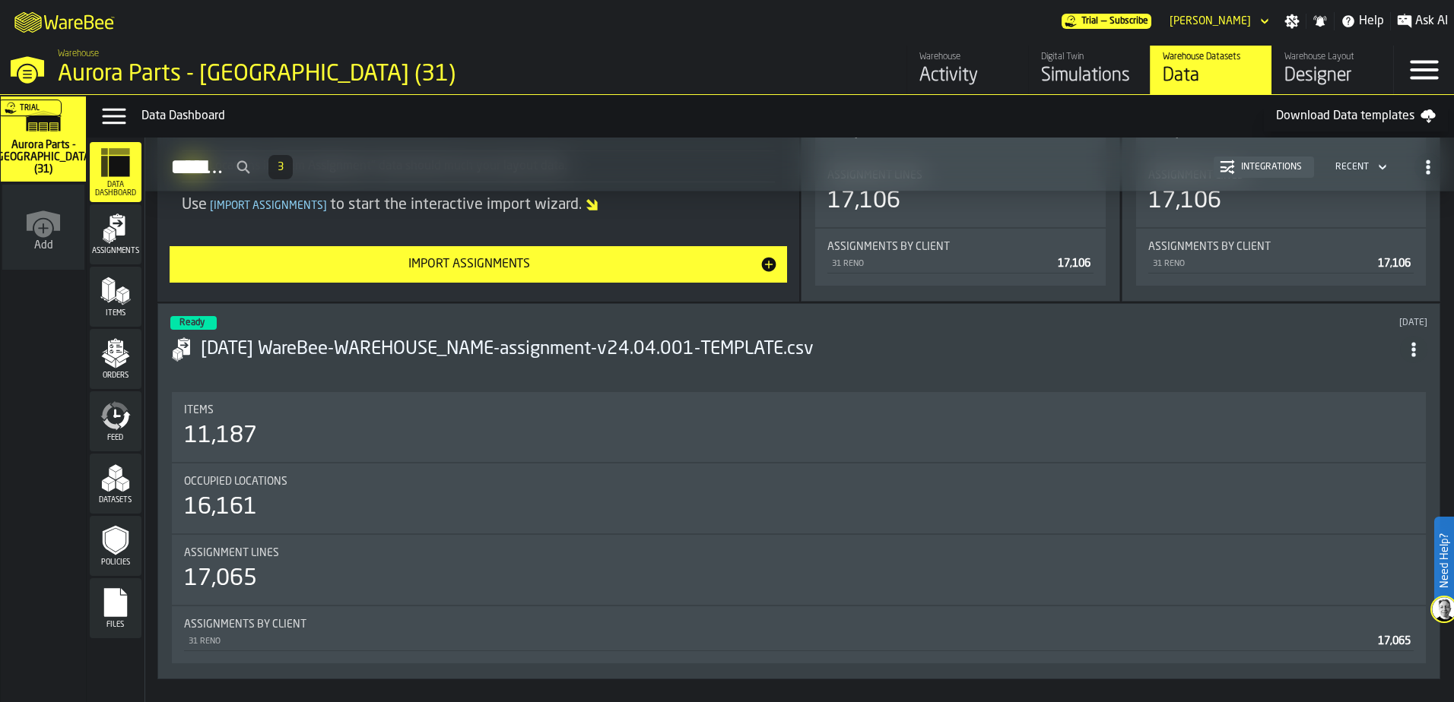
click at [1421, 344] on icon "ItemListCard-DashboardItemContainer" at bounding box center [1413, 349] width 15 height 15
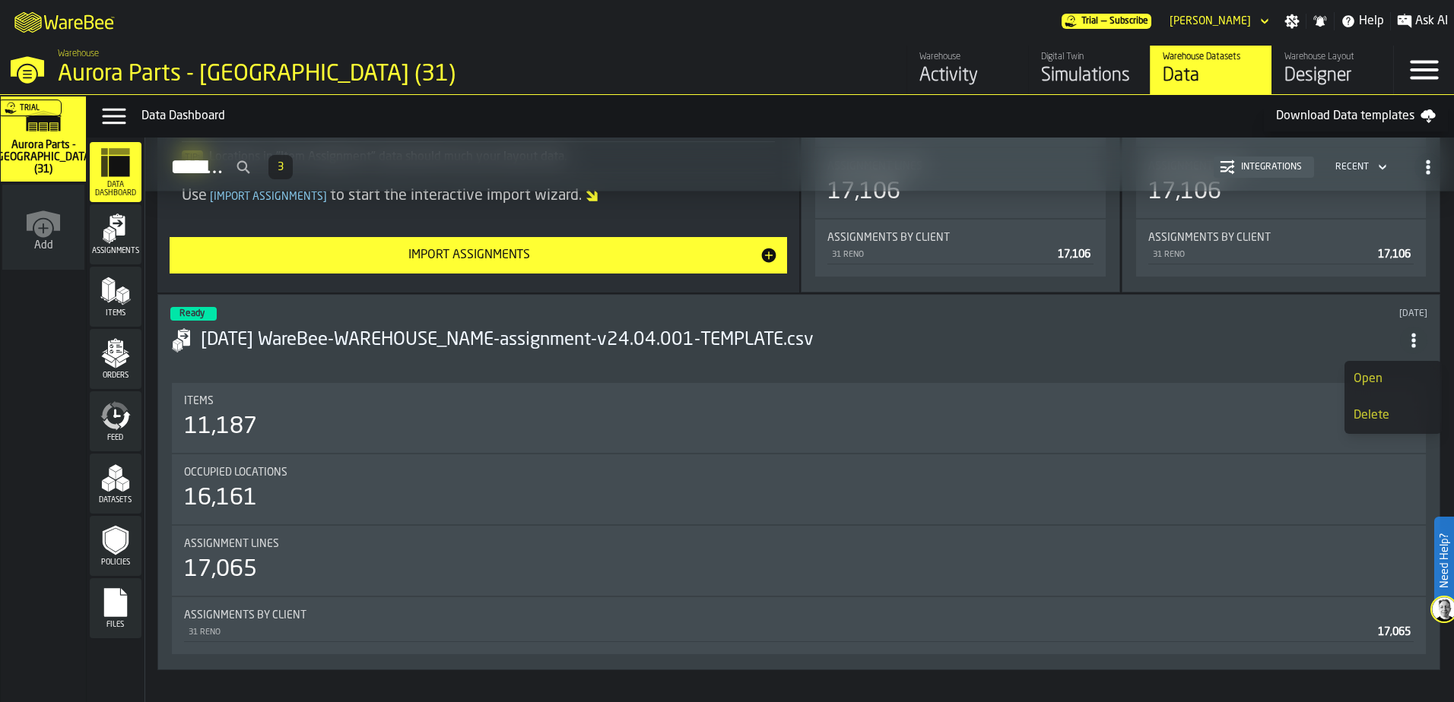
scroll to position [456, 0]
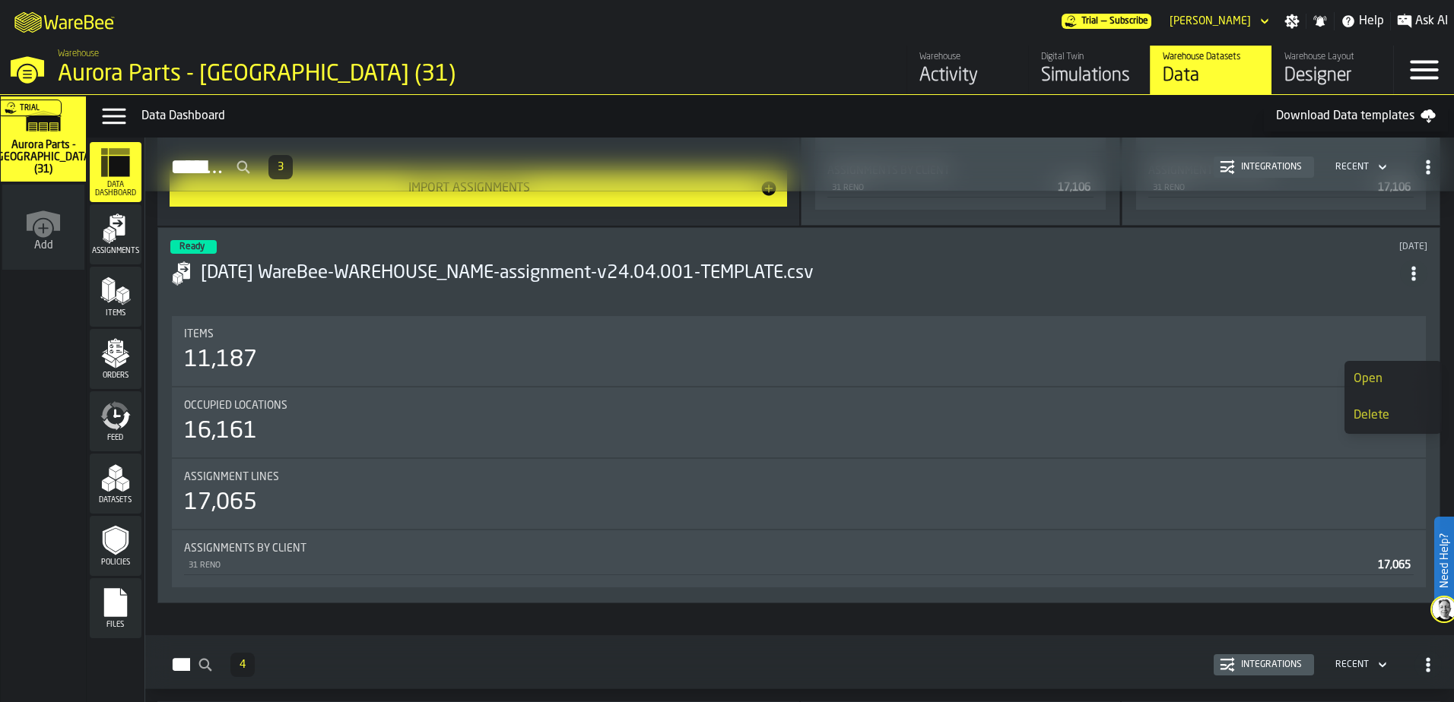
click at [431, 271] on h3 "[DATE] WareBee-WAREHOUSE_NAME-assignment-v24.04.001-TEMPLATE.csv" at bounding box center [800, 274] width 1199 height 24
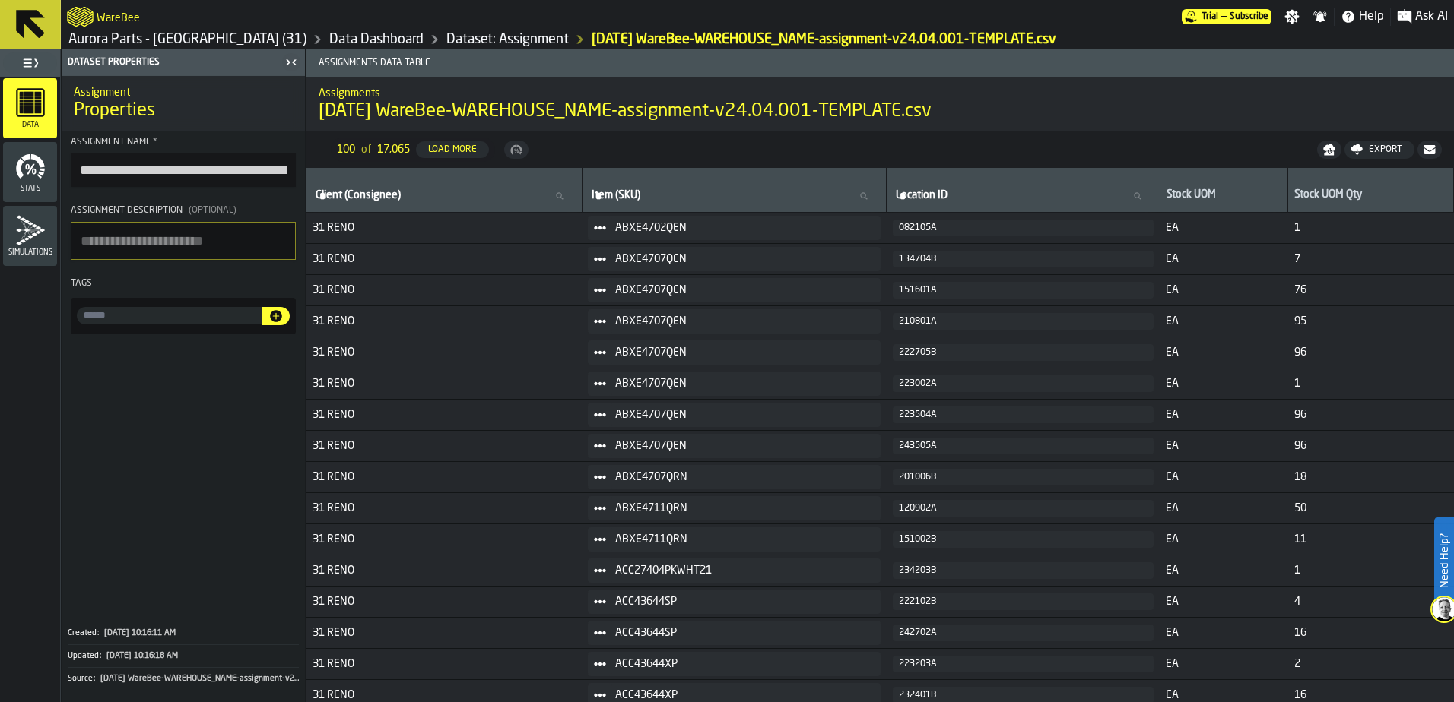
click at [26, 113] on rect "menu Data" at bounding box center [29, 111] width 10 height 4
click at [329, 37] on link "Data Dashboard" at bounding box center [376, 39] width 94 height 17
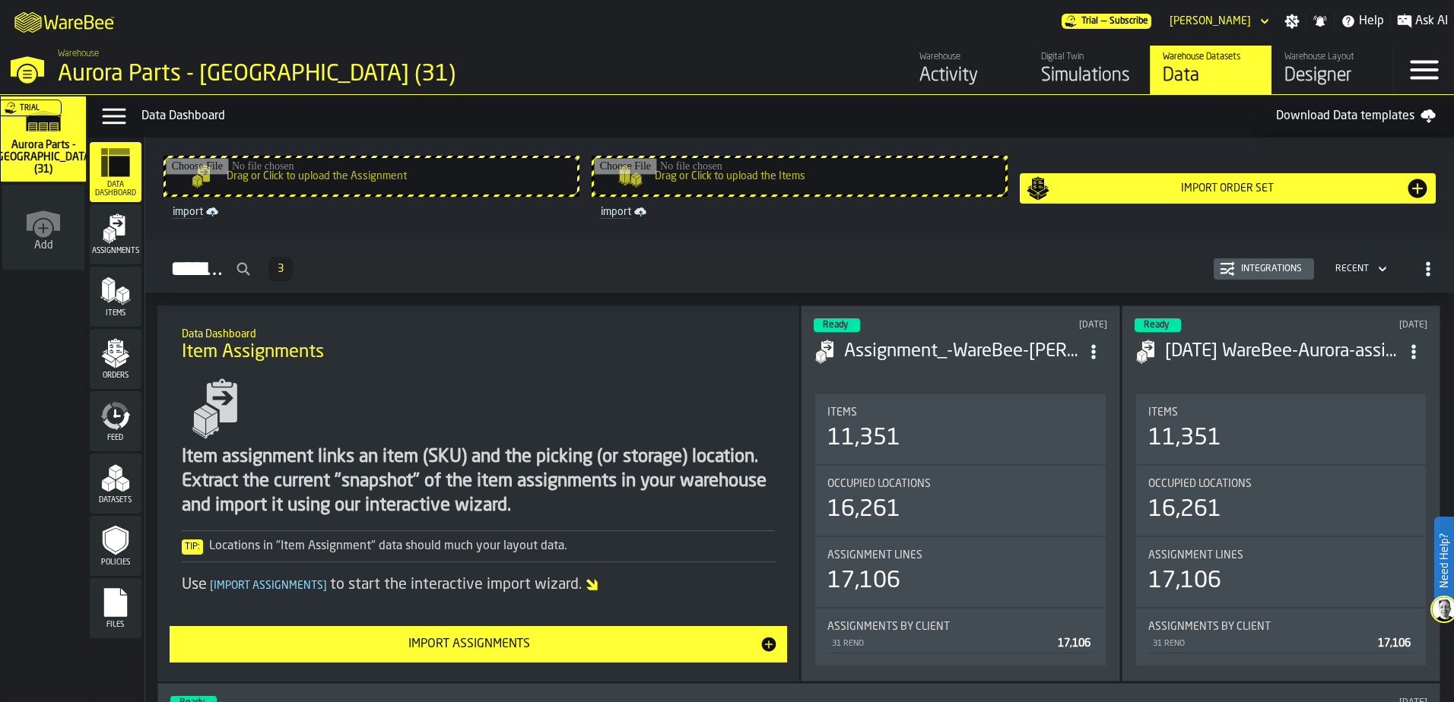
click at [284, 268] on span "3" at bounding box center [280, 269] width 6 height 11
click at [250, 271] on icon "button-Assignments" at bounding box center [242, 269] width 15 height 15
click at [256, 271] on input "Assignments" at bounding box center [206, 269] width 99 height 35
click at [541, 278] on div "Assignments 3 Integrations Recent" at bounding box center [799, 269] width 1284 height 35
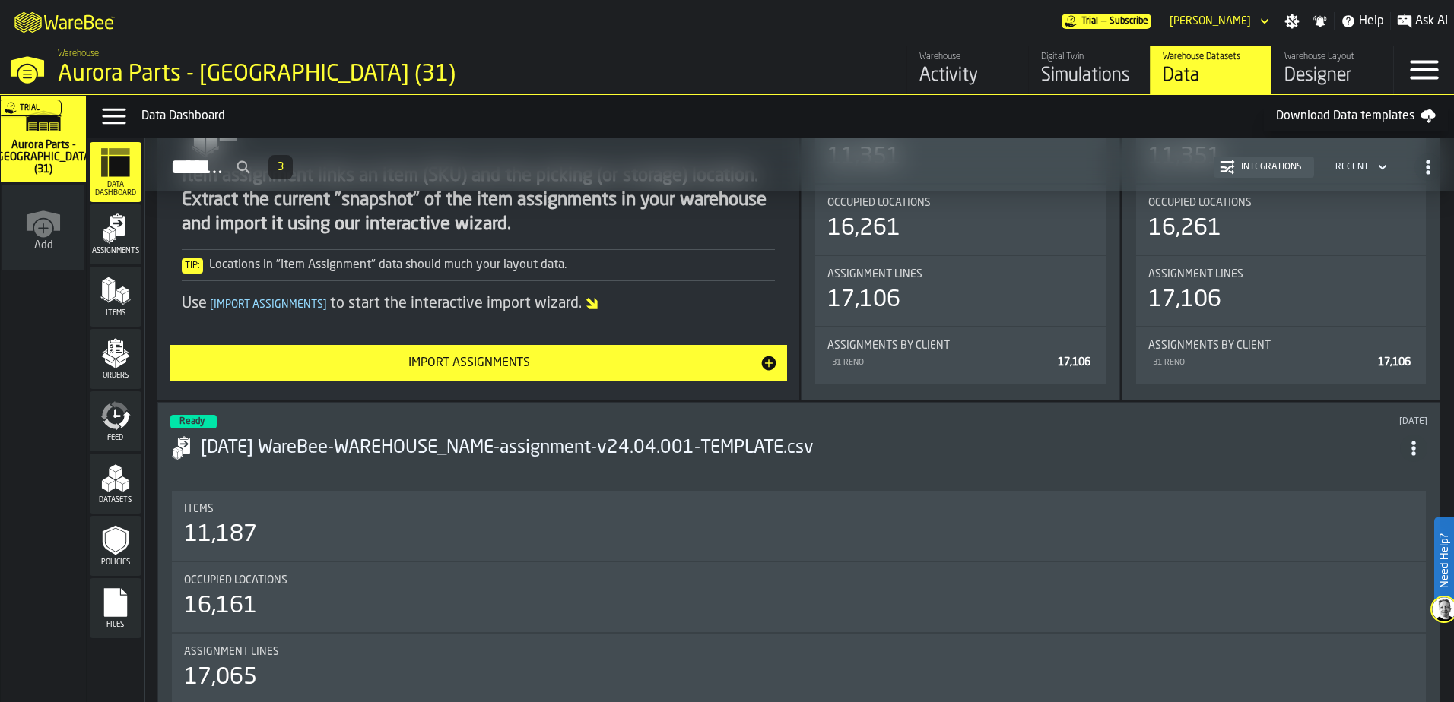
scroll to position [304, 0]
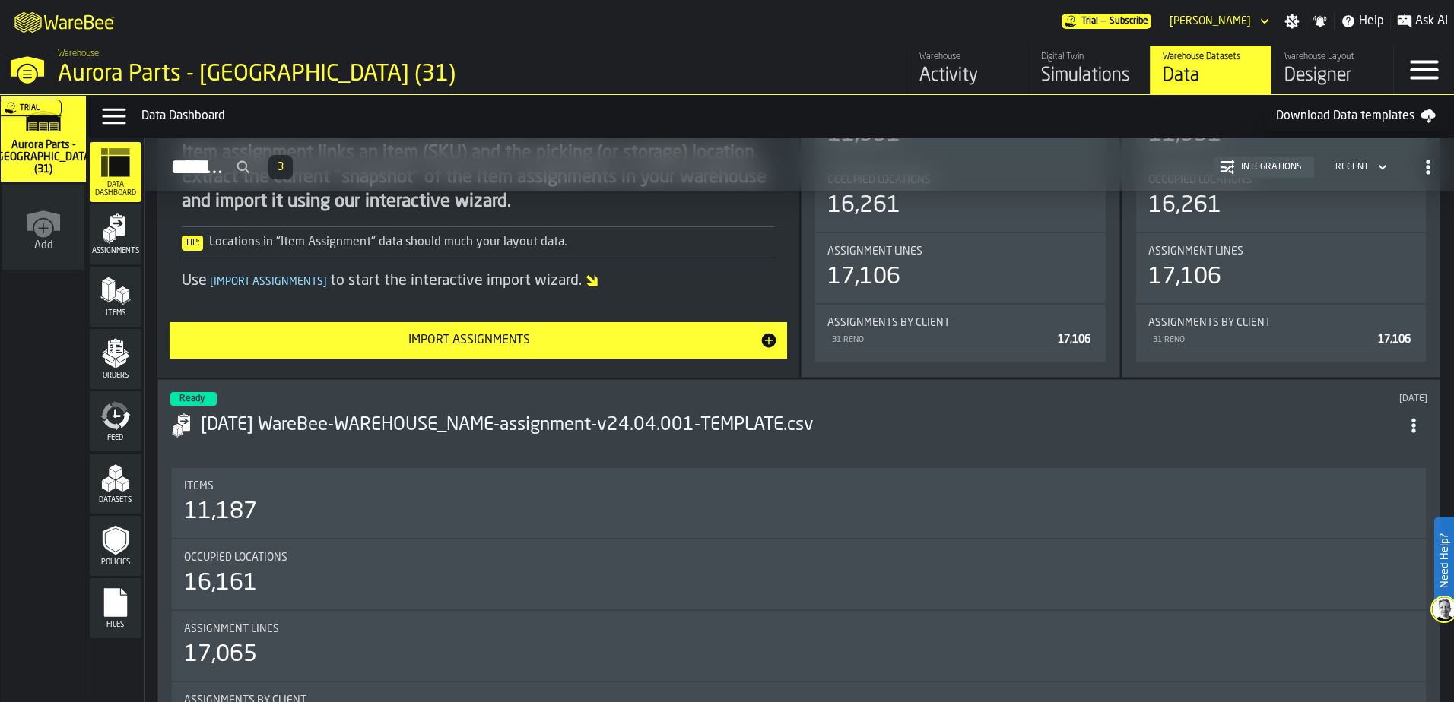
click at [465, 429] on h3 "[DATE] WareBee-WAREHOUSE_NAME-assignment-v24.04.001-TEMPLATE.csv" at bounding box center [800, 426] width 1199 height 24
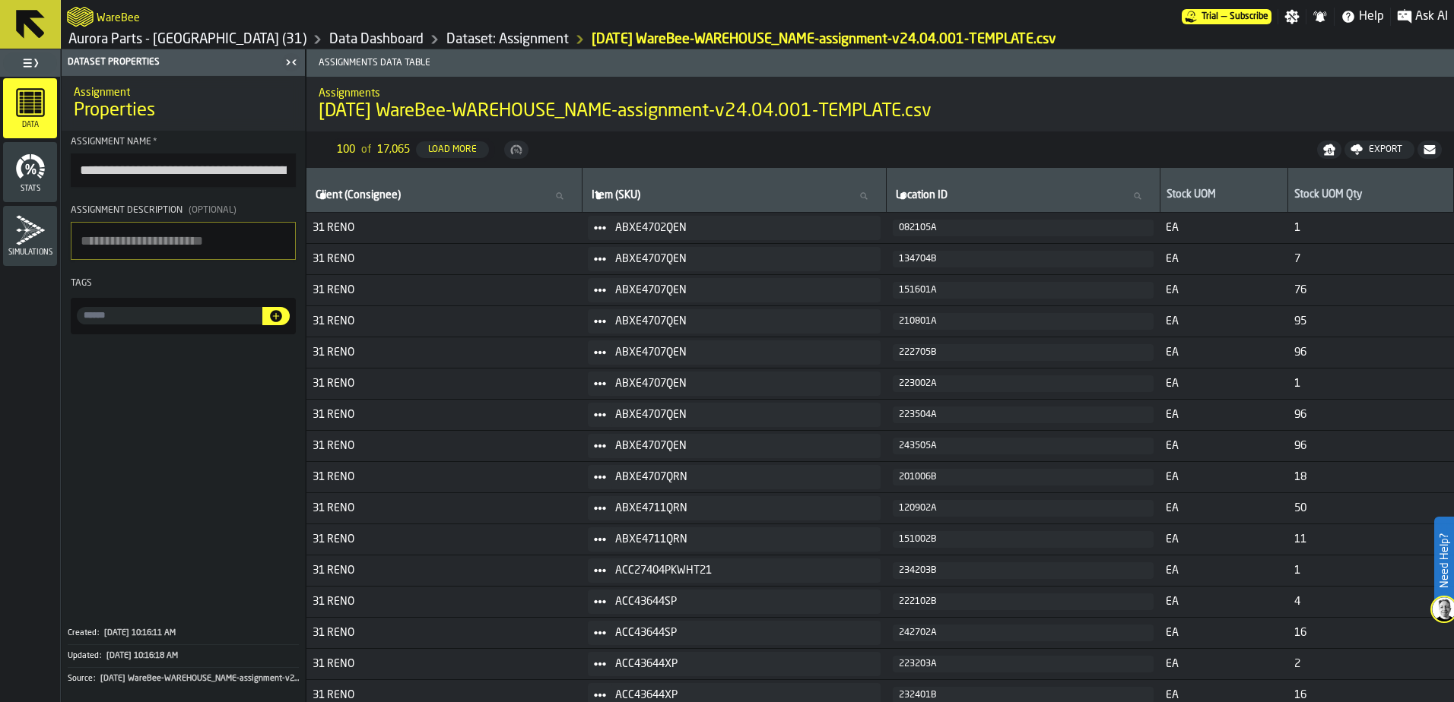
click at [26, 110] on rect "menu Data" at bounding box center [29, 111] width 10 height 4
click at [37, 11] on icon at bounding box center [30, 24] width 36 height 36
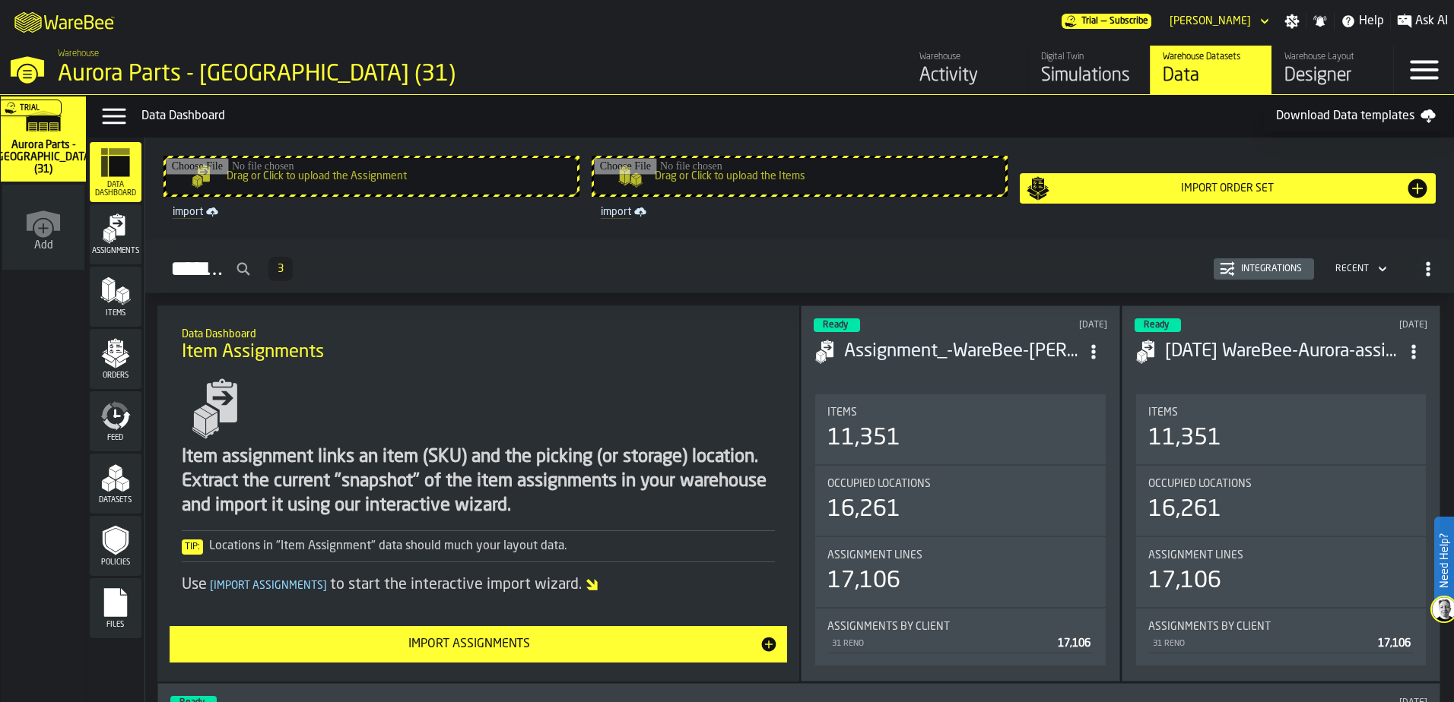
click at [131, 116] on div "Data Menu" at bounding box center [114, 116] width 43 height 30
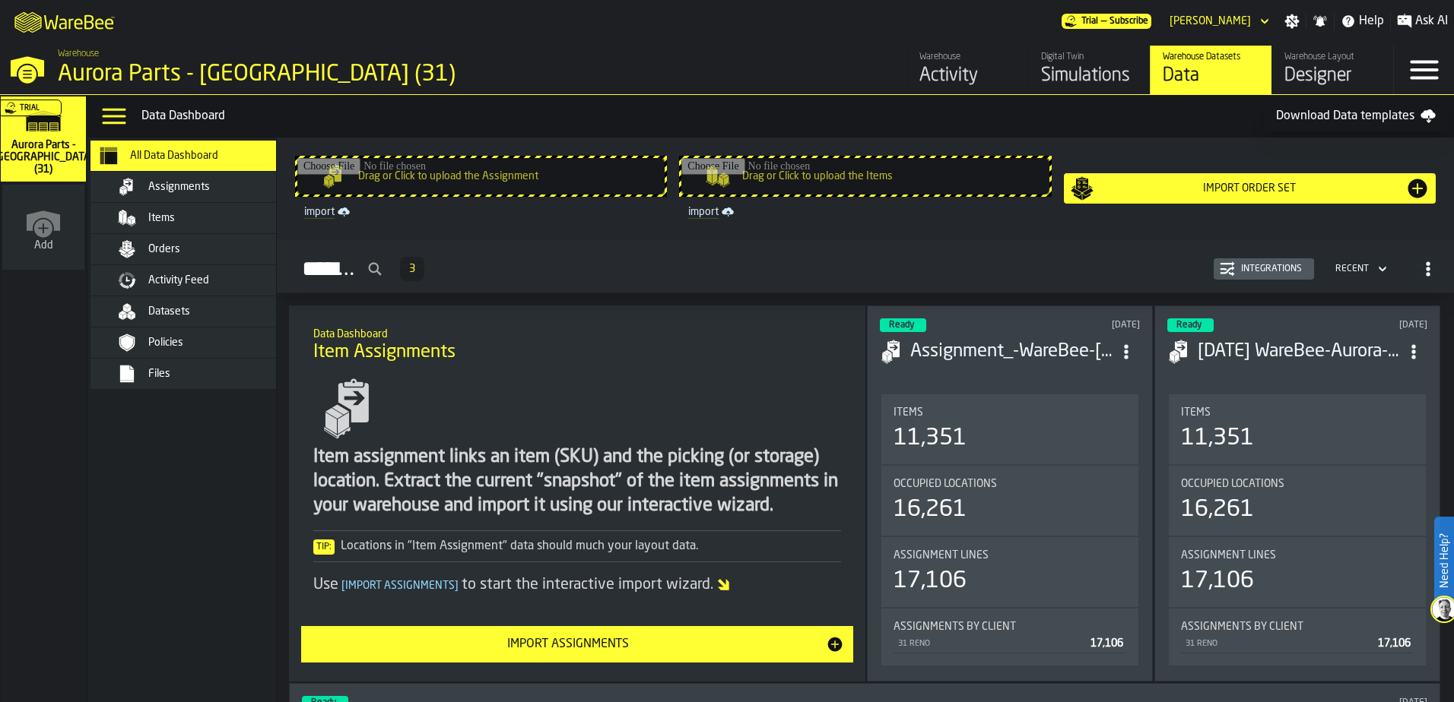
click at [206, 189] on span "Assignments" at bounding box center [179, 187] width 62 height 12
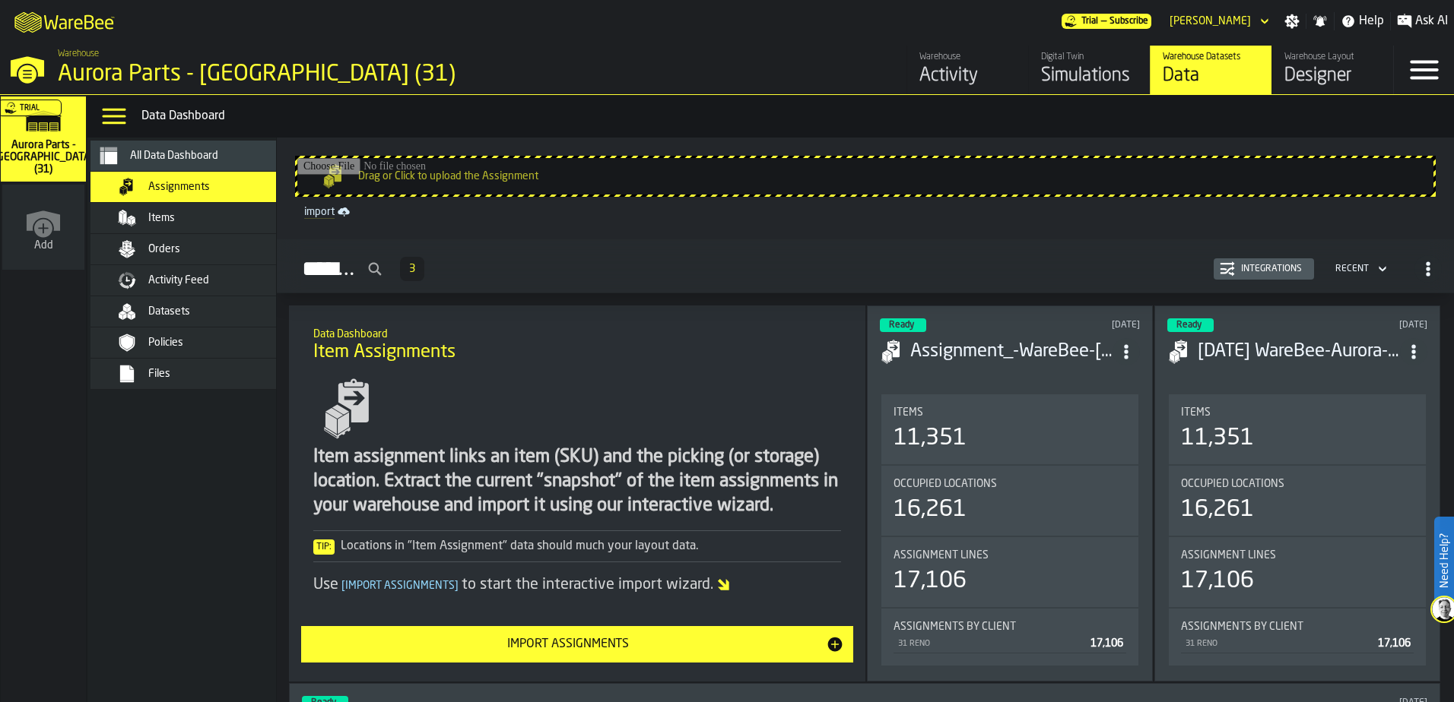
click at [1376, 268] on icon "button-Assignments" at bounding box center [1382, 269] width 15 height 18
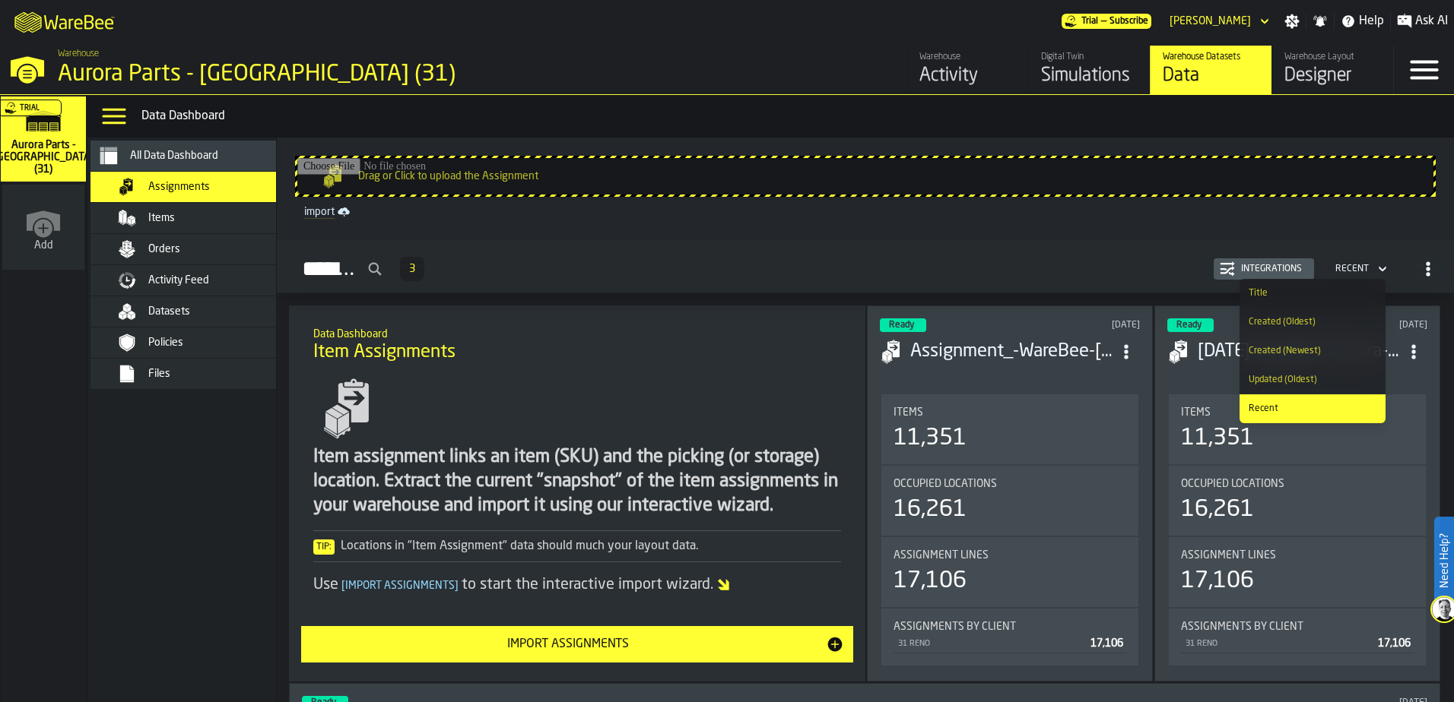
click at [1376, 268] on icon "button-Assignments" at bounding box center [1382, 269] width 15 height 18
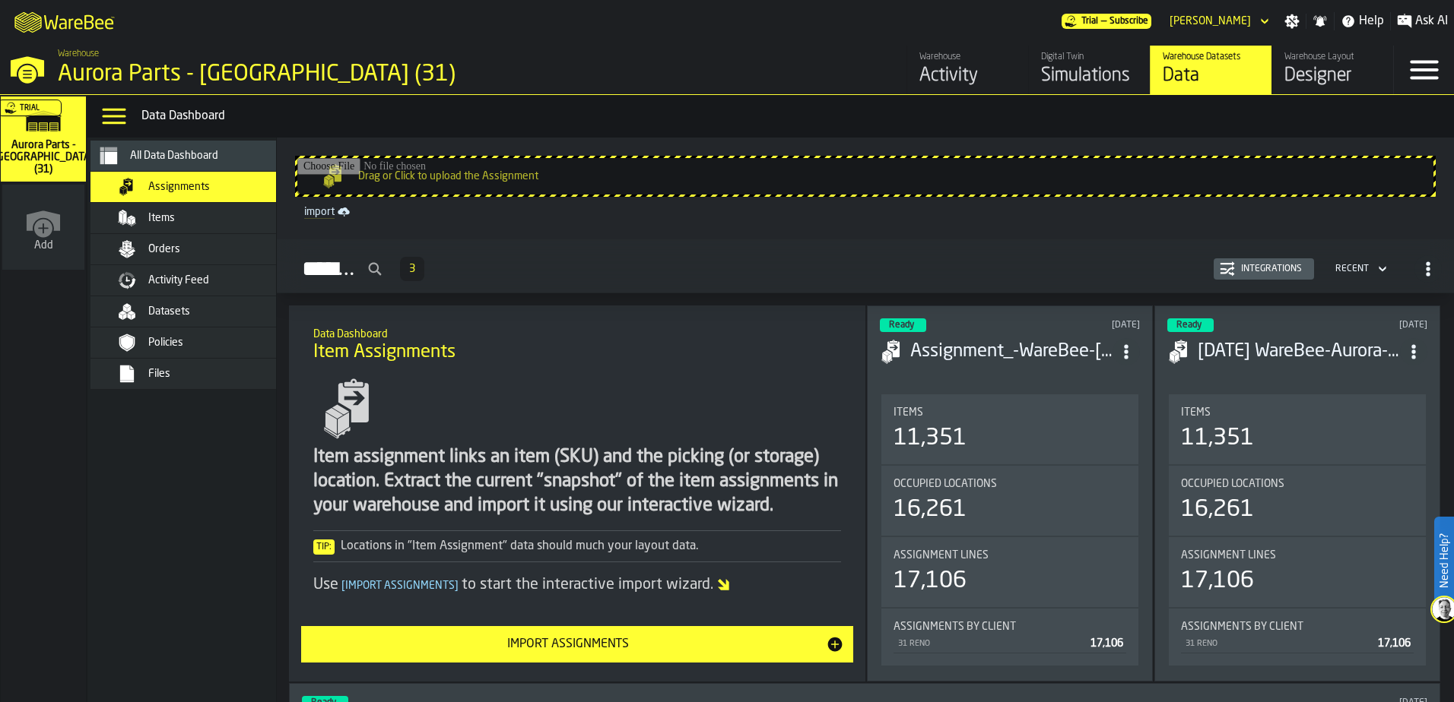
click at [1420, 270] on icon "button-Assignments" at bounding box center [1427, 269] width 15 height 15
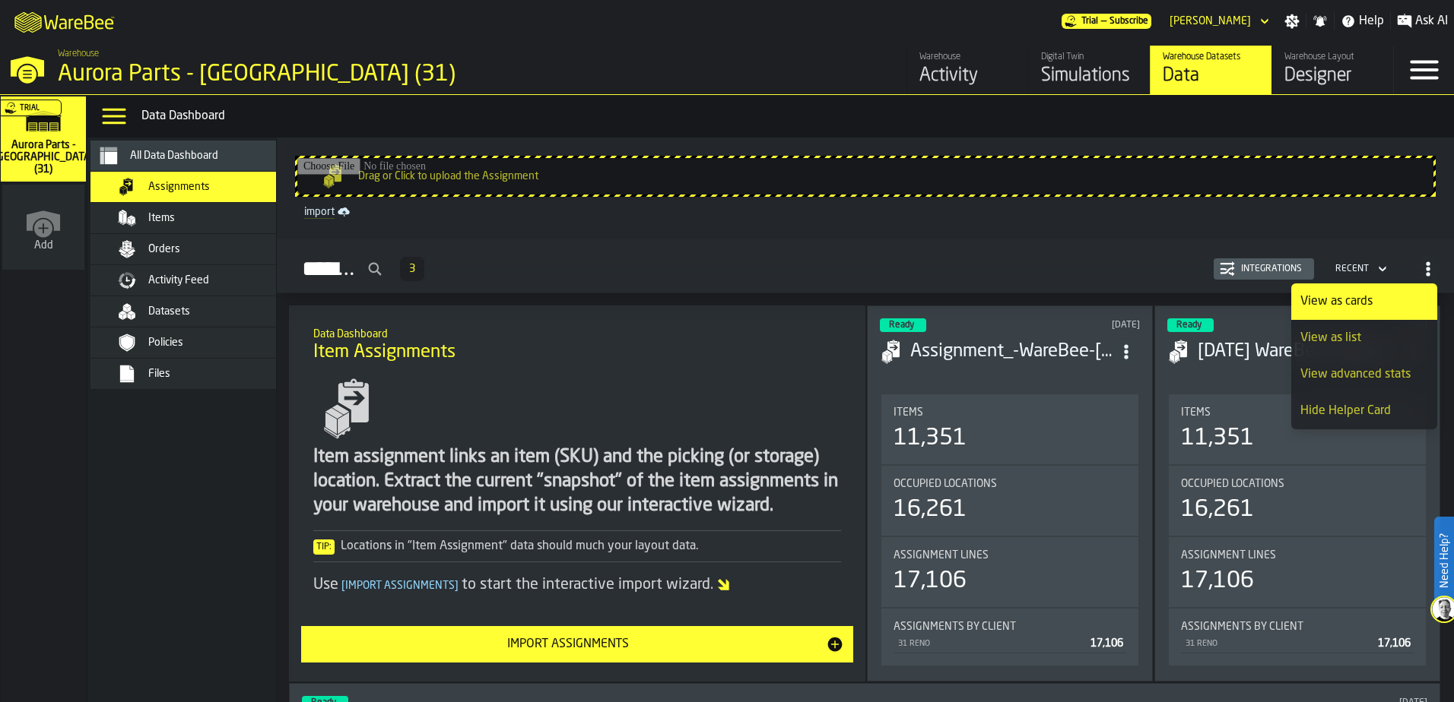
click at [791, 244] on h2 "Assignments 3 Integrations Recent" at bounding box center [865, 266] width 1177 height 54
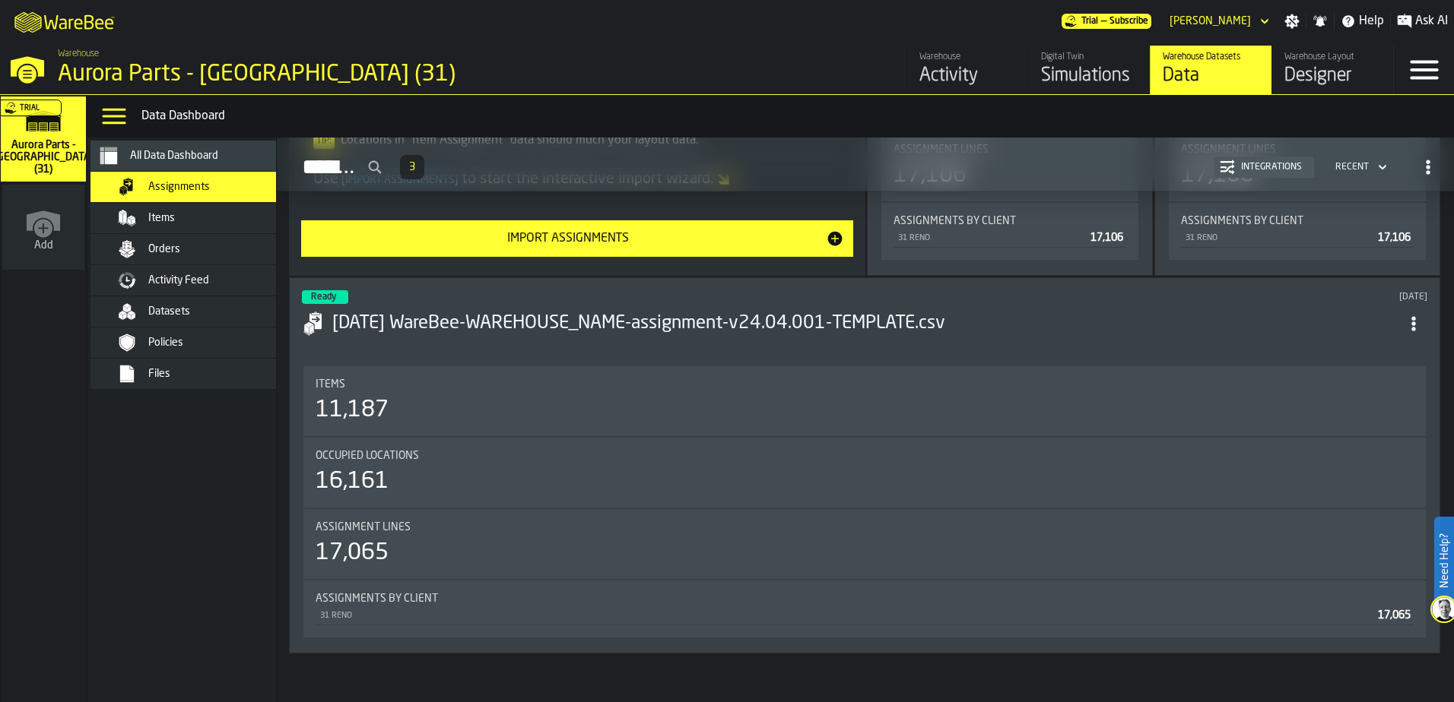
scroll to position [427, 0]
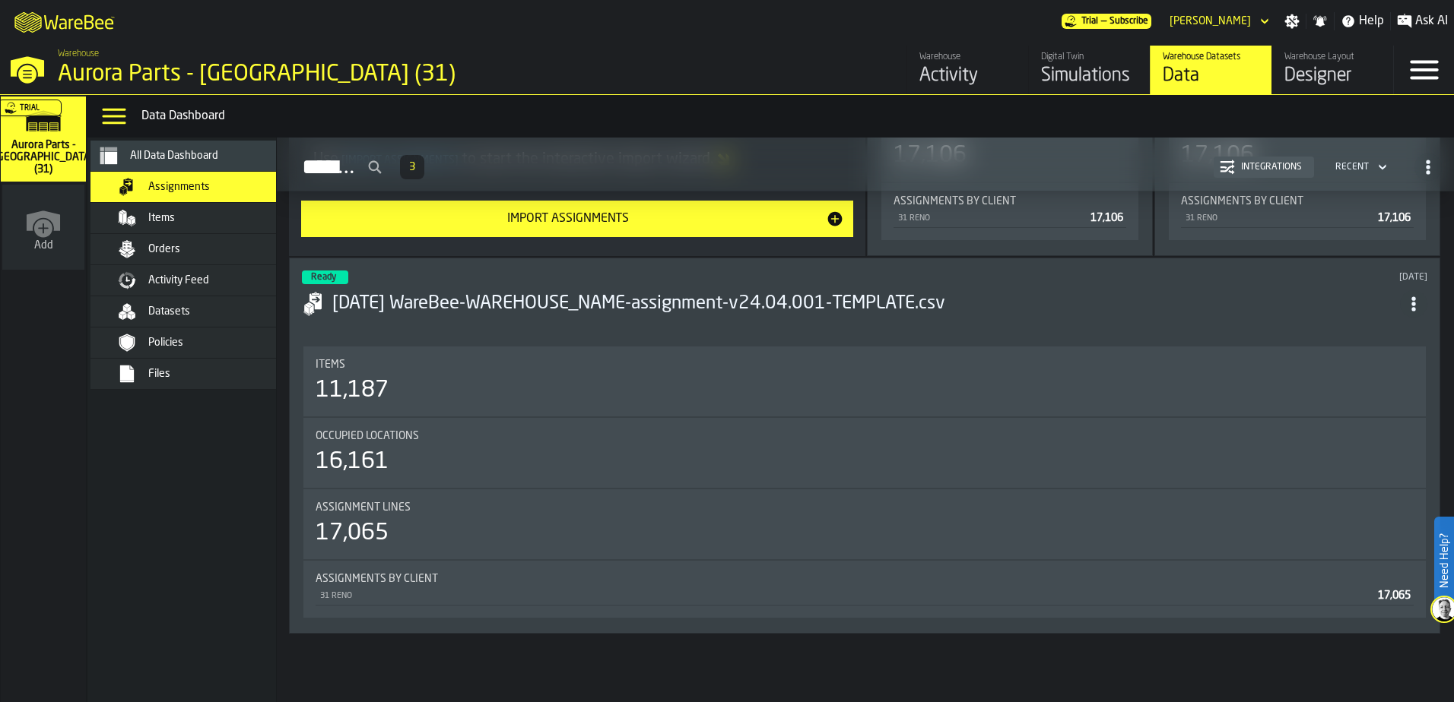
click at [175, 215] on div "Items" at bounding box center [222, 218] width 149 height 12
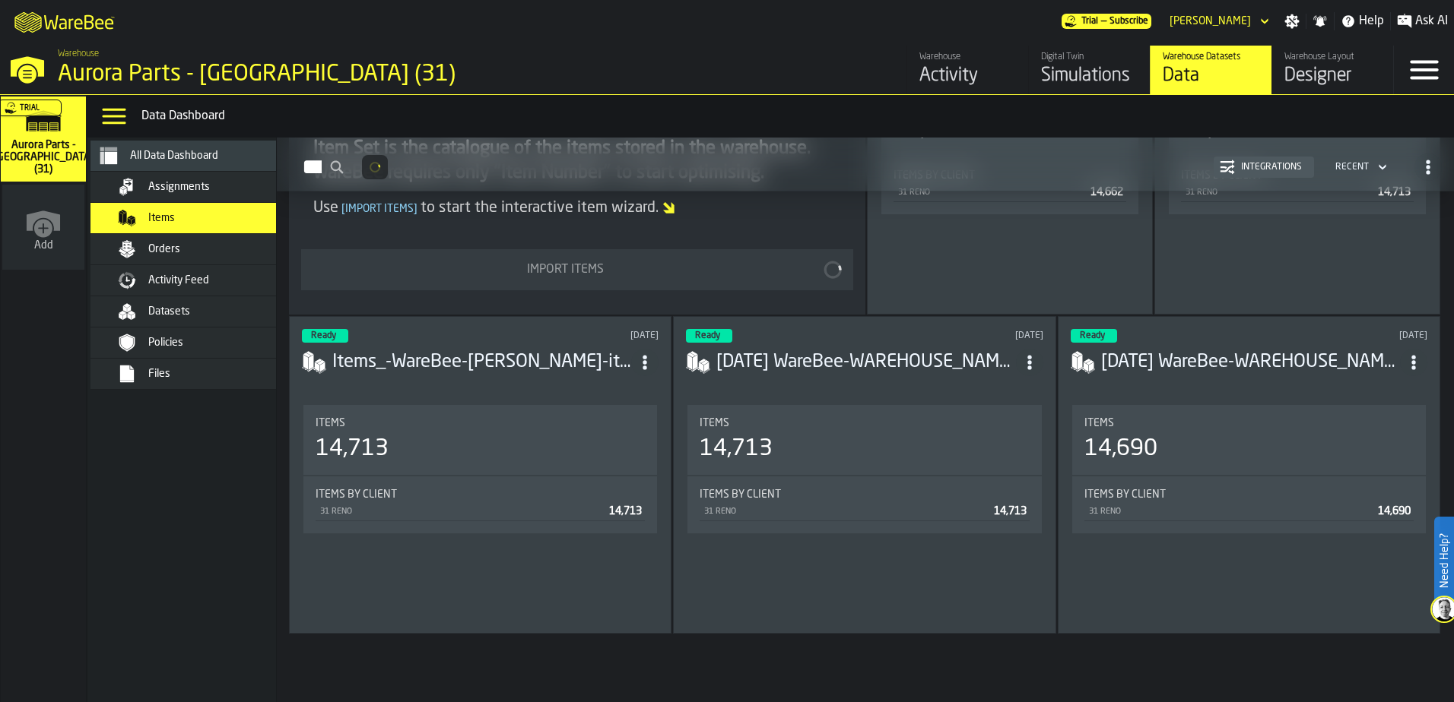
scroll to position [309, 0]
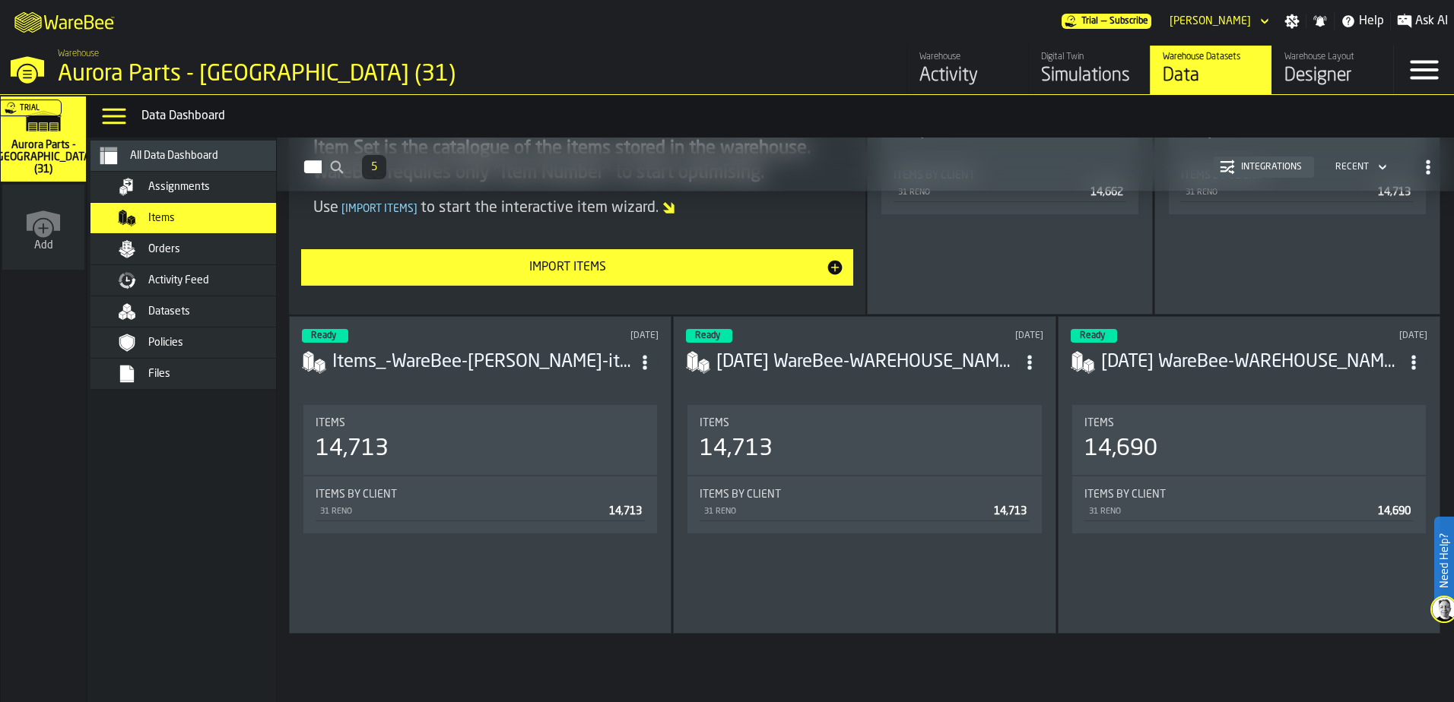
click at [1375, 166] on icon "button-Items" at bounding box center [1382, 167] width 15 height 18
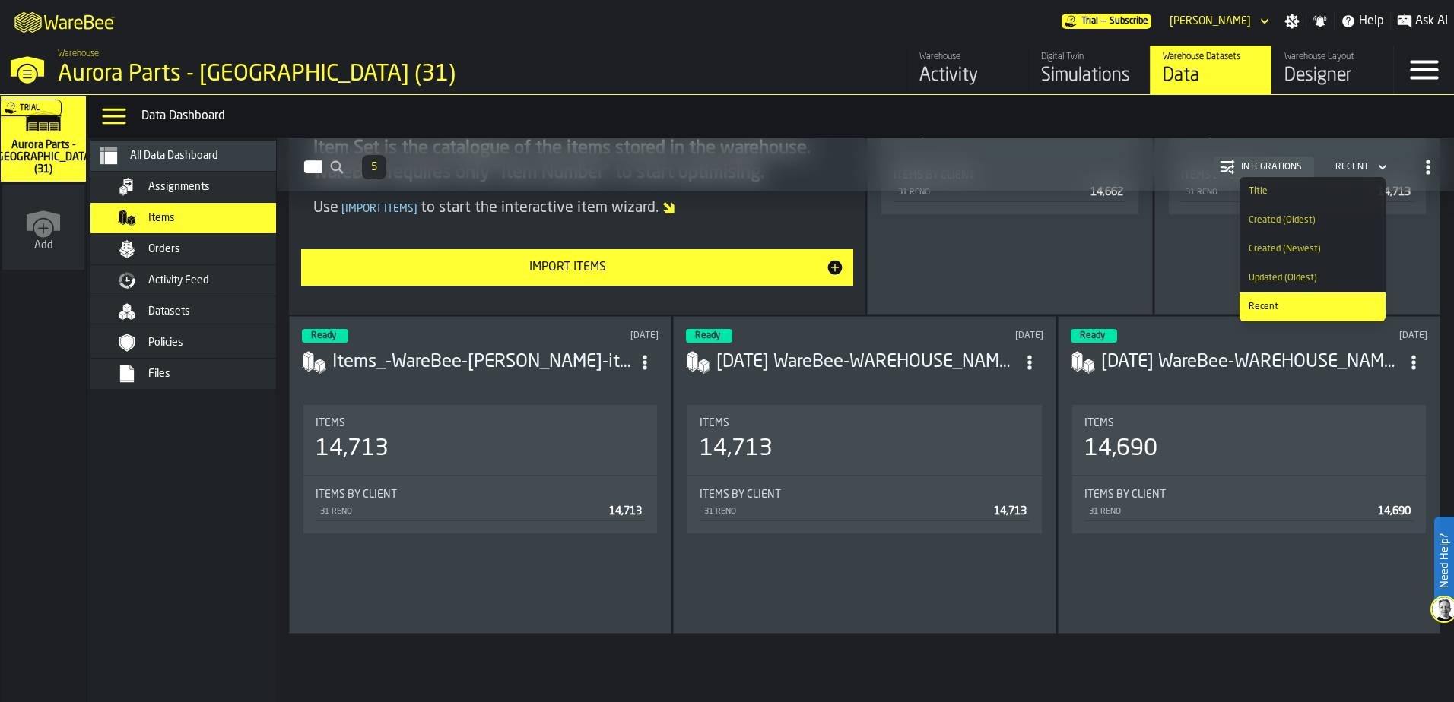
click at [1251, 168] on div "Integrations" at bounding box center [1271, 167] width 73 height 11
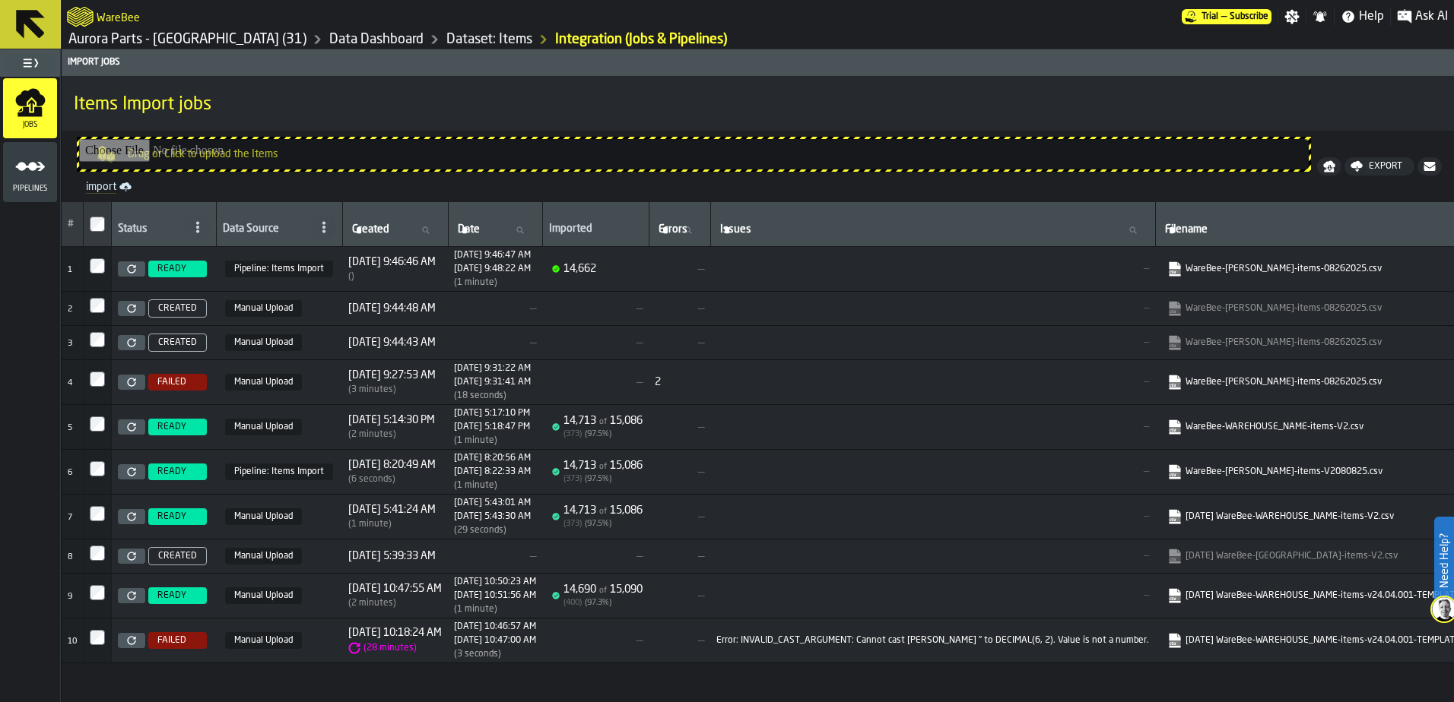
click at [40, 107] on icon "menu Jobs" at bounding box center [29, 112] width 24 height 10
click at [28, 174] on icon "menu Pipelines" at bounding box center [30, 166] width 30 height 30
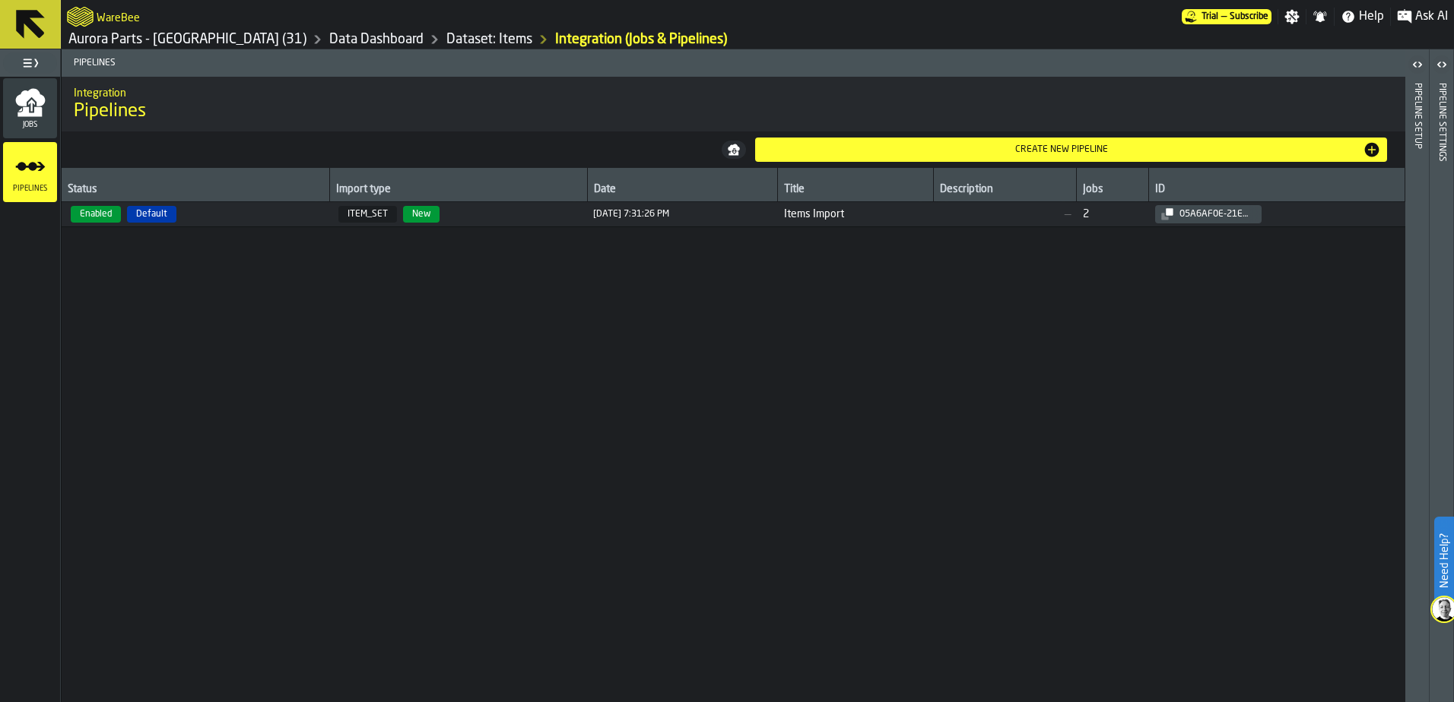
click at [446, 40] on link "Dataset: Items" at bounding box center [489, 39] width 86 height 17
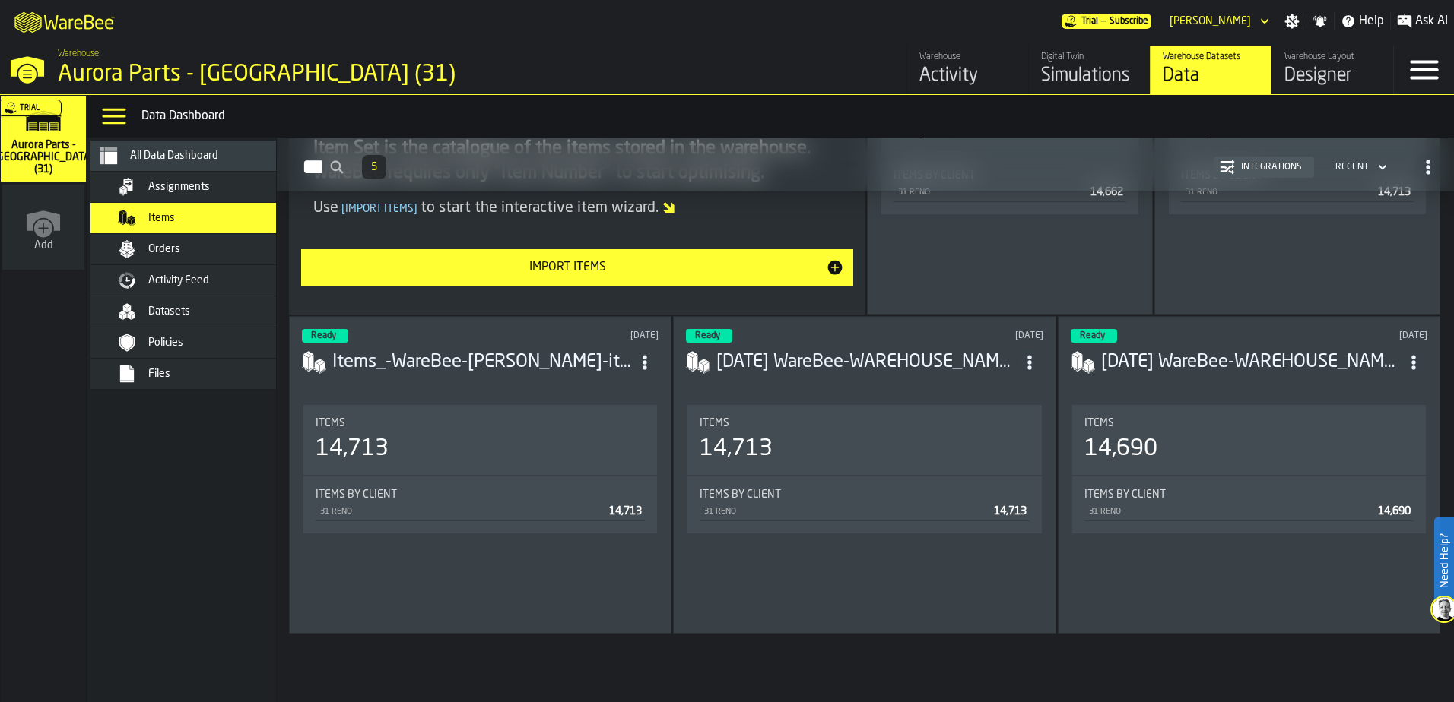
scroll to position [308, 0]
